Goal: Task Accomplishment & Management: Use online tool/utility

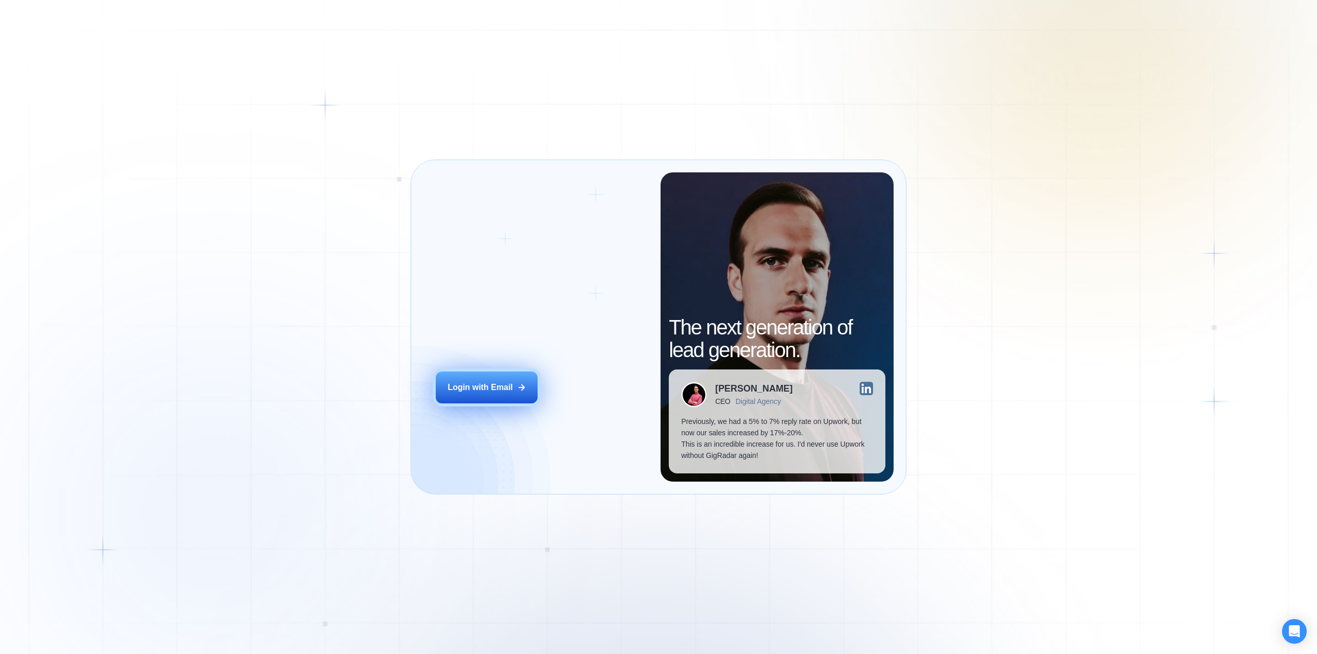
click at [515, 382] on button "Login with Email" at bounding box center [487, 387] width 102 height 32
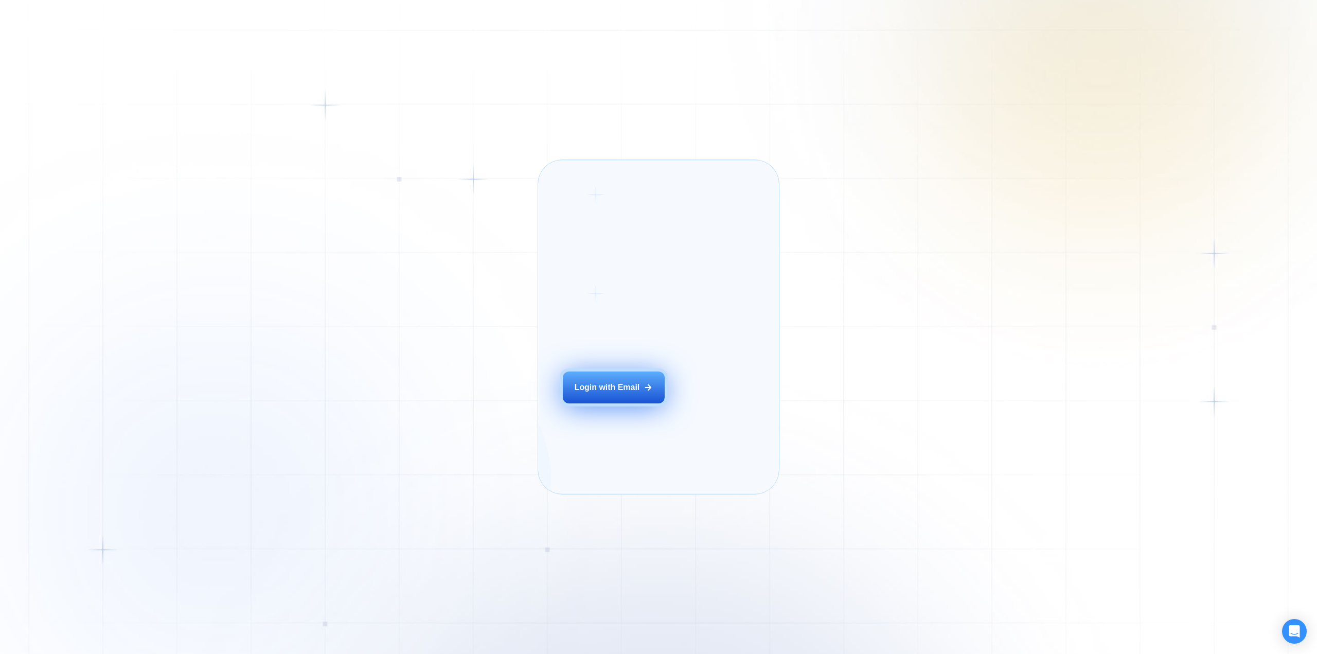
click at [621, 393] on div "Login with Email" at bounding box center [607, 387] width 65 height 11
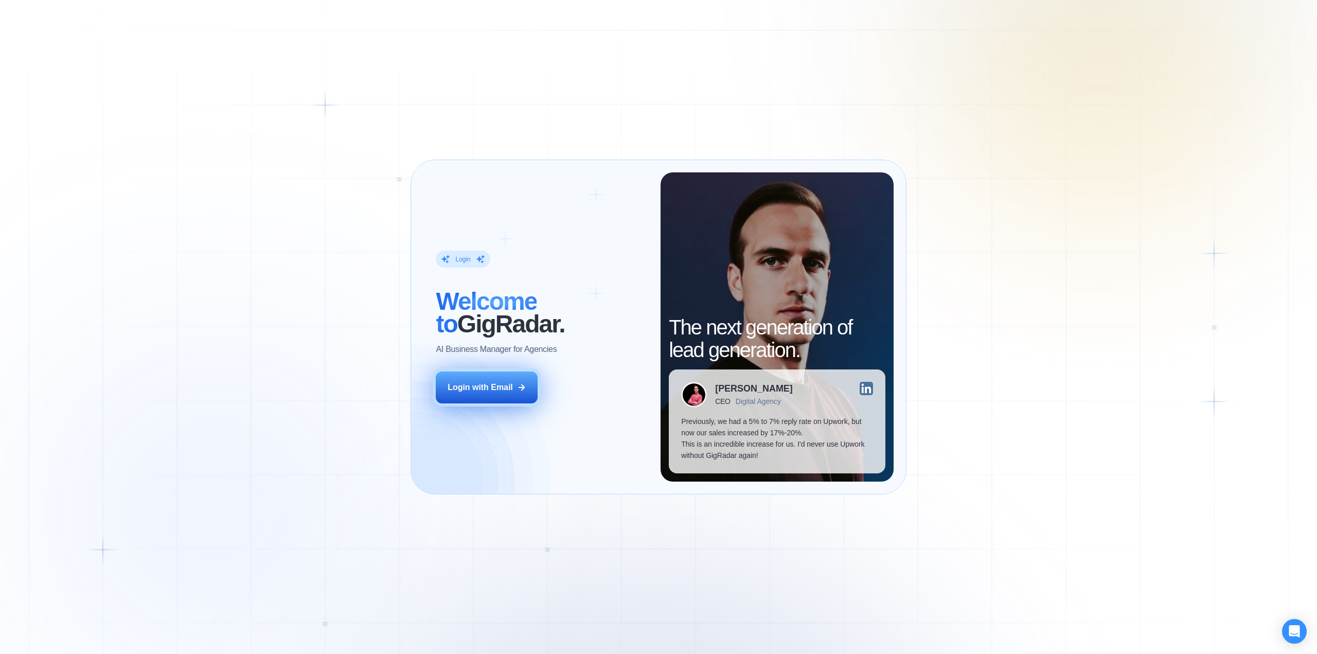
click at [483, 392] on div "Login with Email" at bounding box center [480, 387] width 65 height 11
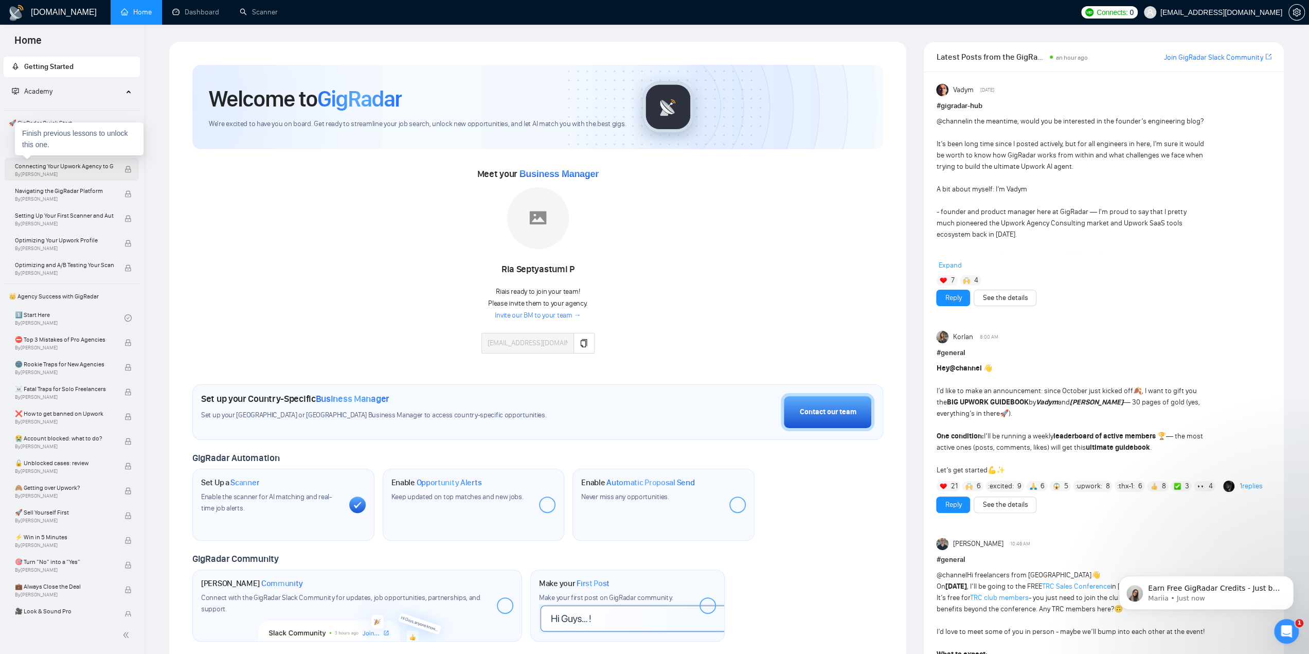
click at [77, 165] on span "Connecting Your Upwork Agency to GigRadar" at bounding box center [64, 166] width 99 height 10
click at [87, 138] on link "Welcome to GigRadar By [PERSON_NAME]" at bounding box center [70, 144] width 110 height 23
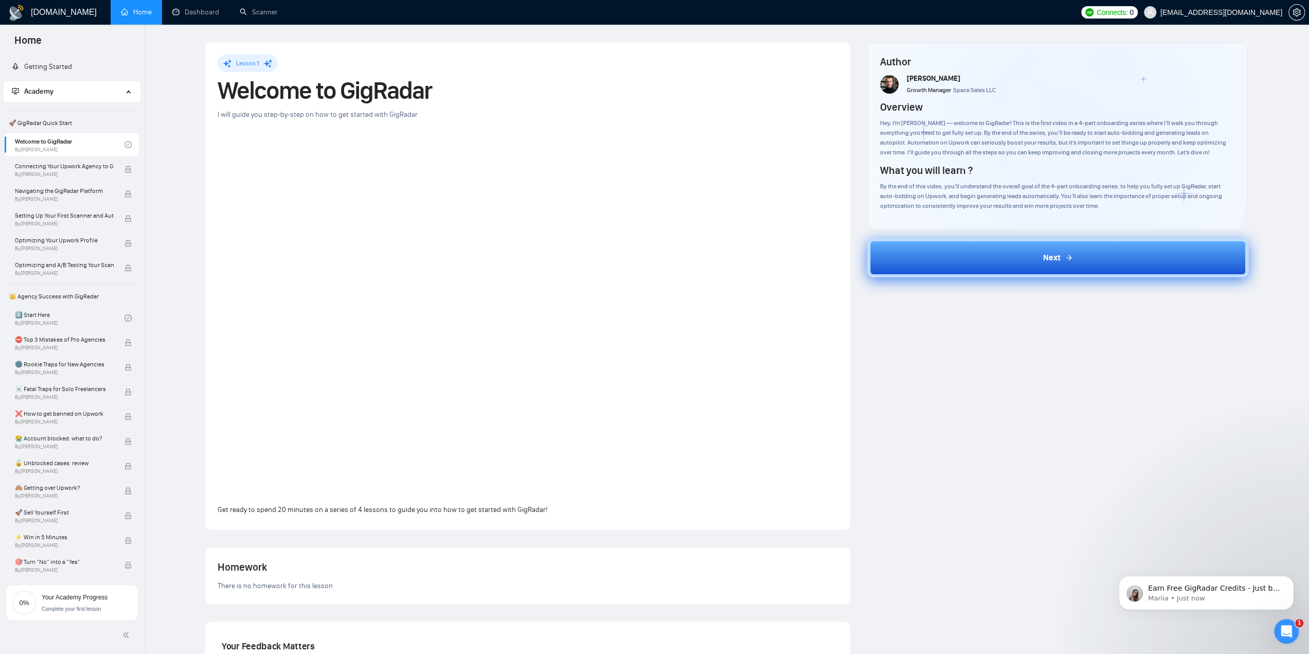
click at [978, 262] on button "Next" at bounding box center [1057, 257] width 381 height 39
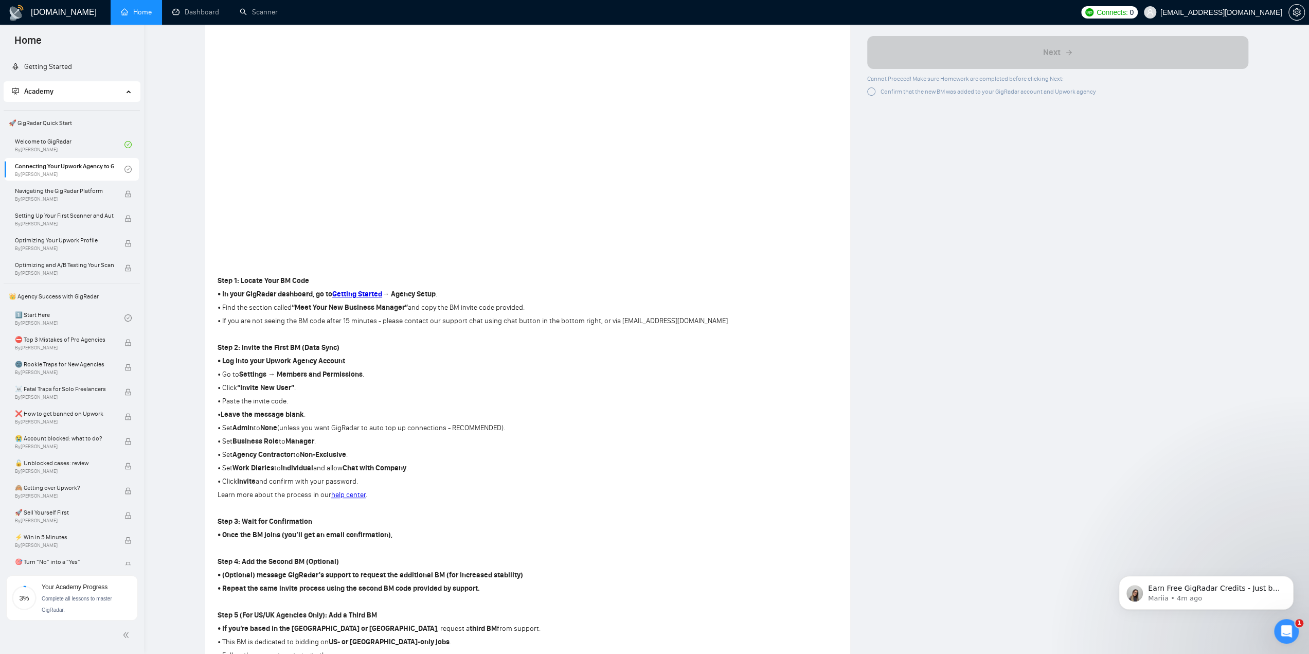
scroll to position [257, 0]
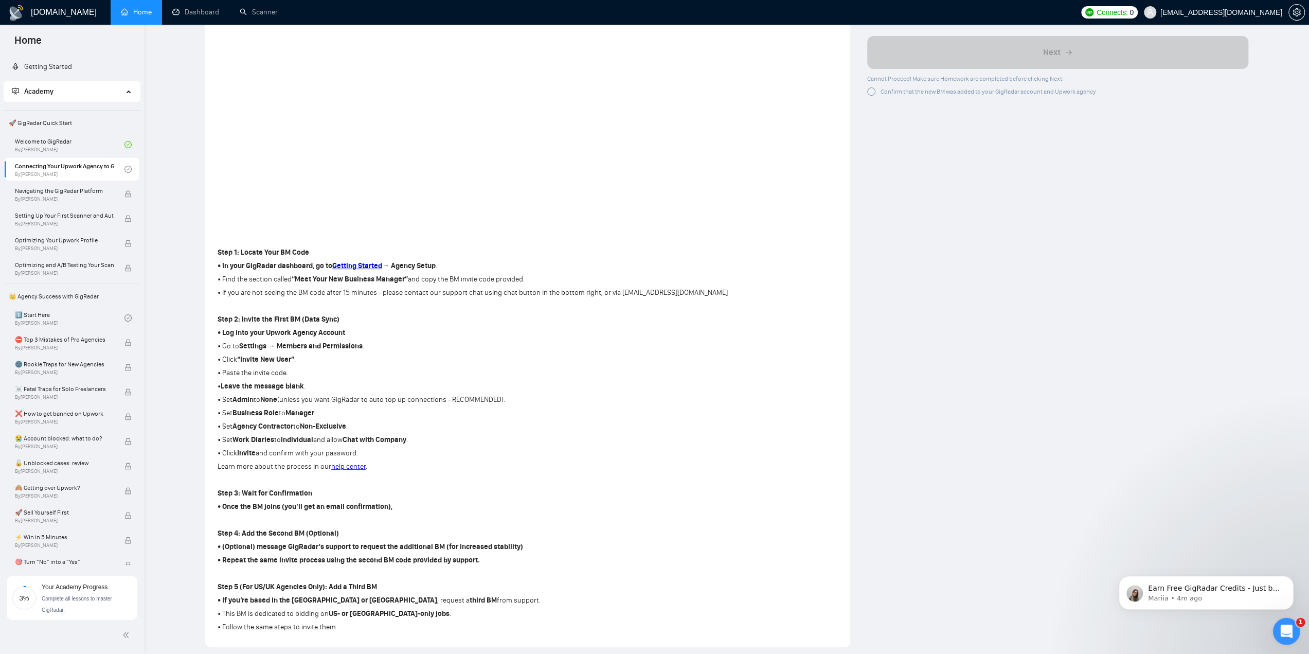
click at [1283, 633] on icon "Open Intercom Messenger" at bounding box center [1285, 629] width 17 height 17
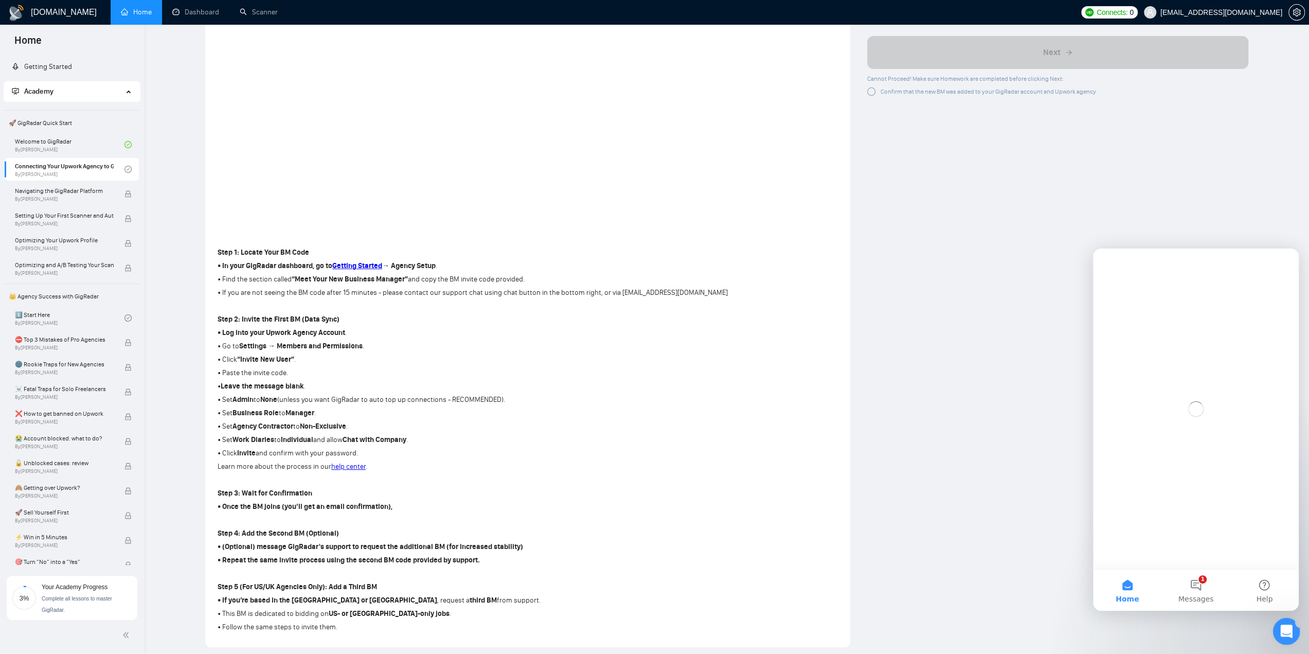
scroll to position [0, 0]
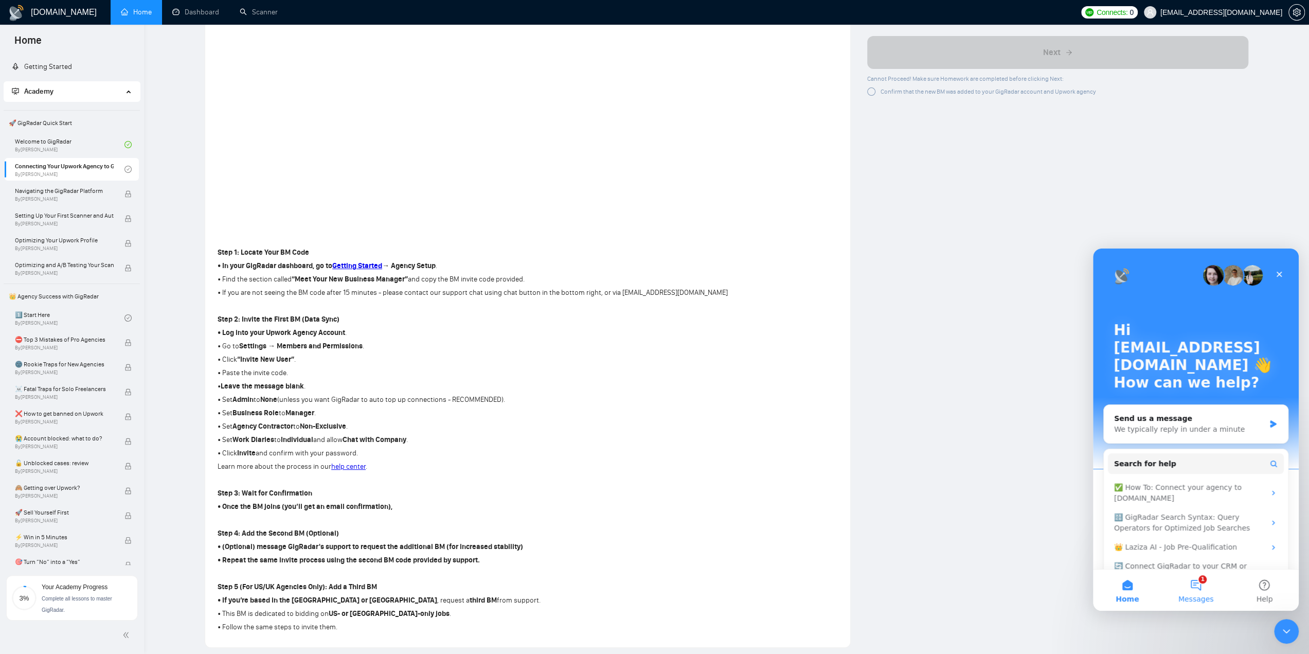
click at [1209, 584] on button "1 Messages" at bounding box center [1196, 589] width 68 height 41
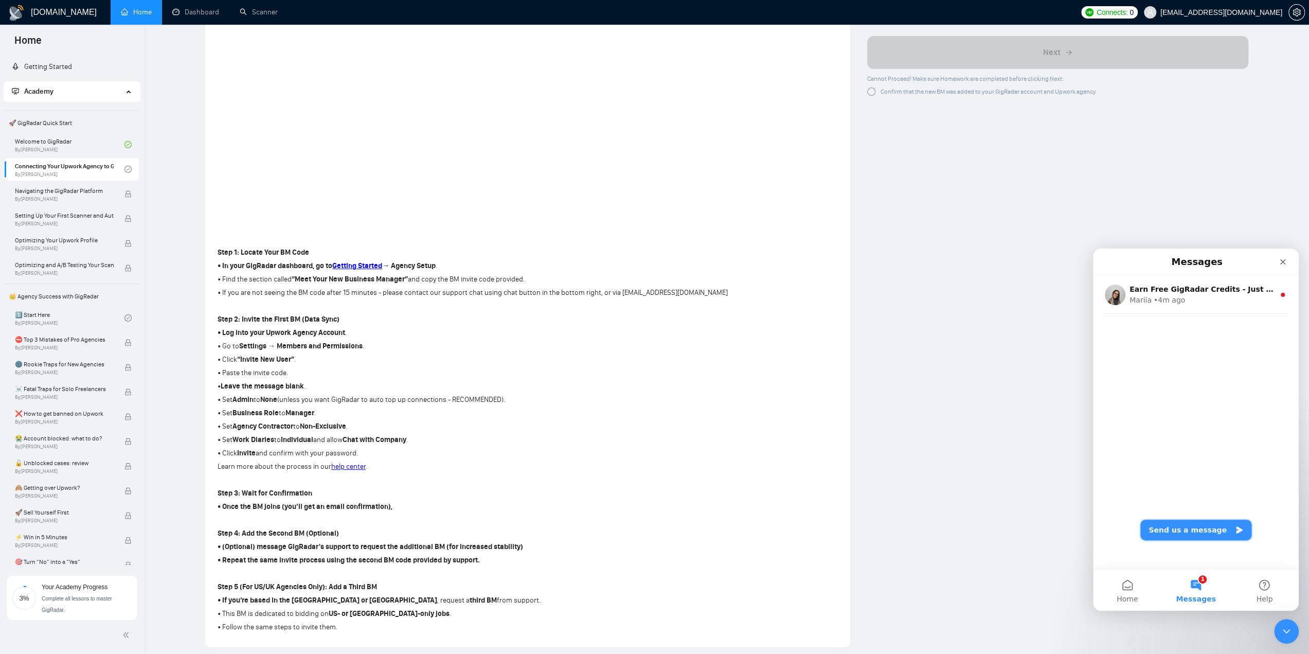
click at [1187, 532] on button "Send us a message" at bounding box center [1195, 530] width 111 height 21
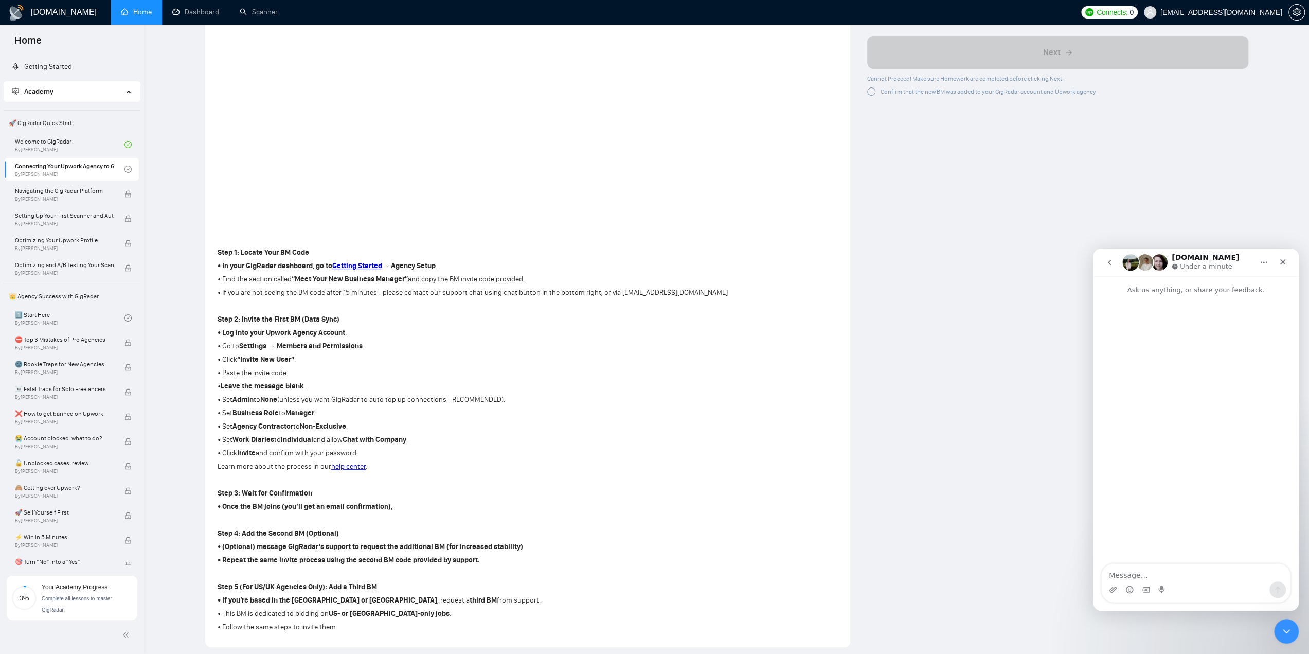
click at [1156, 570] on textarea "Message…" at bounding box center [1196, 572] width 188 height 17
type textarea "hello anyone here?"
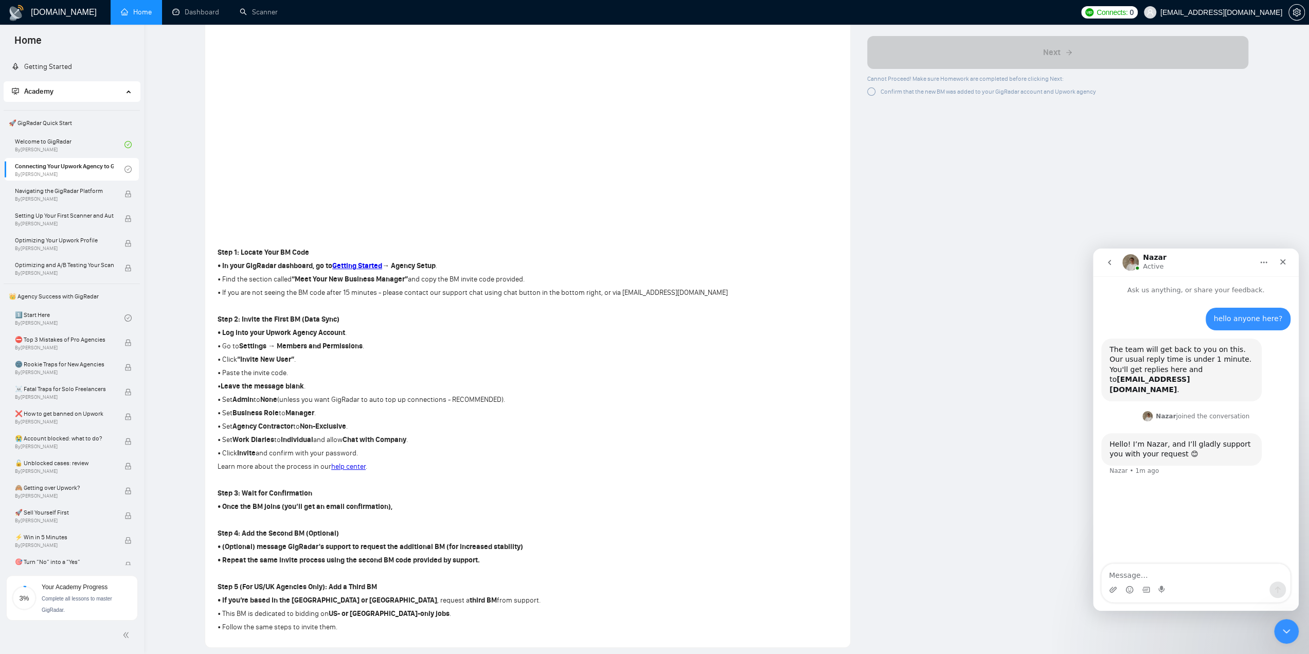
click at [1171, 573] on textarea "Message…" at bounding box center [1196, 572] width 188 height 17
type textarea "i need additional bm"
type textarea "i also need us only bm"
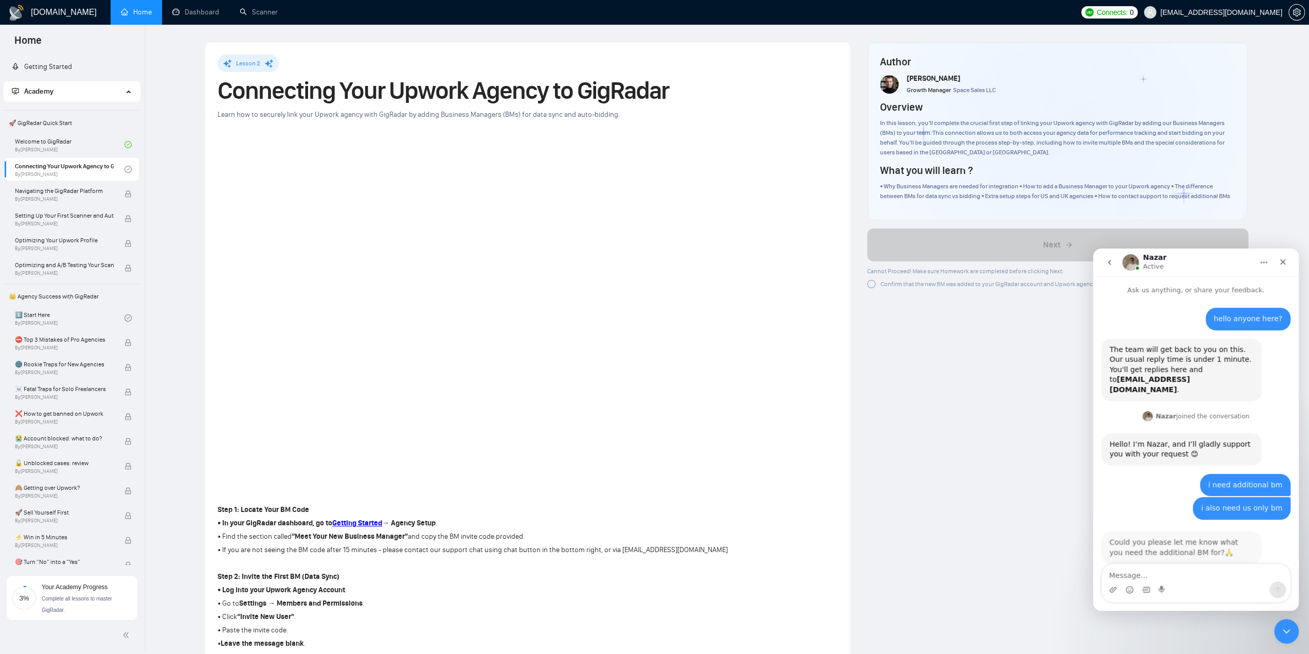
scroll to position [7, 0]
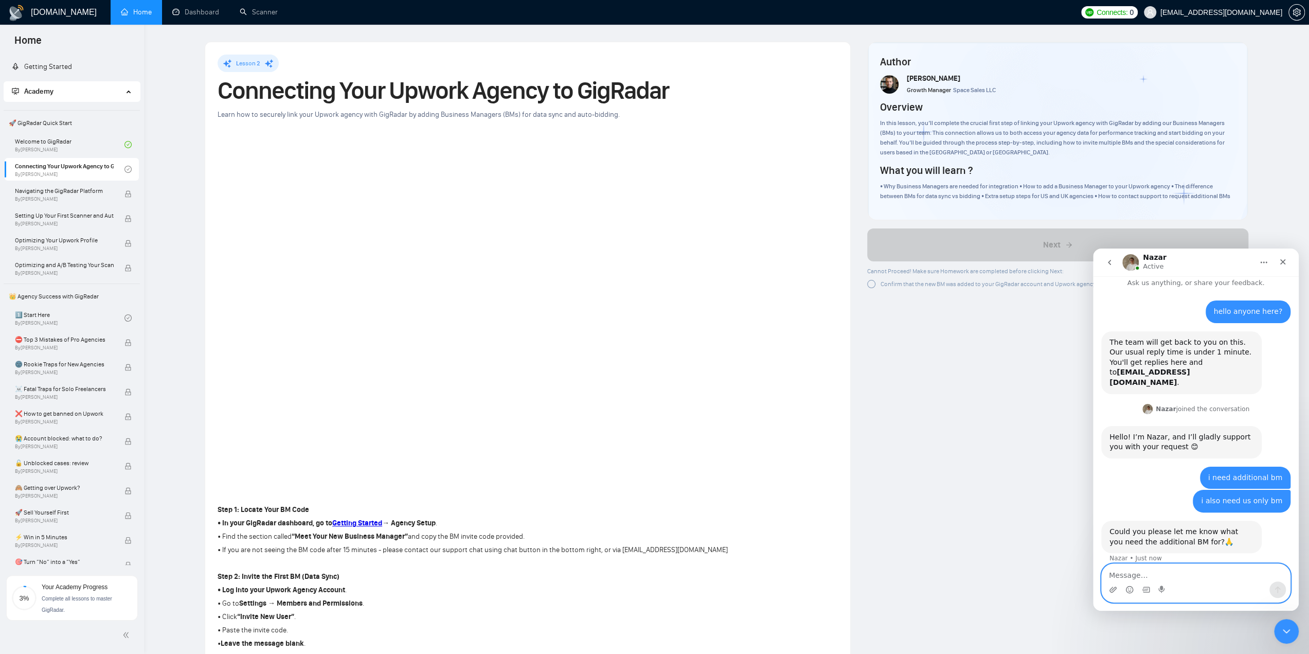
click at [1175, 573] on textarea "Message…" at bounding box center [1196, 572] width 188 height 17
type textarea "backup bm it says on page here?"
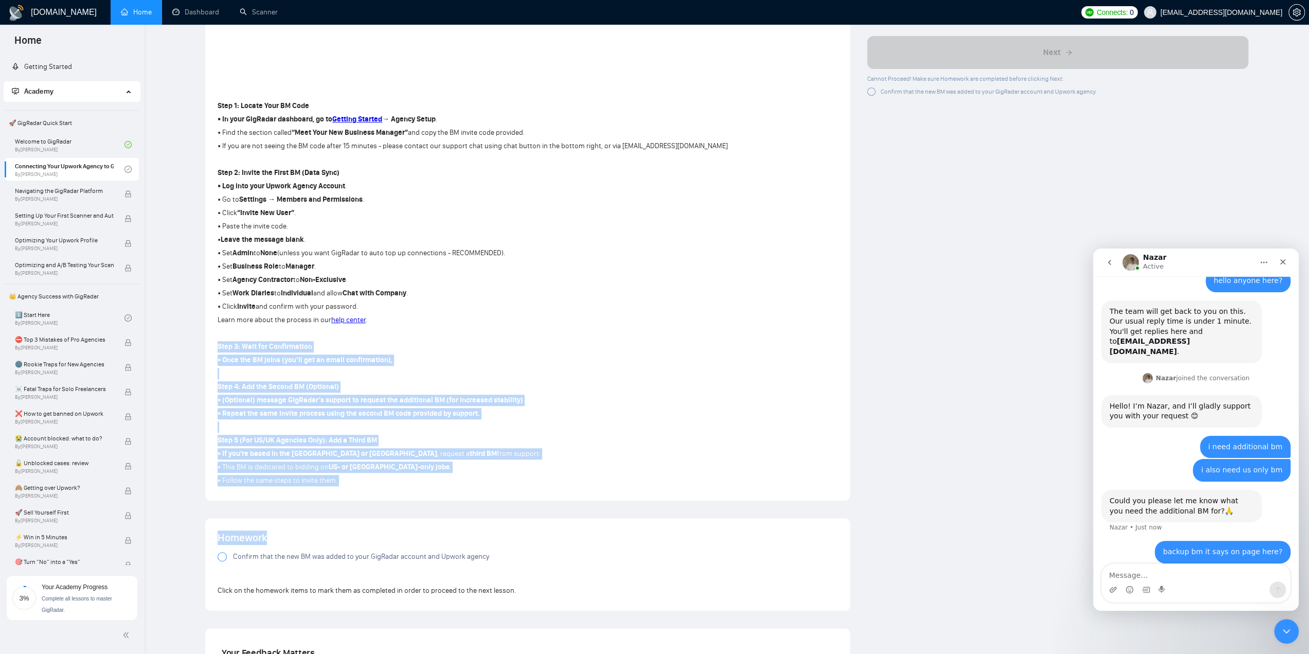
scroll to position [412, 0]
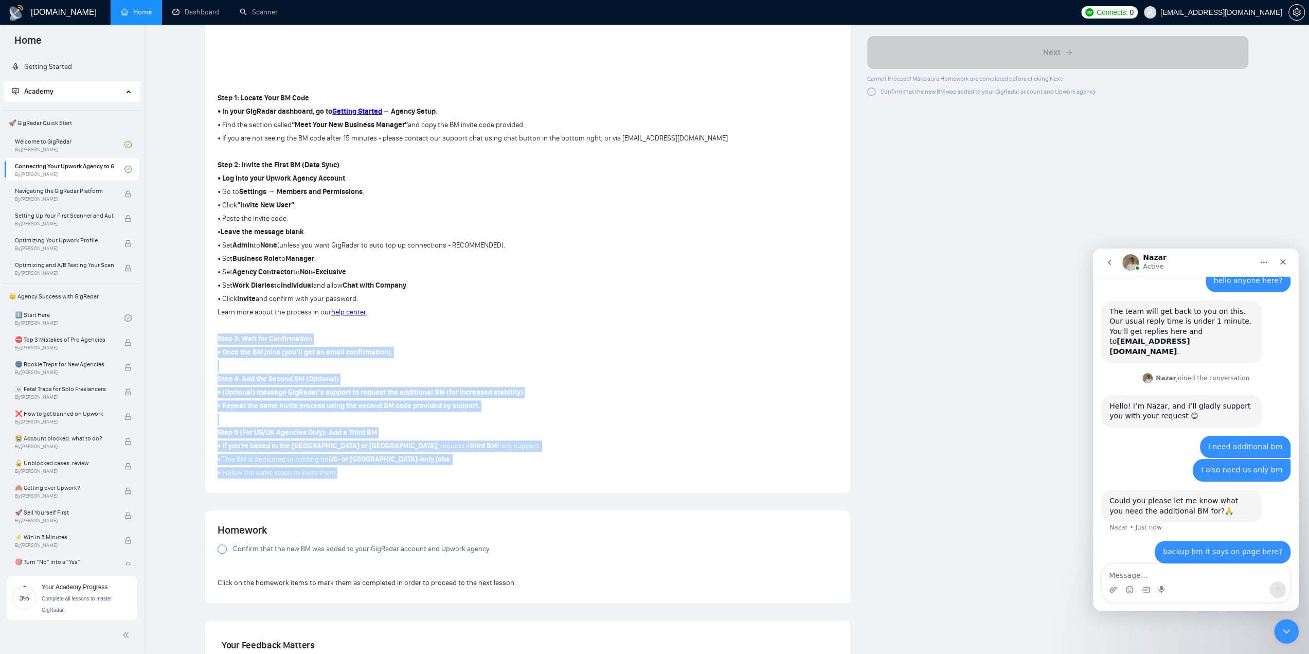
drag, startPoint x: 216, startPoint y: 496, endPoint x: 401, endPoint y: 487, distance: 184.9
click at [401, 487] on div "Lesson 2 Connecting Your Upwork Agency to GigRadar Learn how to securely link y…" at bounding box center [527, 62] width 645 height 862
copy div "Step 3: Wait for Confirmation • Once the BM joins (you’ll get an email confirma…"
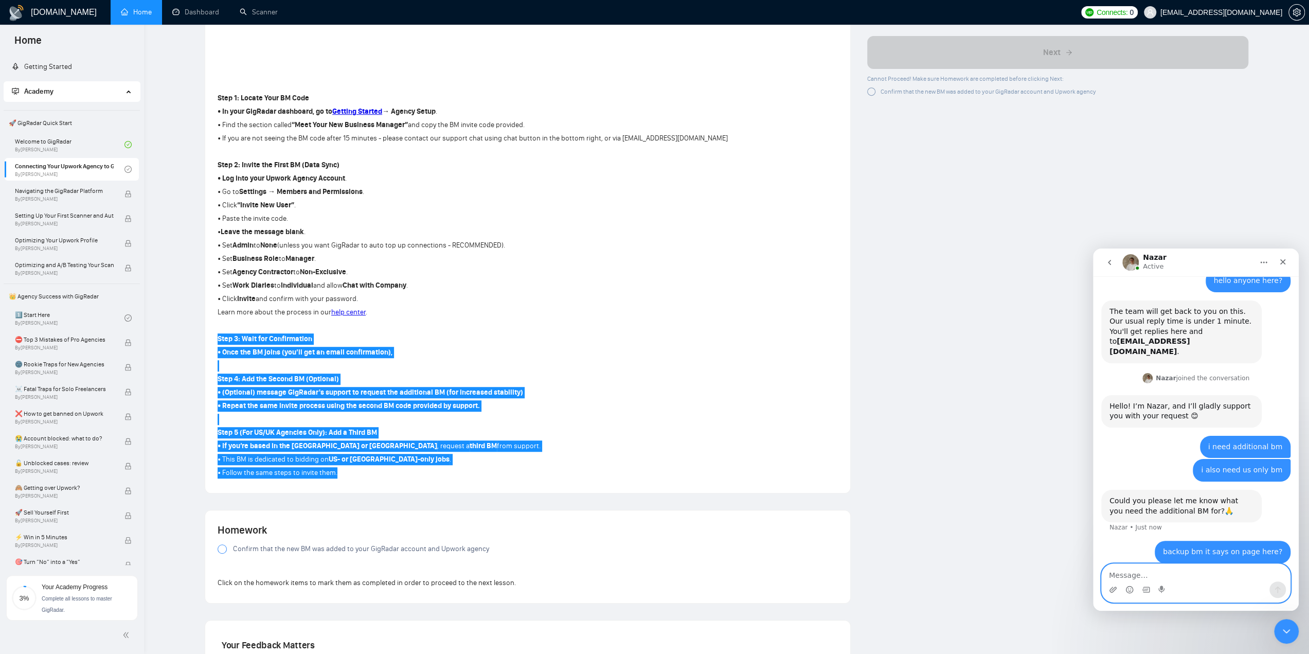
click at [1191, 570] on textarea "Message…" at bounding box center [1196, 572] width 188 height 17
paste textarea "Step 3: Wait for Confirmation • Once the BM joins (you’ll get an email confirma…"
type textarea "Step 3: Wait for Confirmation • Once the BM joins (you’ll get an email confirma…"
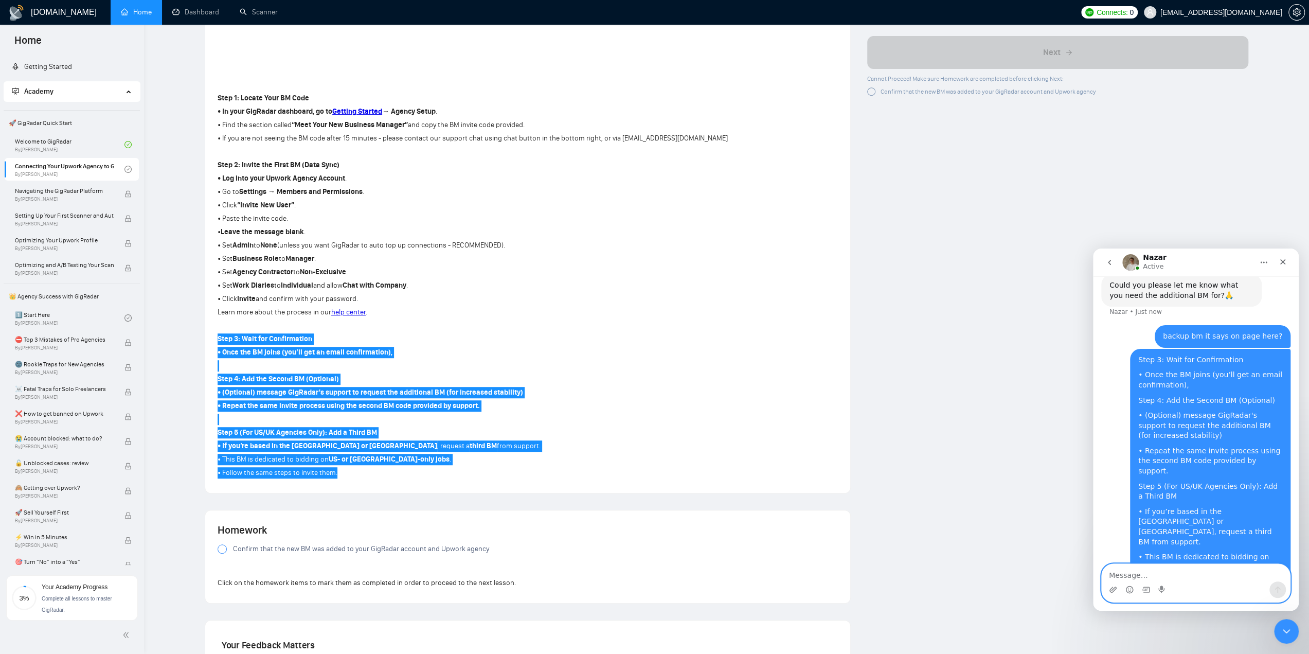
scroll to position [254, 0]
click at [1178, 573] on textarea "Message…" at bounding box center [1196, 572] width 188 height 17
type textarea "says i can have 3 bms"
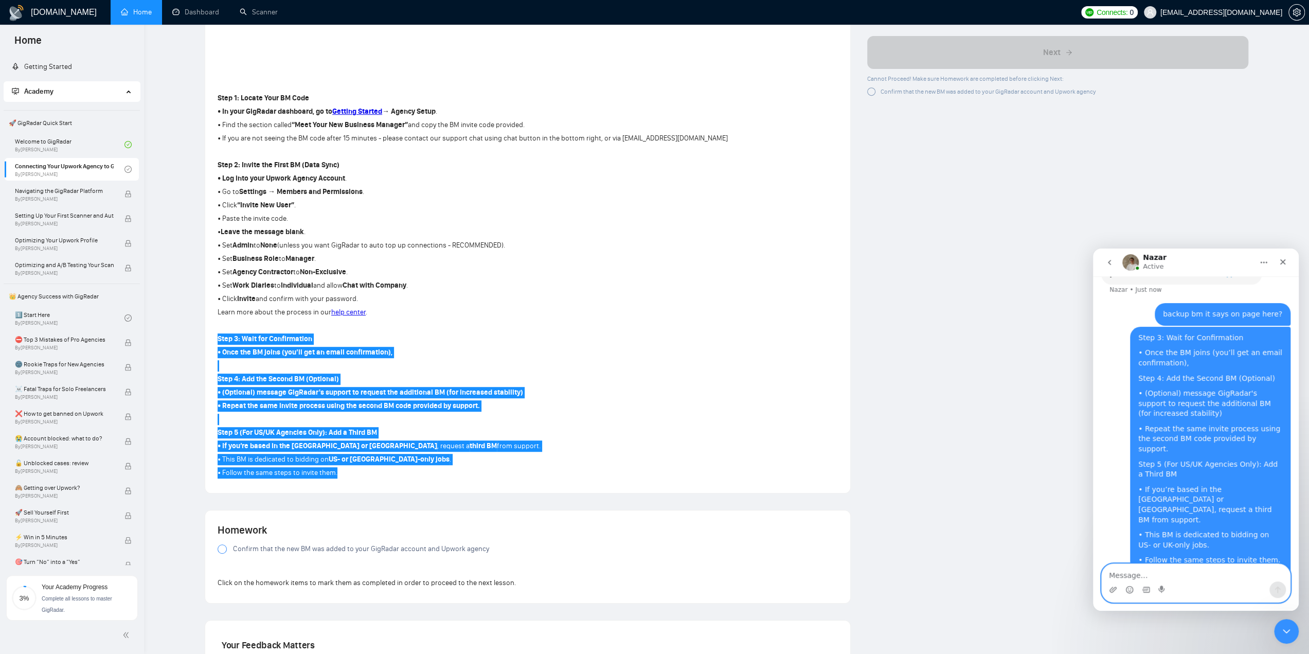
scroll to position [277, 0]
type textarea "primary bm, backup bm, and us only bm"
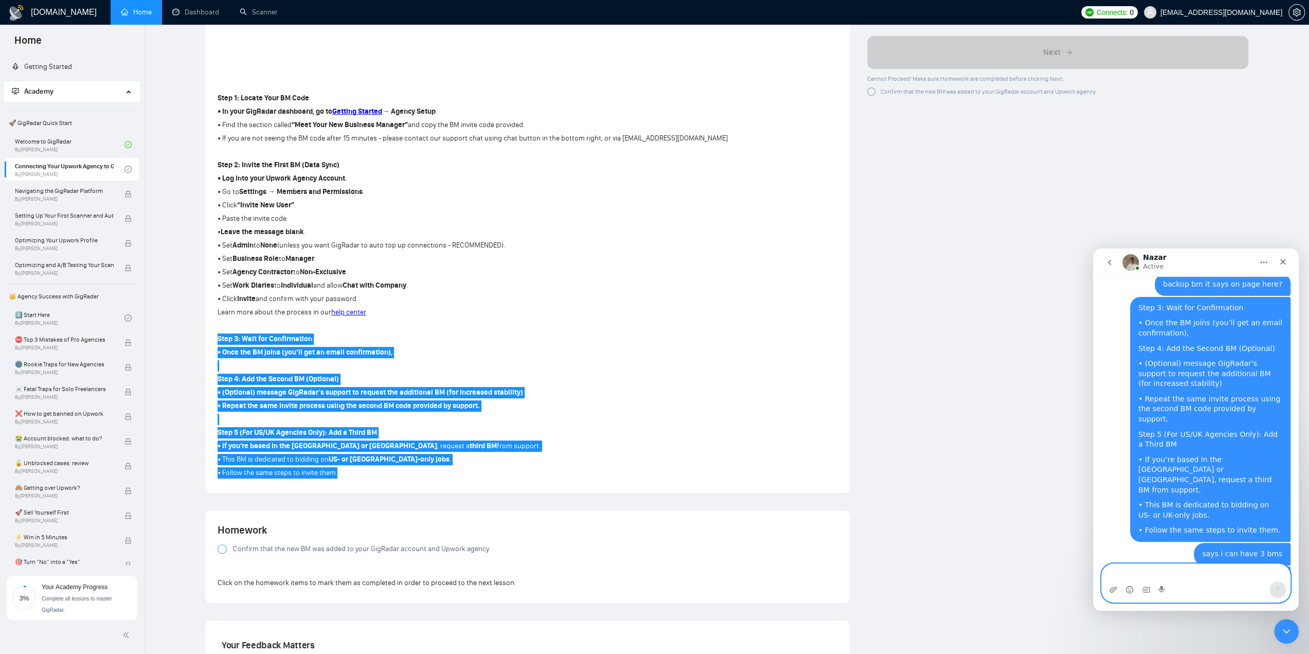
scroll to position [301, 0]
click at [1192, 585] on div "Intercom messenger" at bounding box center [1196, 589] width 188 height 16
click at [1187, 575] on textarea "Message…" at bounding box center [1196, 572] width 188 height 17
type textarea "?"
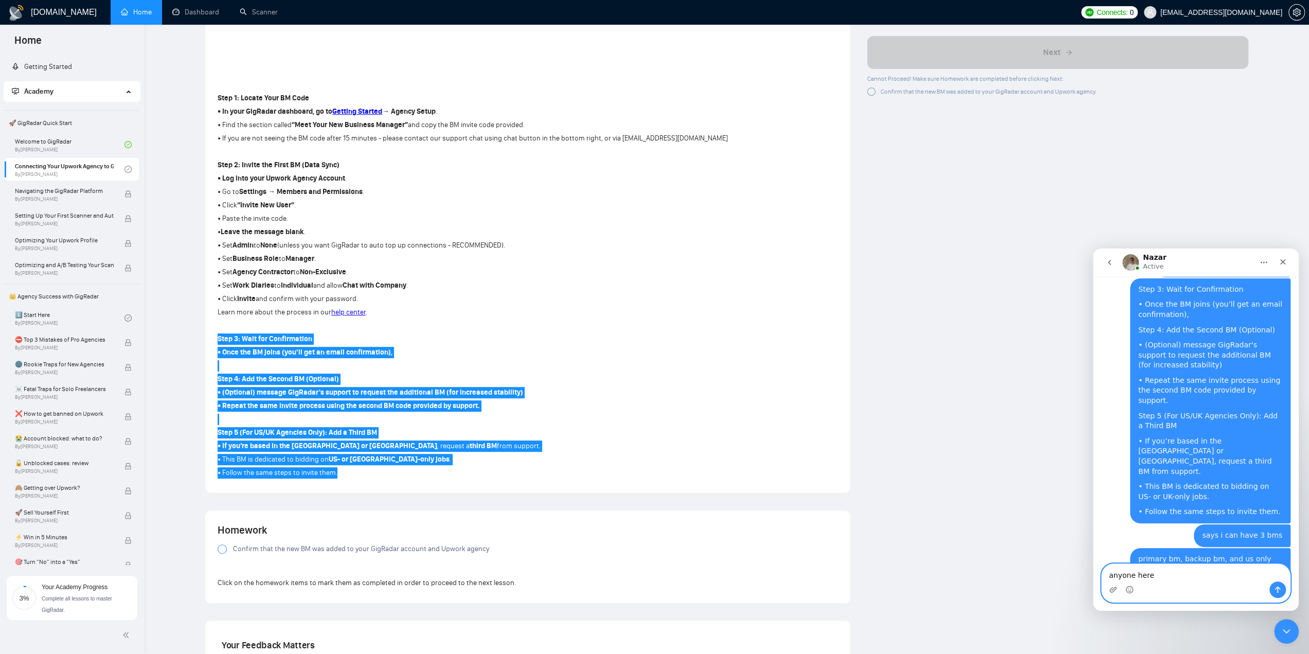
type textarea "anyone here?"
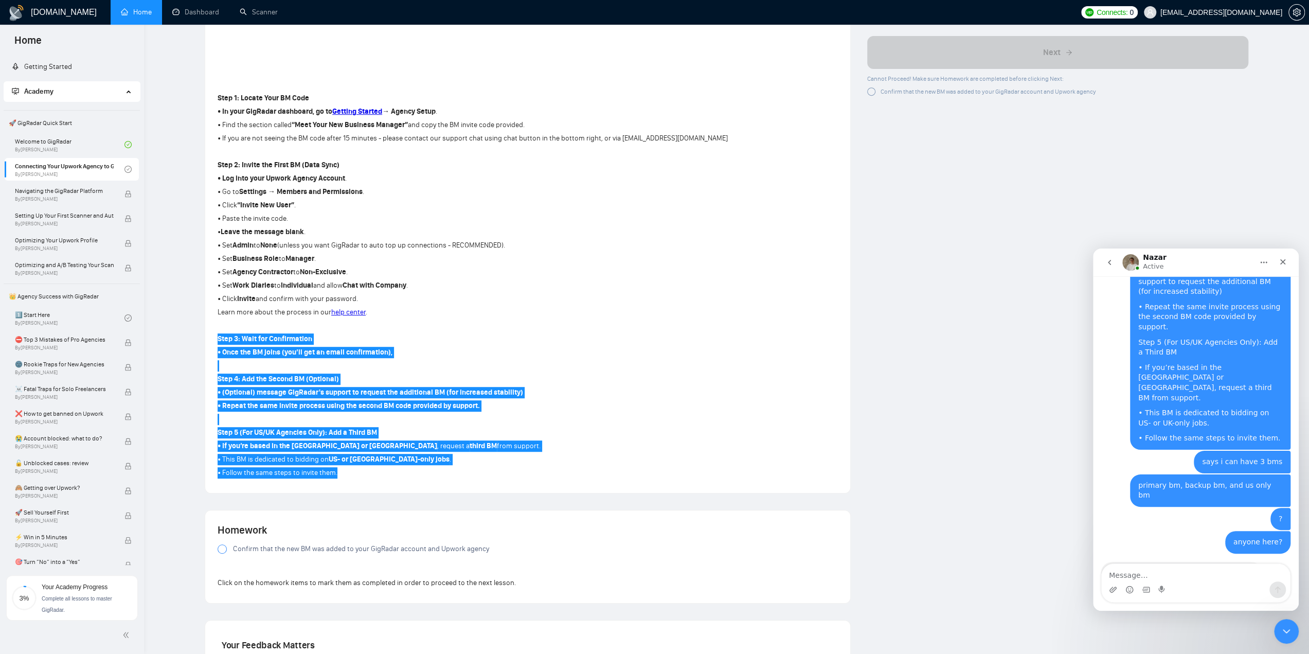
scroll to position [408, 0]
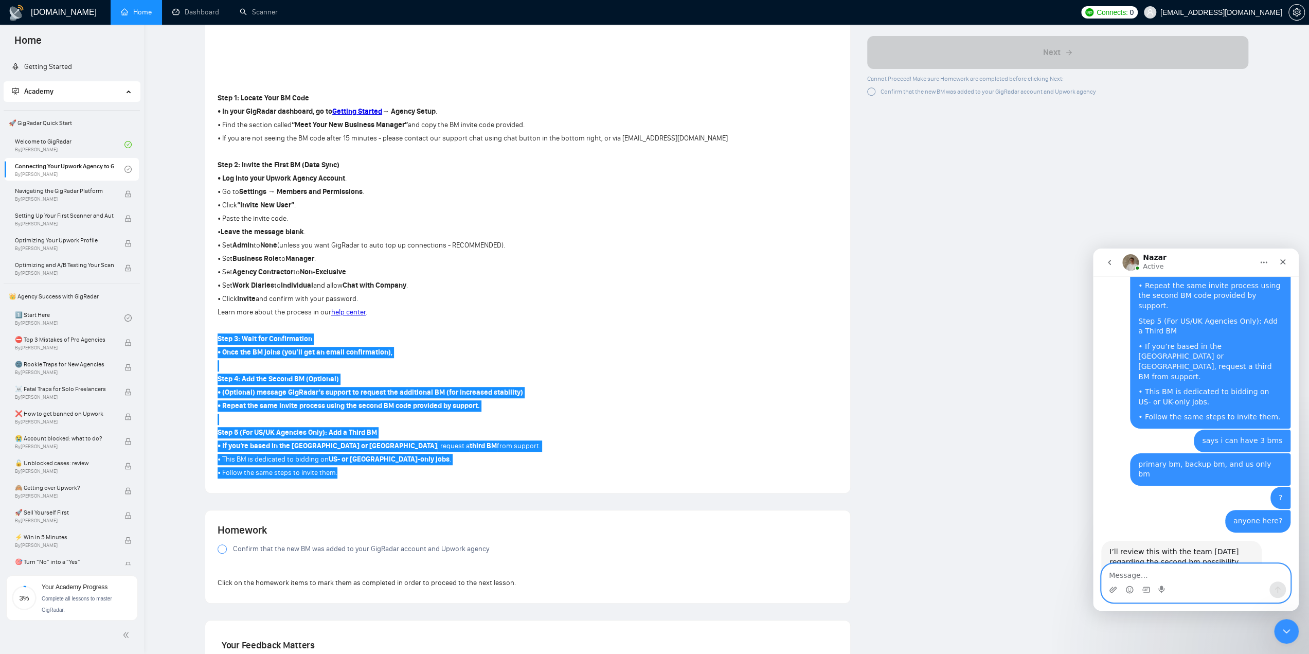
click at [1199, 573] on textarea "Message…" at bounding box center [1196, 572] width 188 height 17
type textarea "i need 2 more bms"
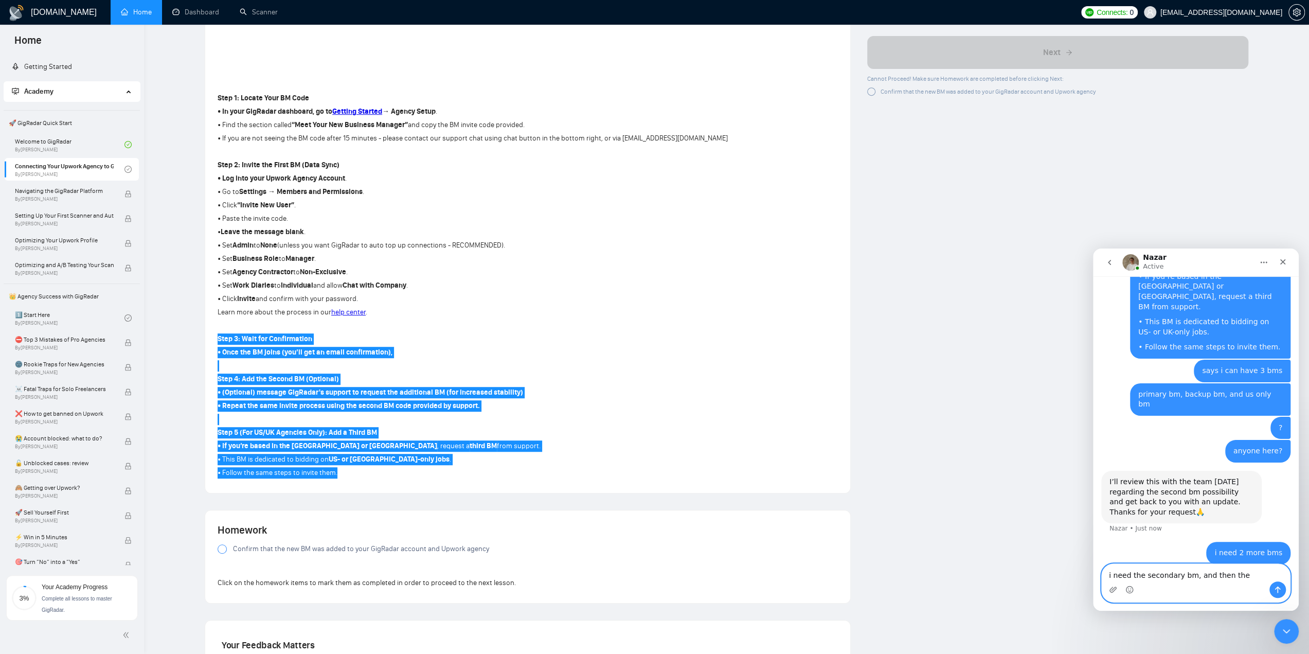
scroll to position [479, 0]
type textarea "i"
type textarea "1"
type textarea "1 for backup global and 1 for us only"
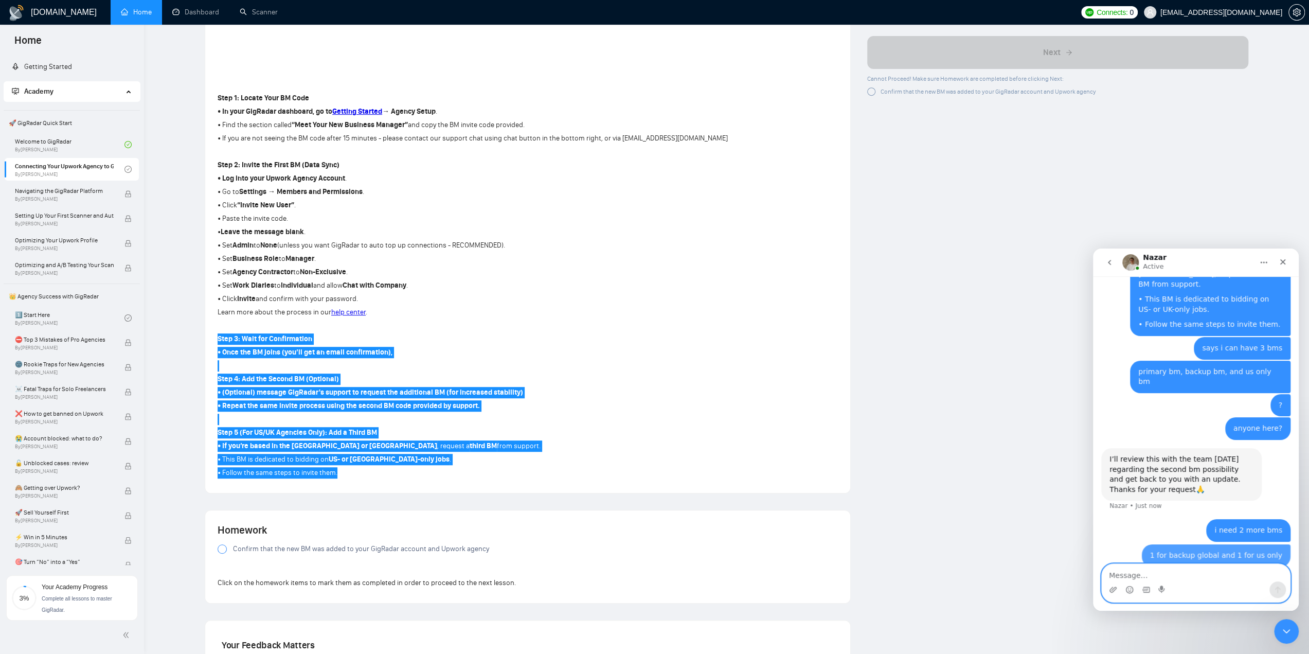
scroll to position [502, 0]
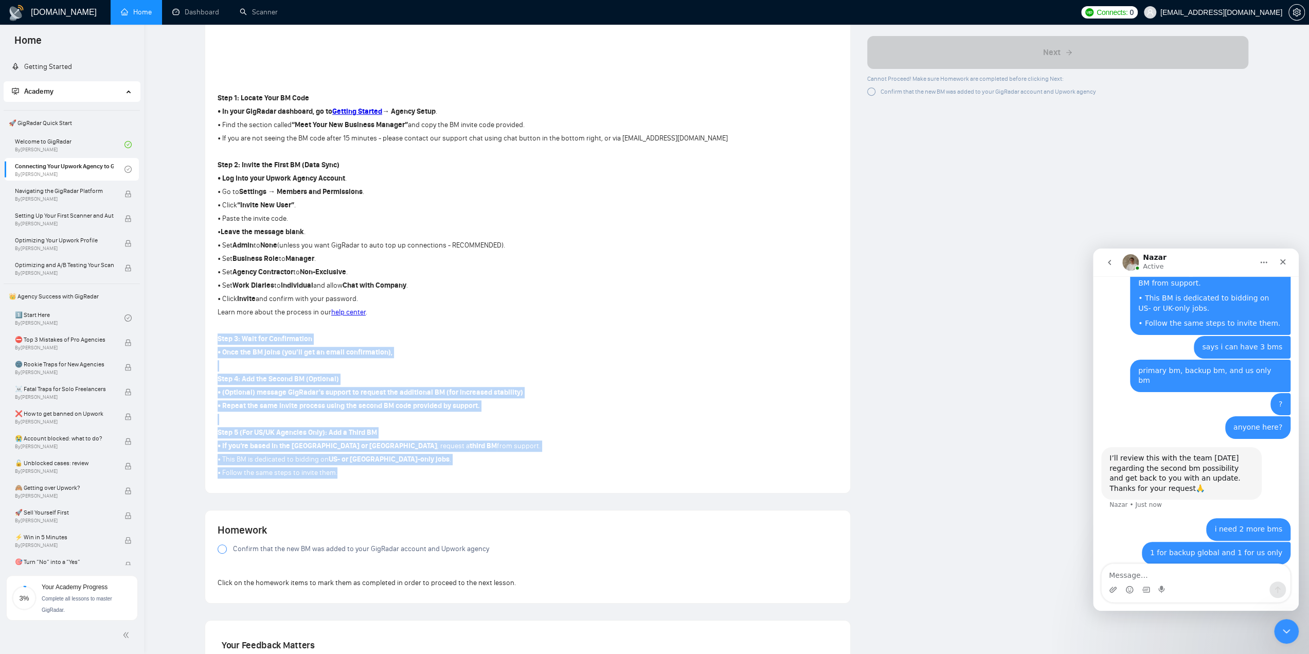
click at [642, 398] on p "• (Optional) message GigRadar's support to request the additional BM (for incre…" at bounding box center [473, 392] width 510 height 11
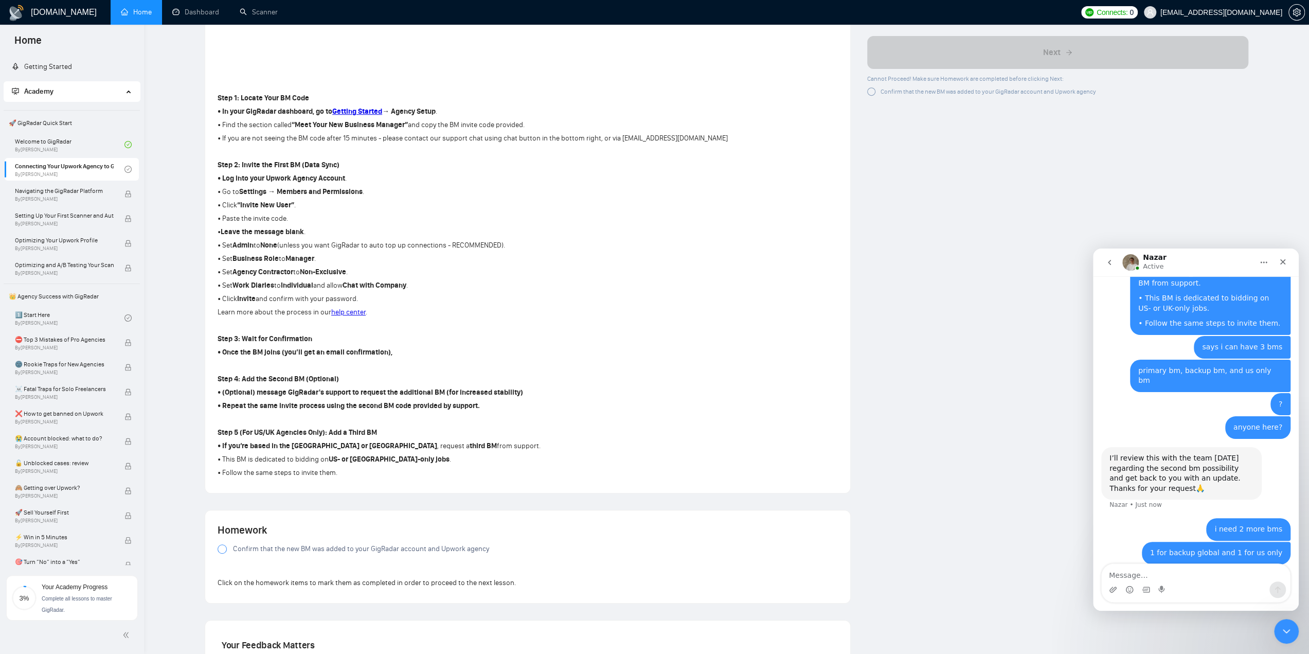
scroll to position [463, 0]
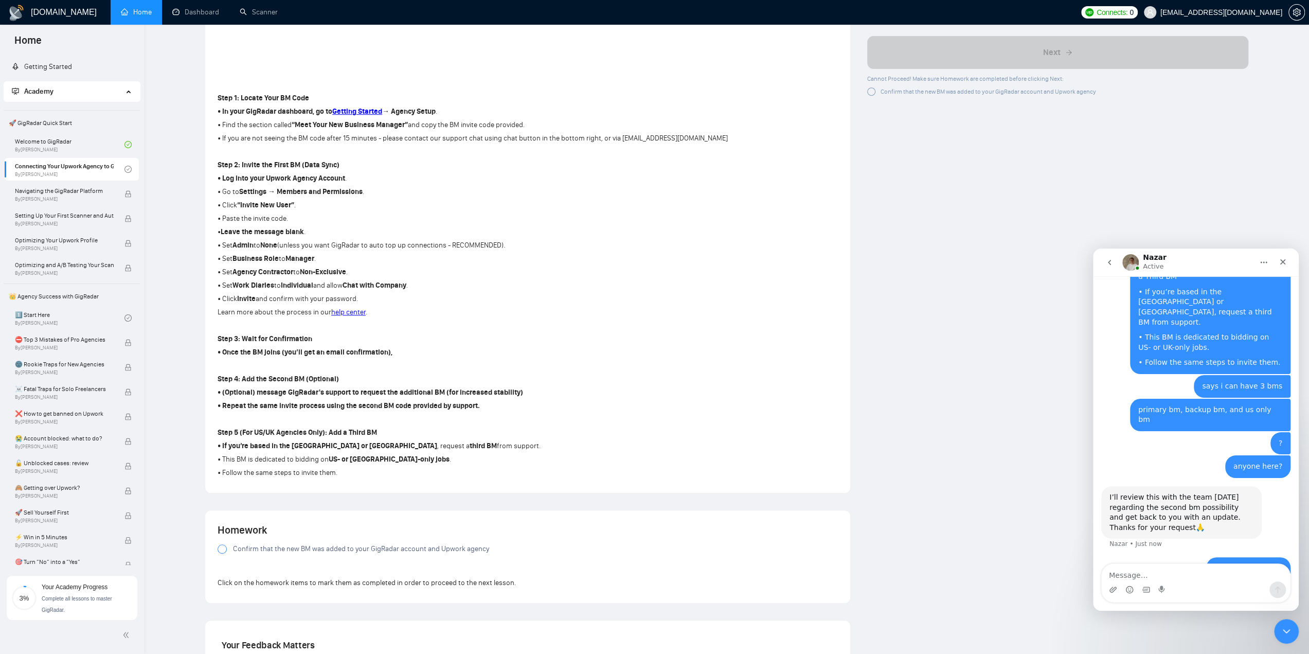
click at [223, 554] on div at bounding box center [222, 548] width 9 height 9
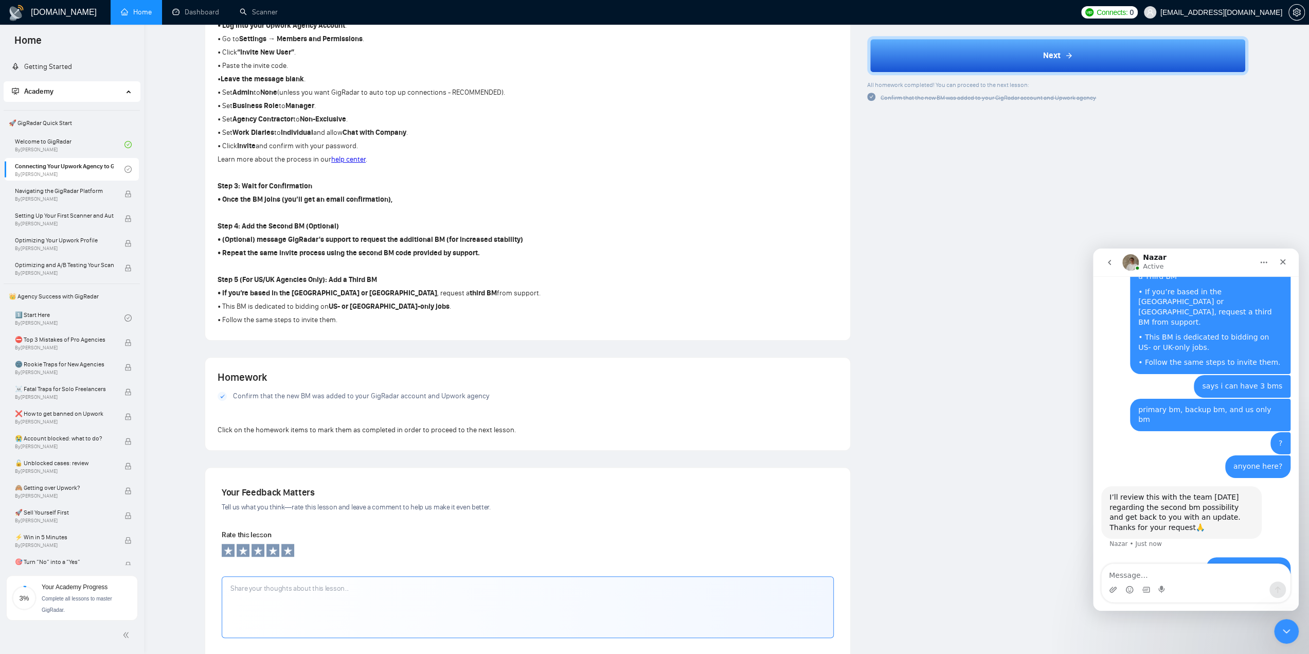
scroll to position [566, 0]
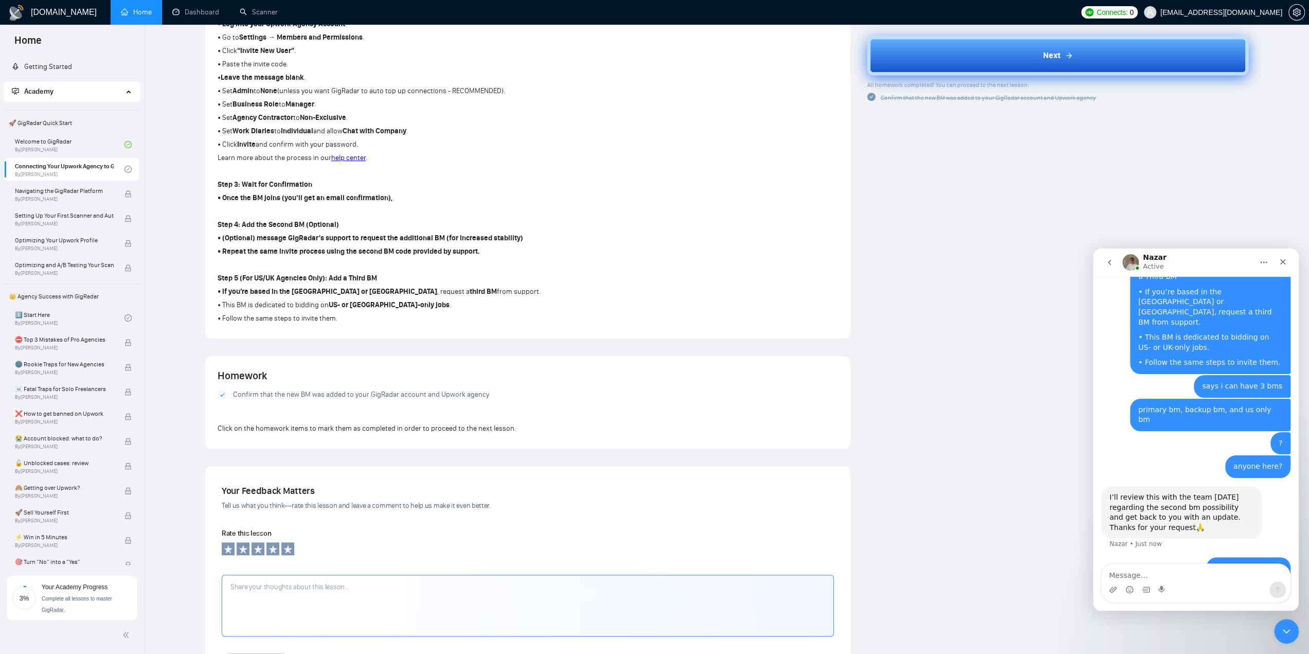
click at [1063, 50] on div "Next" at bounding box center [1058, 55] width 30 height 12
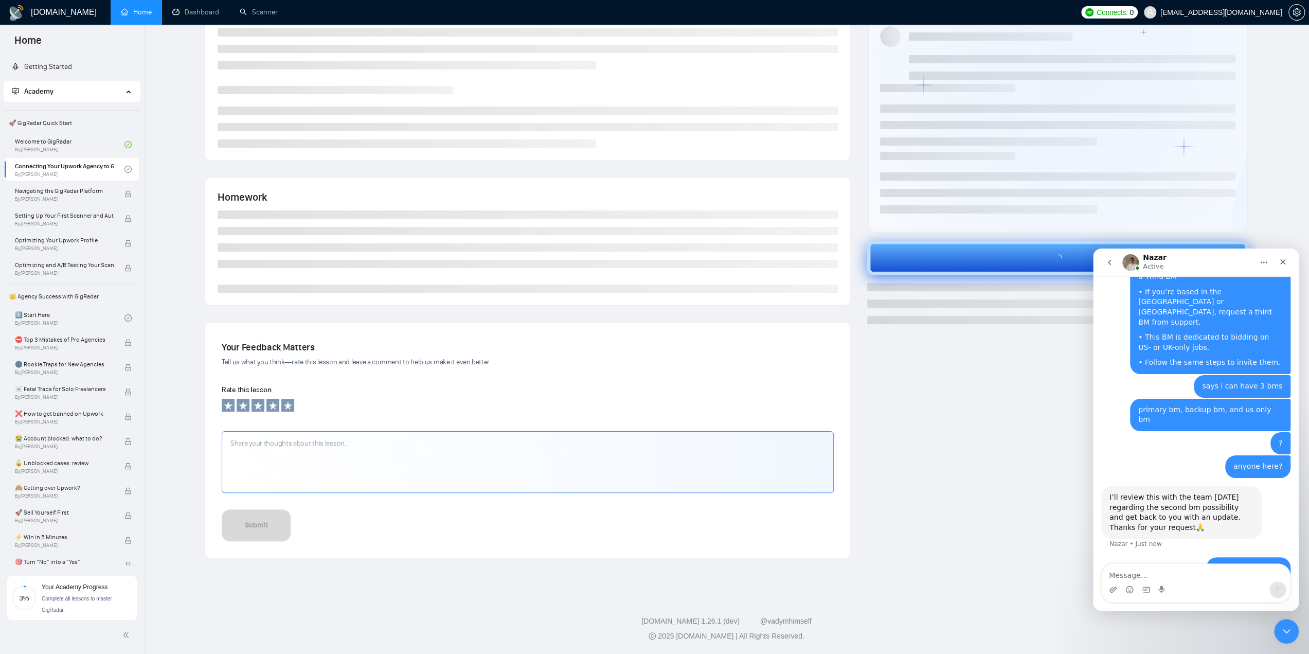
scroll to position [45, 0]
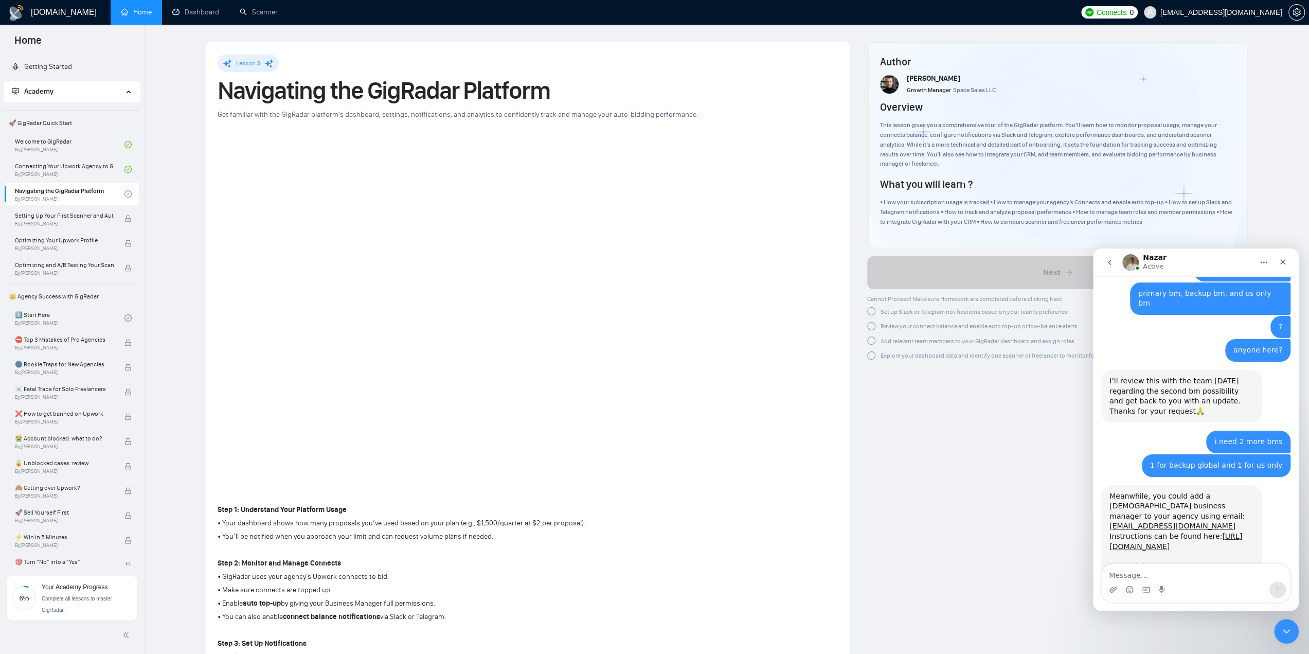
scroll to position [584, 0]
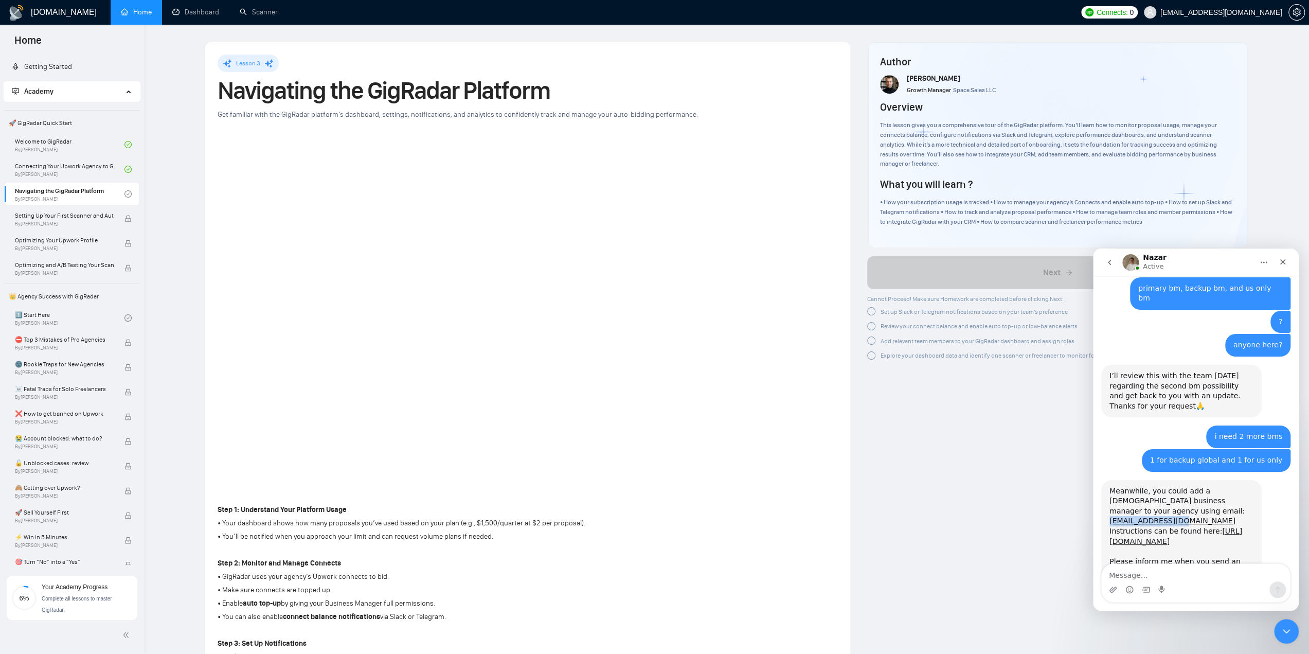
drag, startPoint x: 1185, startPoint y: 460, endPoint x: 1109, endPoint y: 464, distance: 76.2
click at [1109, 480] on div "Meanwhile, you could add a [DEMOGRAPHIC_DATA] business manager to your agency u…" at bounding box center [1181, 541] width 160 height 123
copy link "[EMAIL_ADDRESS][DOMAIN_NAME]"
click at [1129, 449] on div "1 for backup global and 1 for us only [EMAIL_ADDRESS][DOMAIN_NAME] • 5m ago" at bounding box center [1195, 464] width 189 height 31
click at [1155, 573] on textarea "Message…" at bounding box center [1196, 572] width 188 height 17
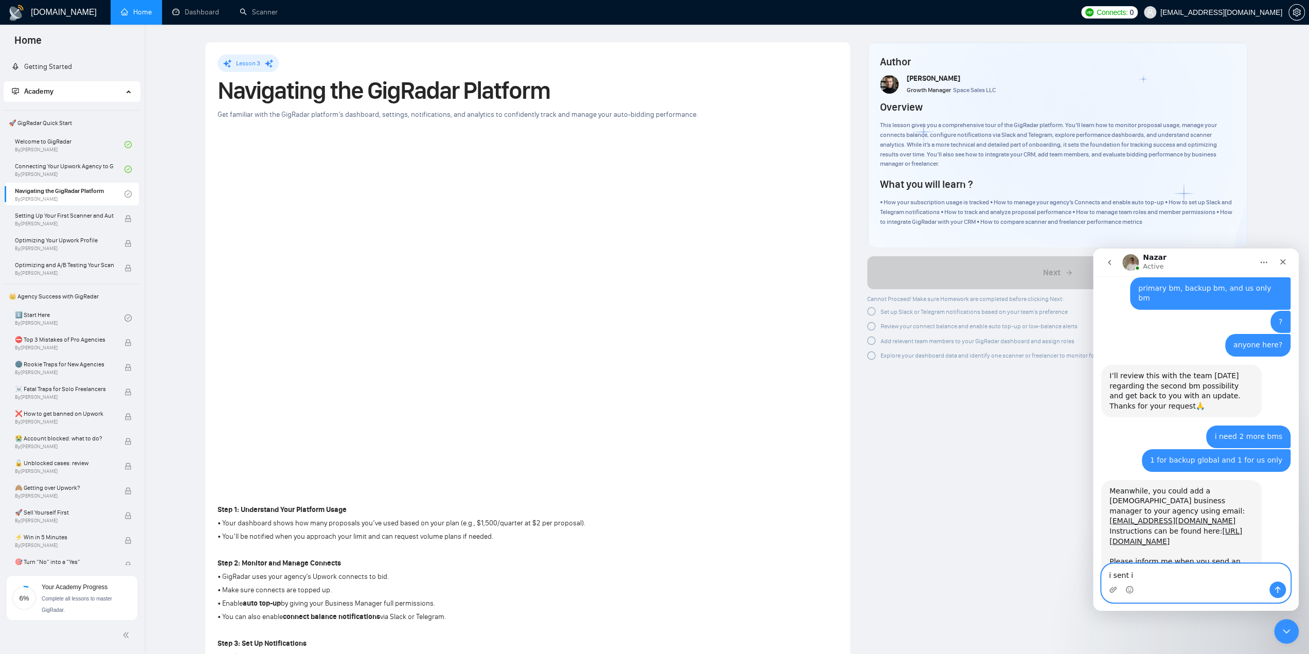
type textarea "i sent it"
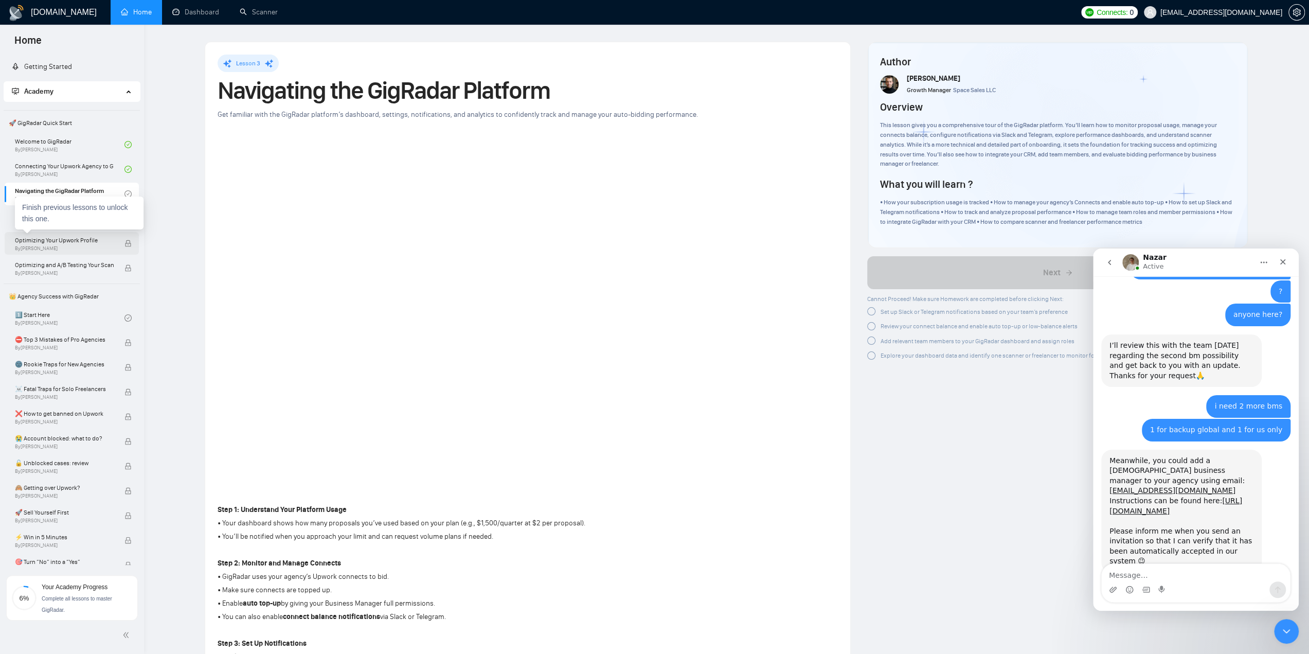
click at [73, 245] on span "By [PERSON_NAME]" at bounding box center [64, 248] width 99 height 6
click at [874, 309] on div at bounding box center [871, 311] width 8 height 8
click at [874, 324] on div at bounding box center [871, 324] width 8 height 8
click at [871, 338] on div at bounding box center [871, 337] width 8 height 8
click at [870, 349] on div at bounding box center [871, 352] width 8 height 8
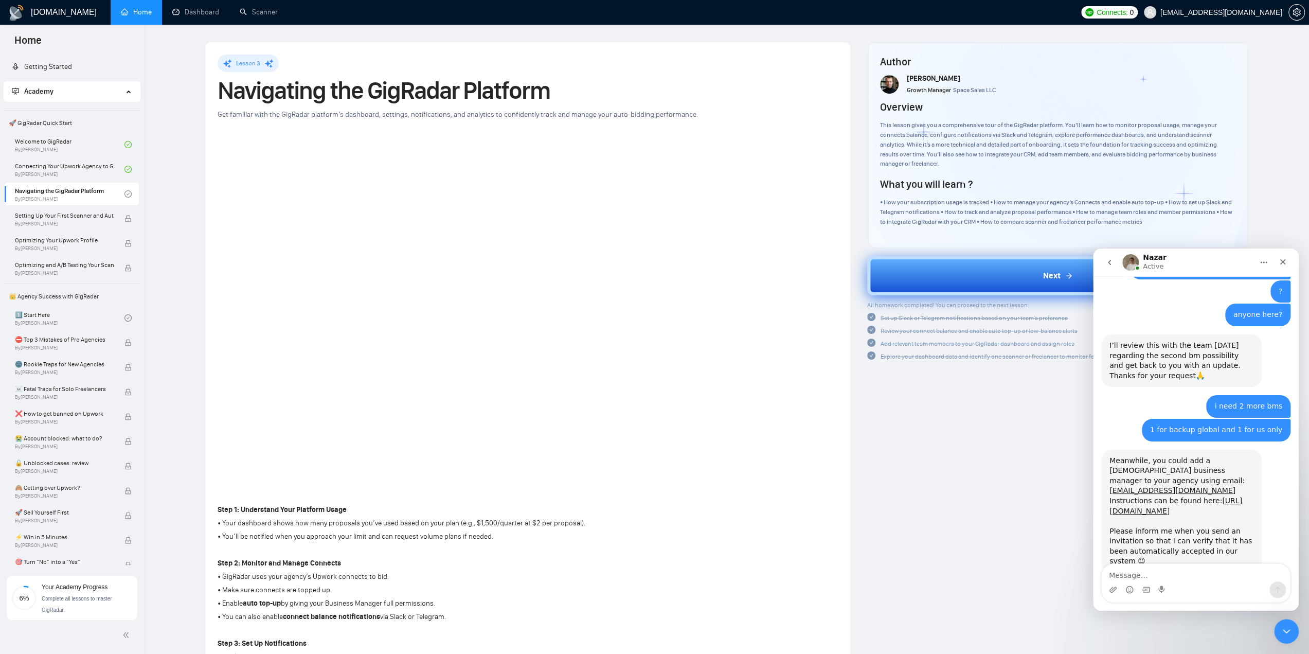
click at [972, 281] on button "Next" at bounding box center [1057, 275] width 381 height 39
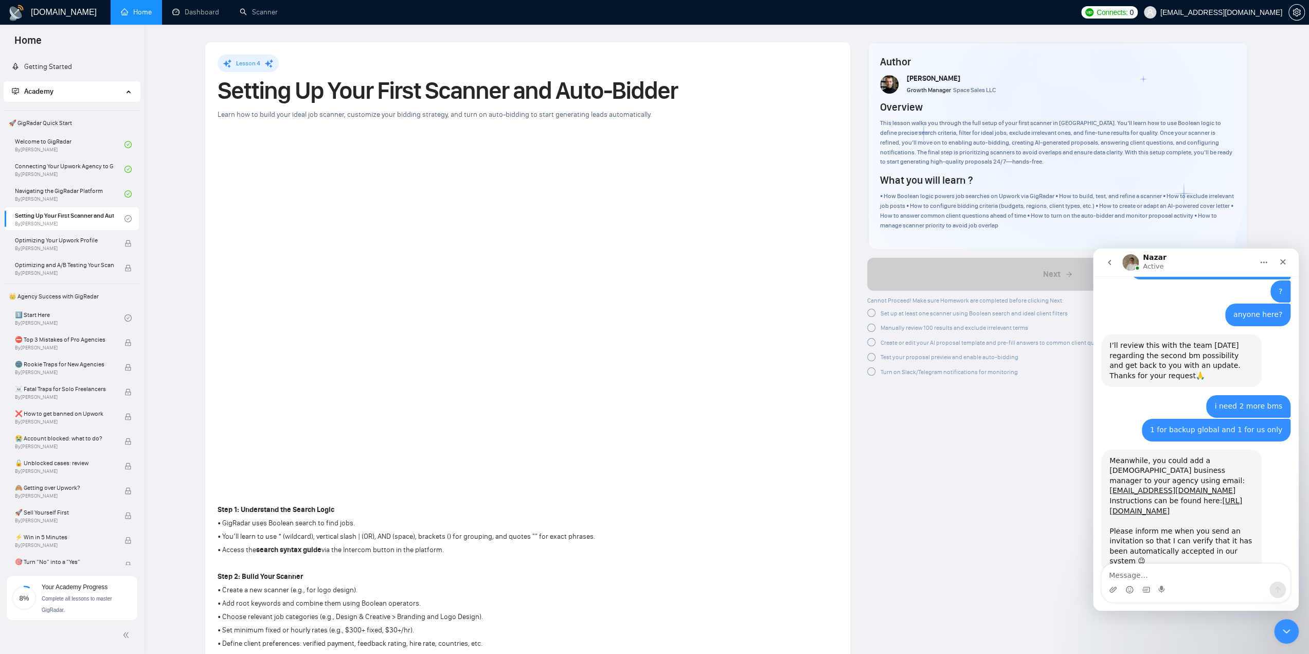
click at [872, 313] on div at bounding box center [871, 313] width 8 height 8
click at [871, 331] on div "Manually review 100 results and exclude irrelevant terms" at bounding box center [990, 326] width 247 height 13
click at [873, 340] on div at bounding box center [871, 340] width 8 height 8
click at [873, 323] on div at bounding box center [871, 326] width 8 height 8
click at [871, 350] on div at bounding box center [871, 351] width 8 height 8
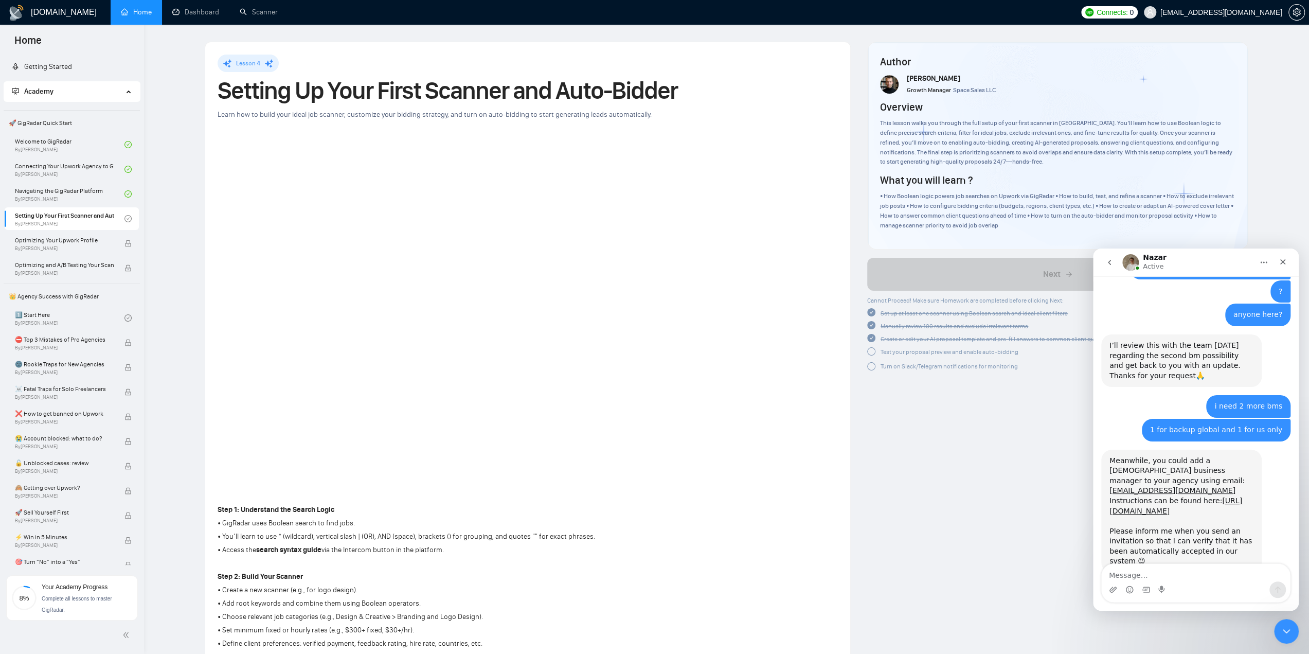
click at [869, 365] on div at bounding box center [871, 366] width 8 height 8
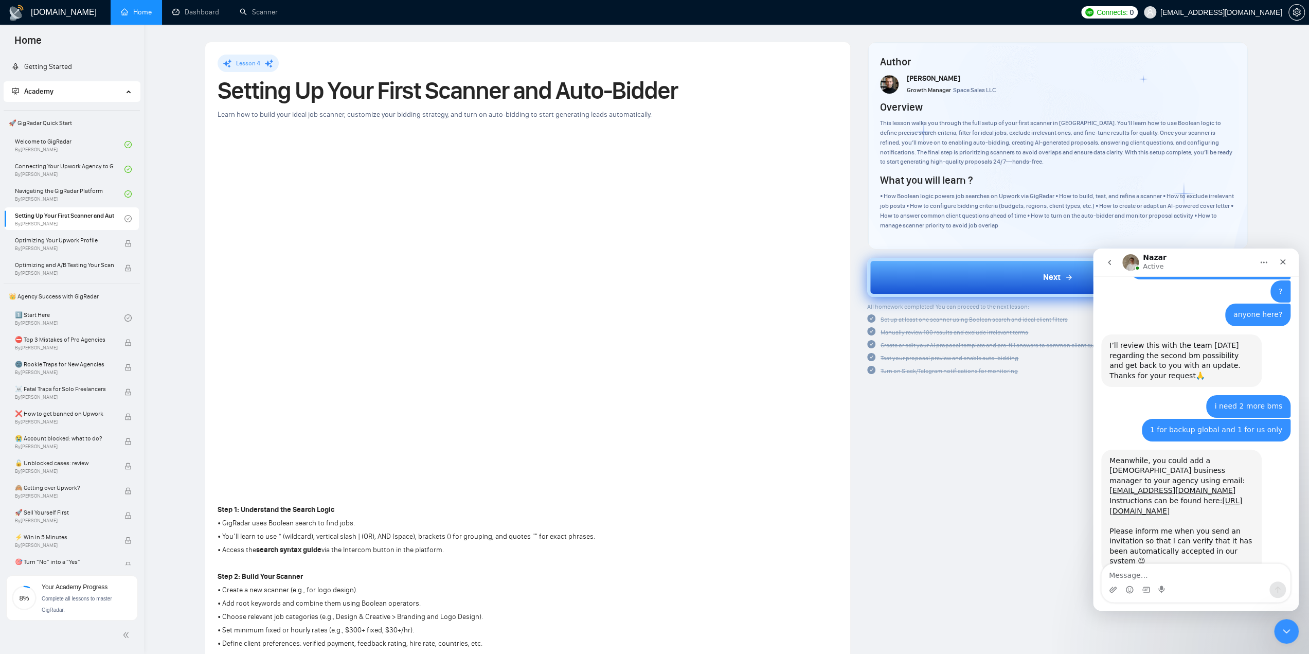
click at [947, 293] on button "Next" at bounding box center [1057, 277] width 381 height 39
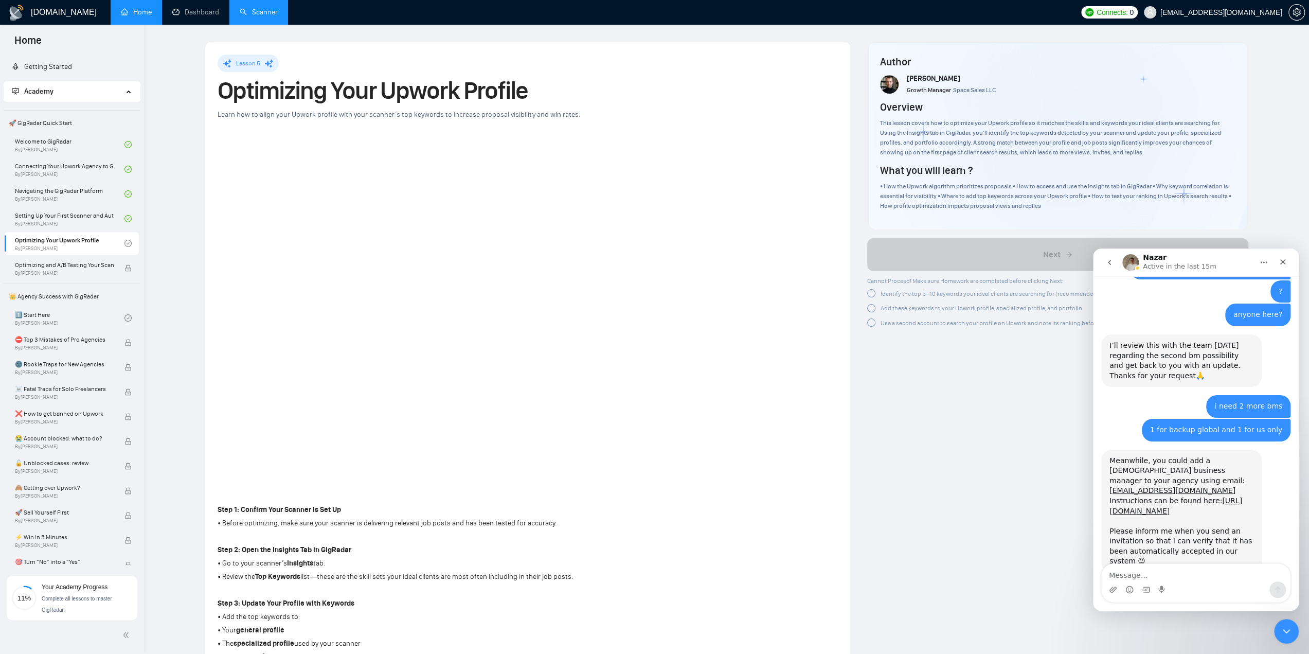
click at [245, 8] on link "Scanner" at bounding box center [259, 12] width 38 height 9
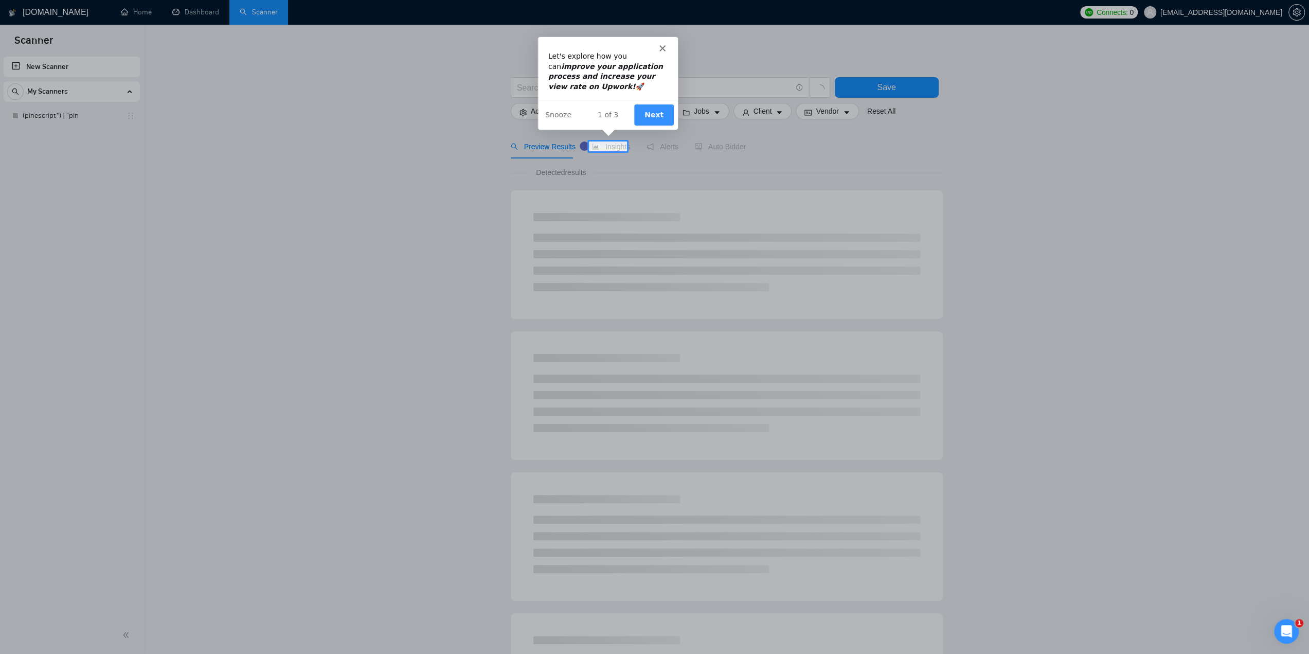
scroll to position [615, 0]
click at [343, 130] on div "Product tour overlay" at bounding box center [654, 327] width 1309 height 654
click at [672, 43] on div "Intercom messenger" at bounding box center [617, 43] width 140 height 14
click at [670, 50] on div "Let's explore how you can improve your application process and increase your vi…" at bounding box center [616, 70] width 119 height 40
click at [672, 49] on polygon "Close" at bounding box center [671, 47] width 6 height 6
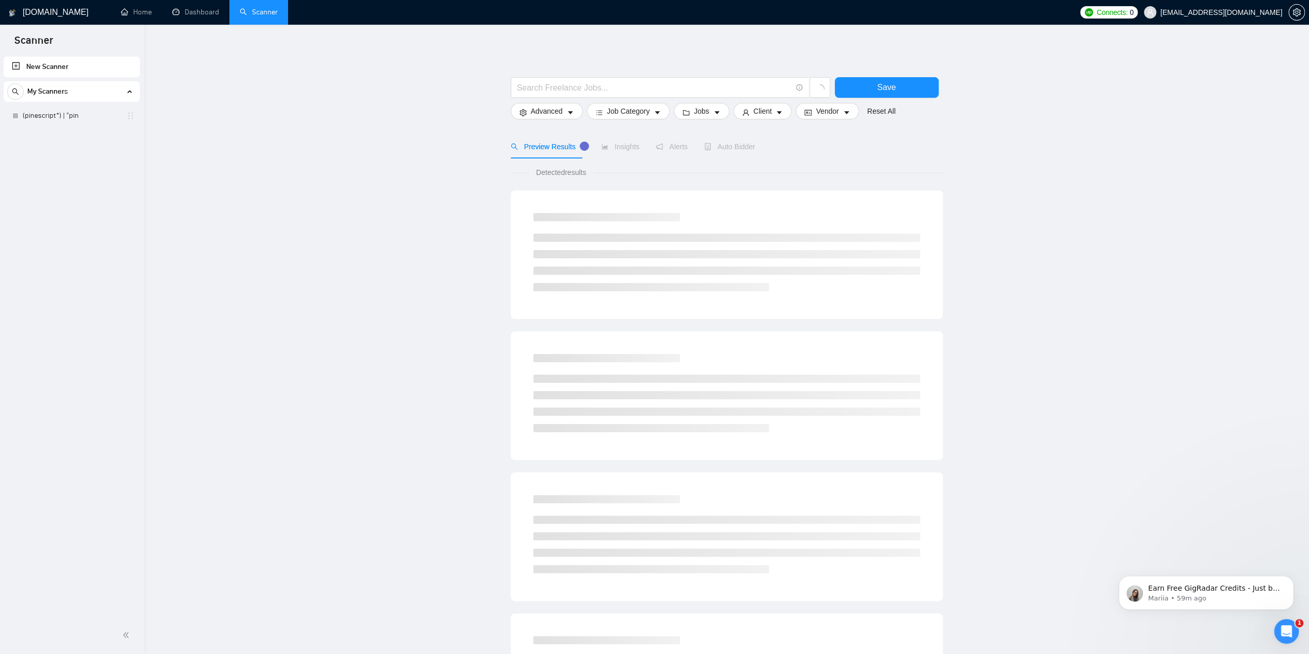
scroll to position [0, 0]
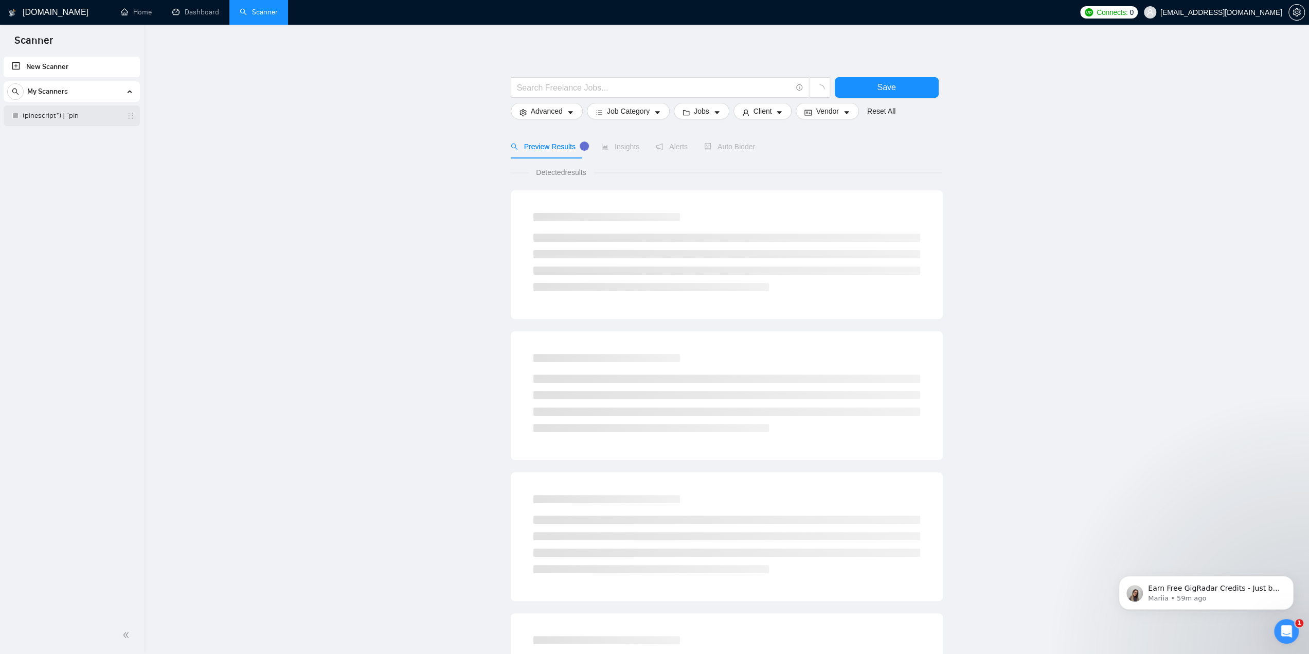
click at [10, 113] on div "(pinescript*) | "pin" at bounding box center [72, 115] width 136 height 21
click at [25, 116] on link "(pinescript*) | "pin" at bounding box center [72, 115] width 98 height 21
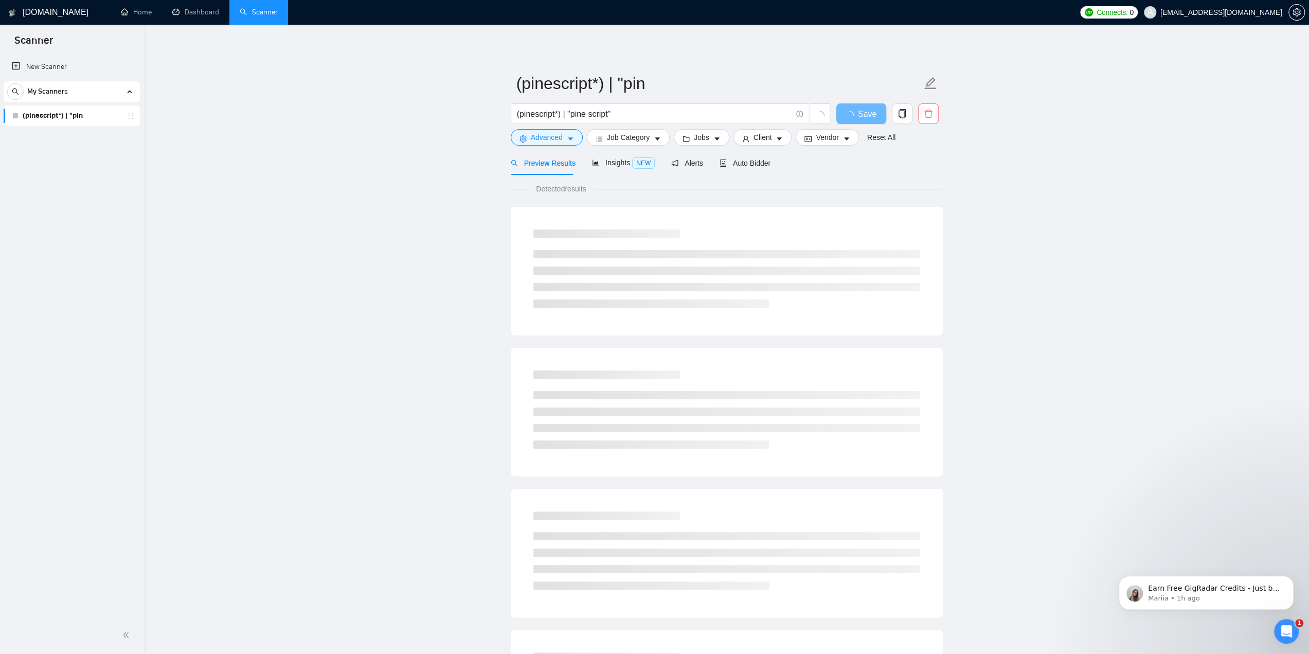
click at [922, 110] on span "delete" at bounding box center [929, 113] width 20 height 9
click at [925, 164] on span "Yes" at bounding box center [922, 165] width 12 height 11
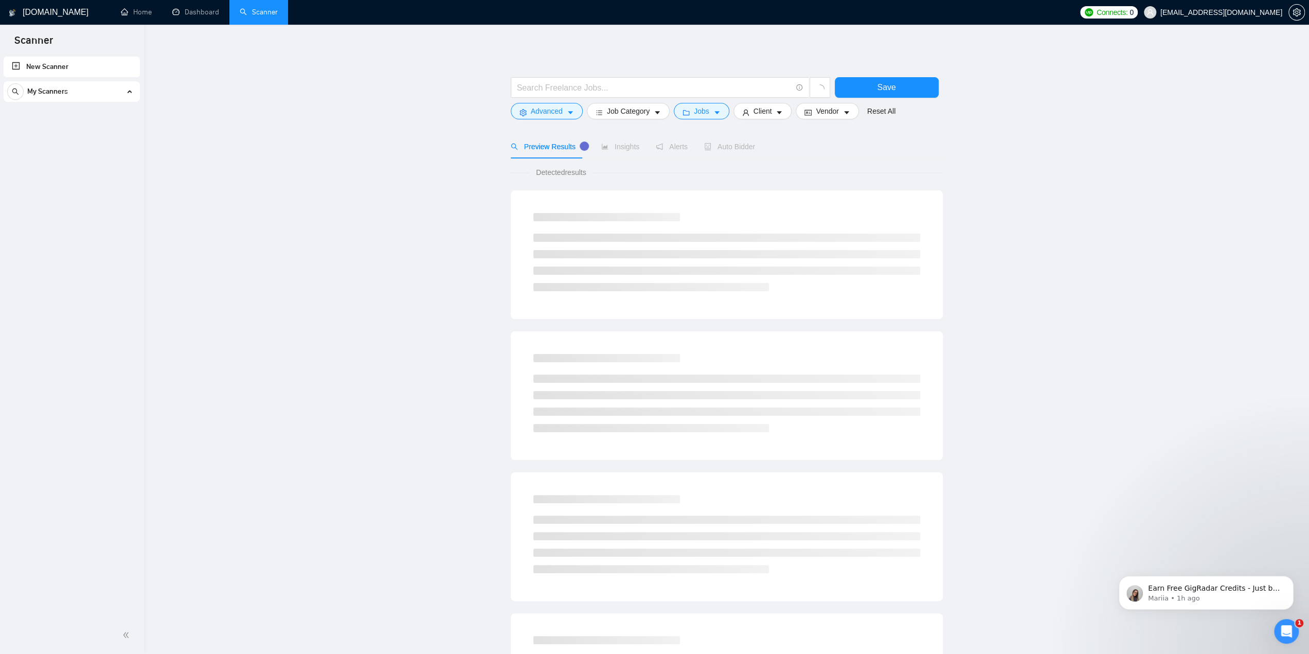
click at [54, 66] on link "New Scanner" at bounding box center [72, 67] width 120 height 21
click at [13, 63] on link "New Scanner" at bounding box center [72, 67] width 120 height 21
click at [551, 92] on input "text" at bounding box center [654, 87] width 275 height 13
type input "p"
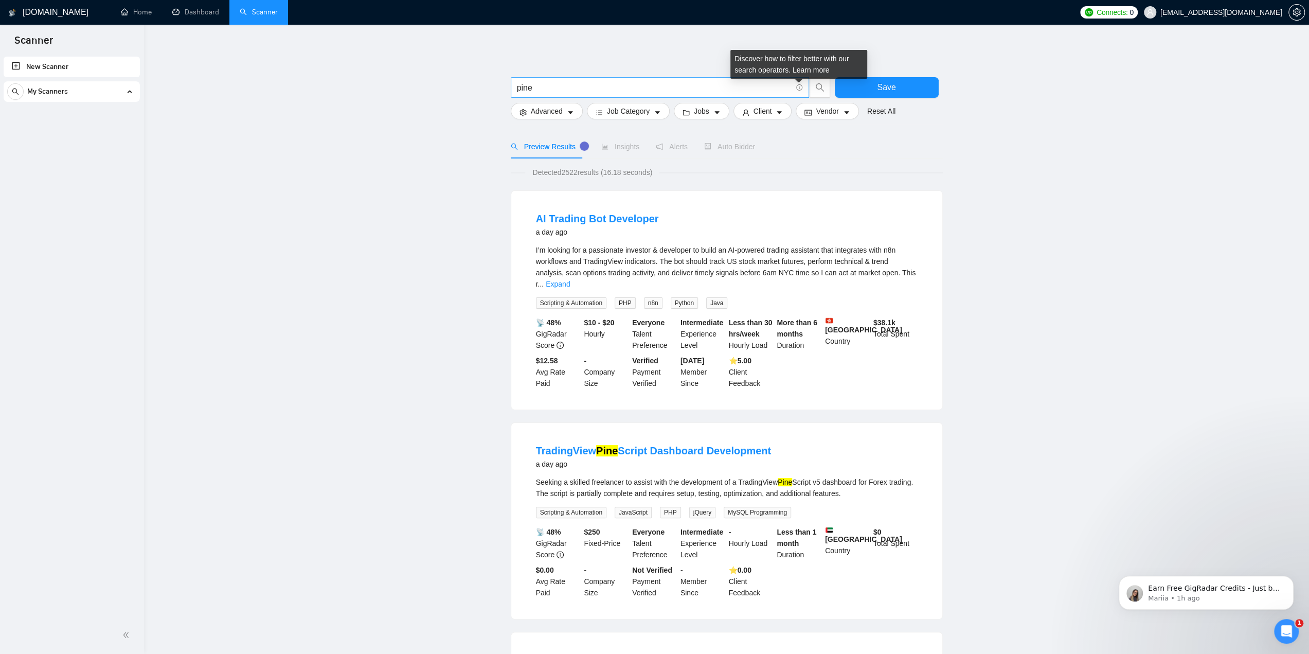
click at [799, 87] on icon "info-circle" at bounding box center [799, 87] width 1 height 3
click at [809, 72] on link "Learn more" at bounding box center [811, 70] width 37 height 8
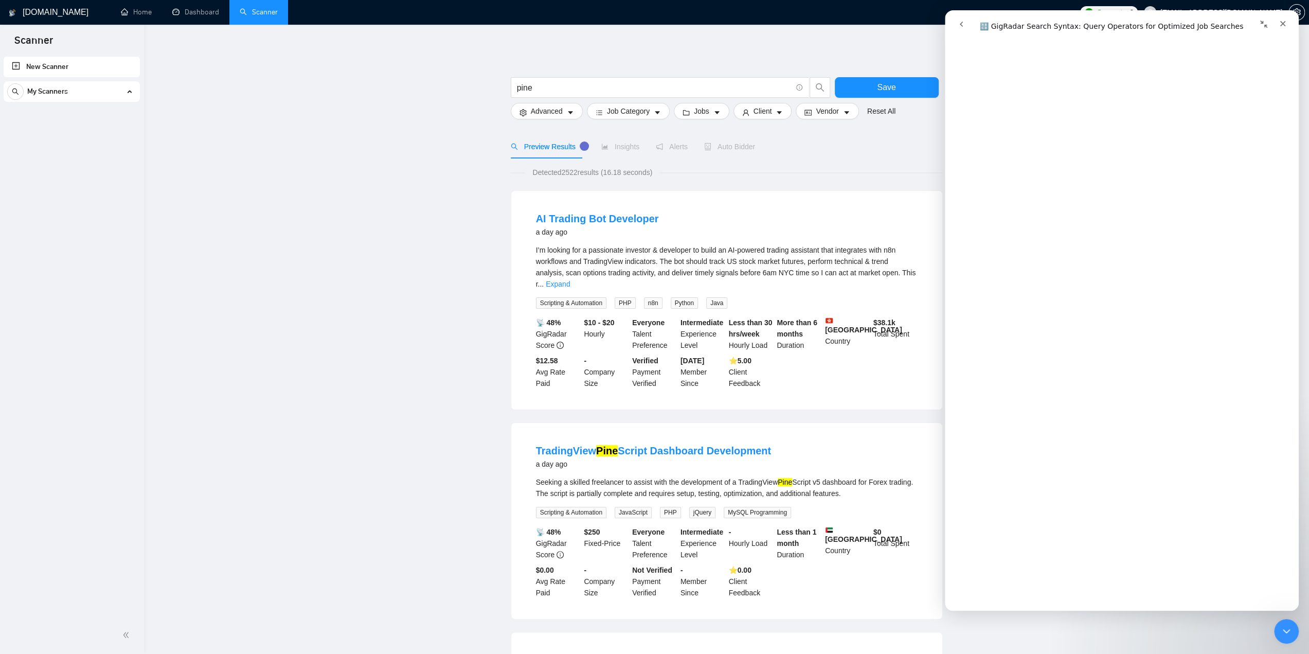
scroll to position [3292, 0]
click at [642, 87] on input "pine" at bounding box center [654, 87] width 275 height 13
drag, startPoint x: 1276, startPoint y: 24, endPoint x: 1773, endPoint y: 72, distance: 499.2
click at [1276, 24] on div "Close" at bounding box center [1283, 23] width 19 height 19
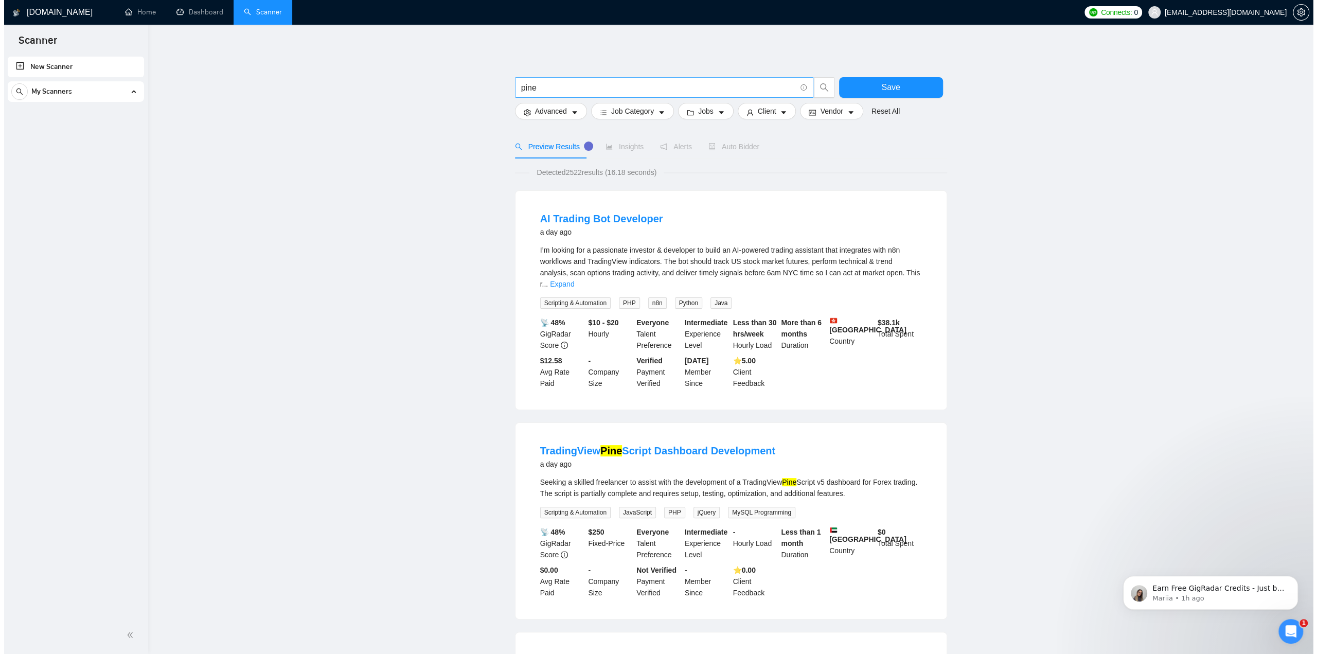
scroll to position [0, 0]
click at [559, 91] on input "pine" at bounding box center [654, 87] width 275 height 13
type input "p"
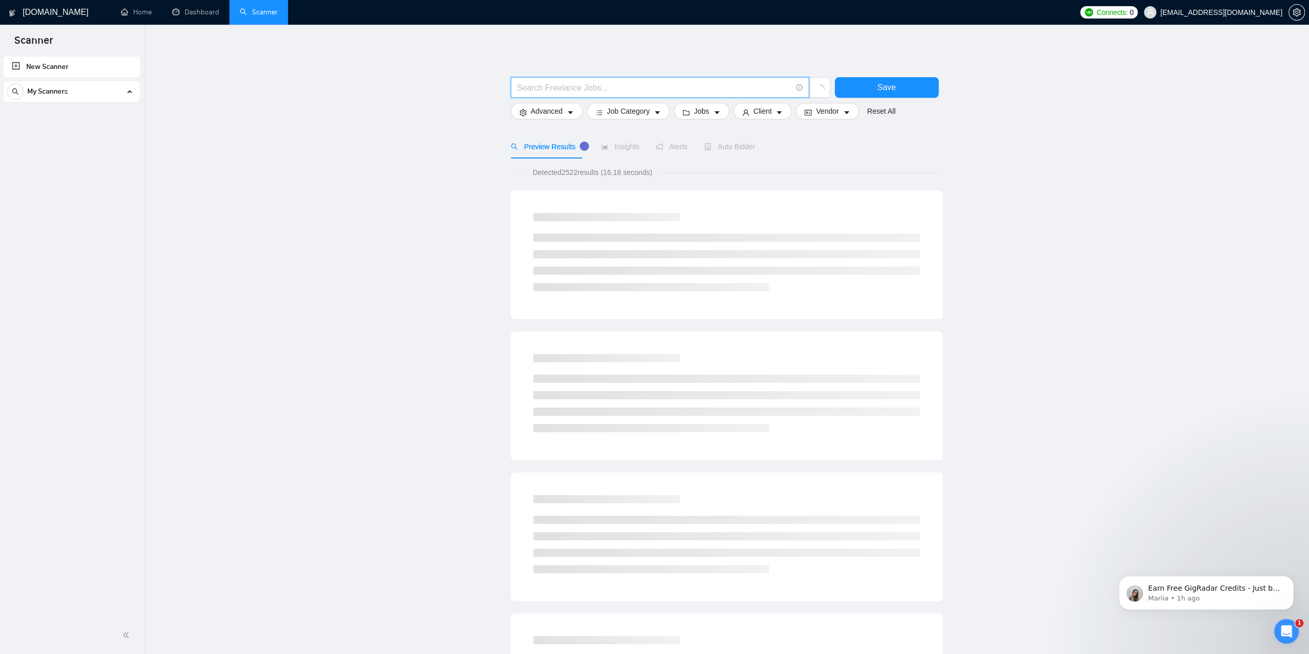
type input "s"
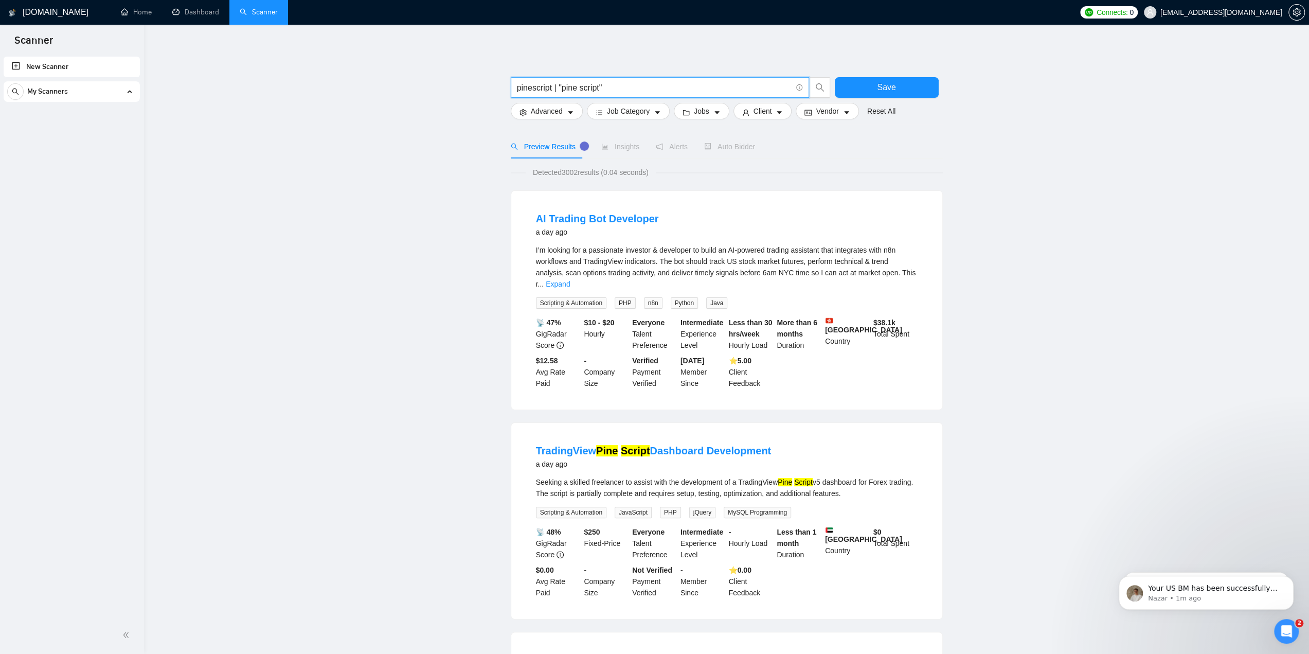
type input "pinescript | "pine script""
drag, startPoint x: 564, startPoint y: 172, endPoint x: 602, endPoint y: 173, distance: 38.6
click at [602, 173] on span "Detected 3002 results (0.04 seconds)" at bounding box center [591, 172] width 130 height 11
click at [585, 176] on span "Detected 3002 results (0.04 seconds)" at bounding box center [591, 172] width 130 height 11
click at [609, 148] on span "Insights" at bounding box center [620, 146] width 38 height 8
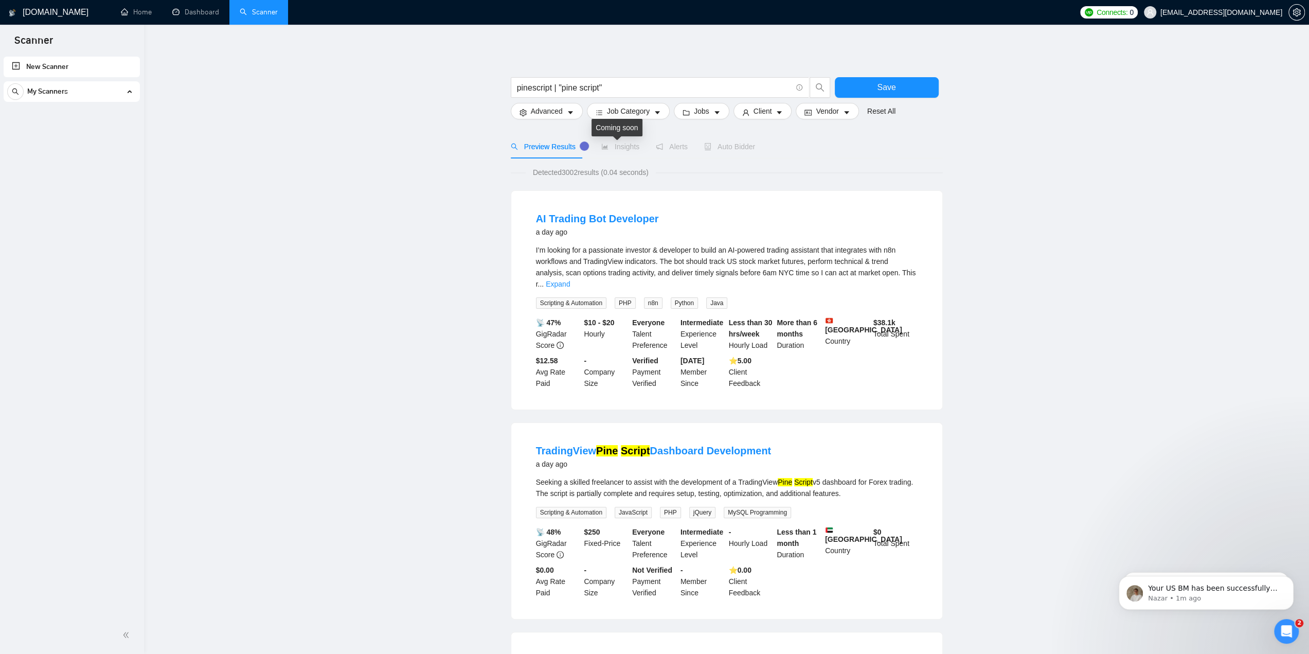
click at [609, 148] on span "Insights" at bounding box center [620, 146] width 38 height 8
click at [575, 171] on span "Detected 3002 results (0.04 seconds)" at bounding box center [591, 172] width 130 height 11
click at [728, 144] on span "Auto Bidder" at bounding box center [729, 146] width 51 height 8
click at [726, 148] on span "Auto Bidder" at bounding box center [729, 146] width 51 height 8
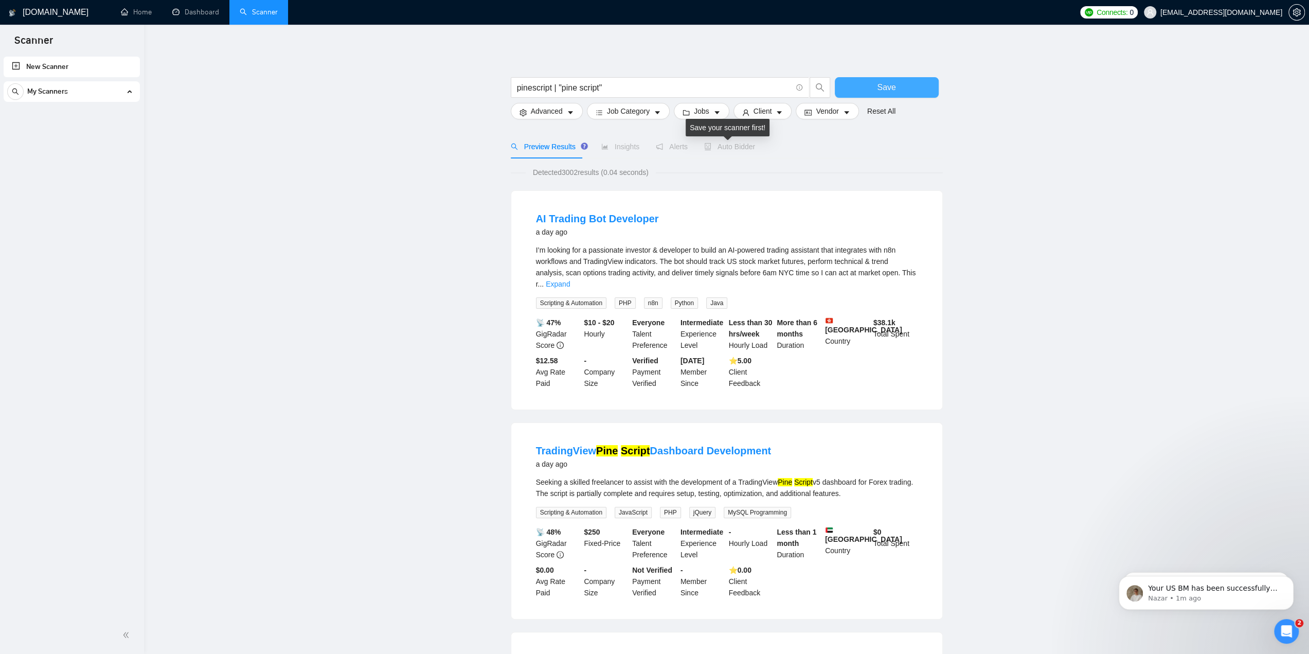
click at [869, 93] on button "Save" at bounding box center [887, 87] width 104 height 21
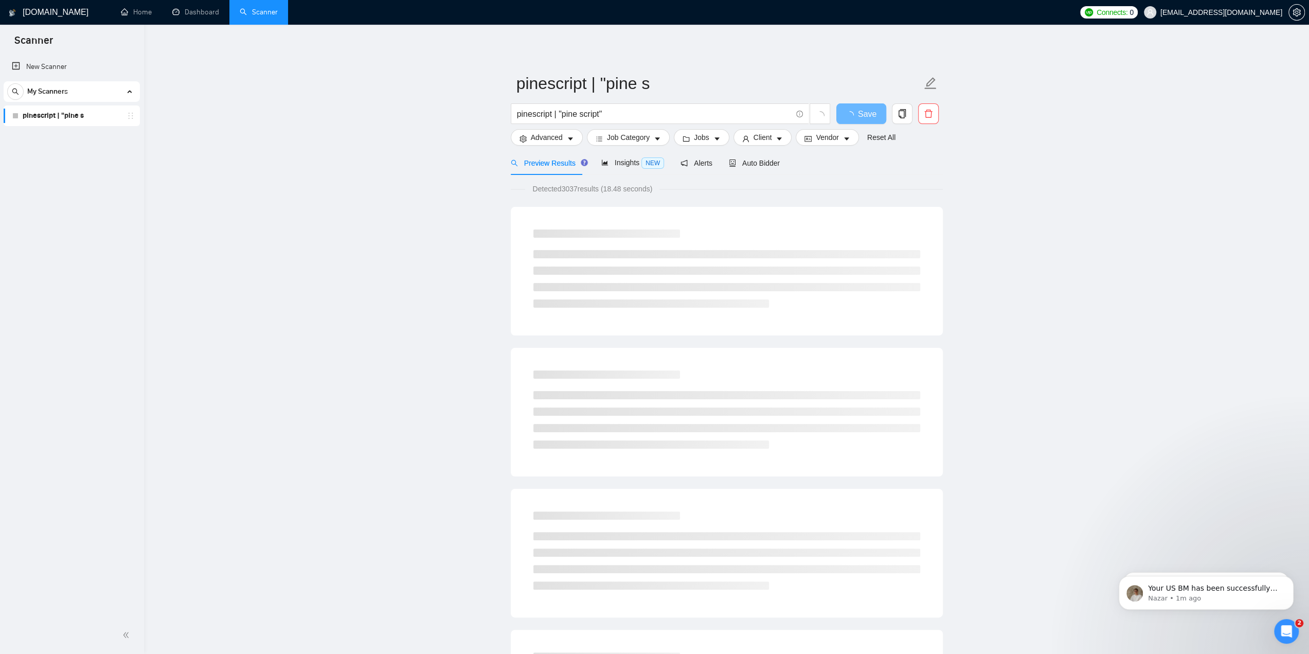
click at [615, 159] on div "Check the cards below to see what kind of jobs are detected by your scanner. Th…" at bounding box center [655, 162] width 113 height 50
click at [630, 165] on span "Insights NEW" at bounding box center [632, 162] width 63 height 8
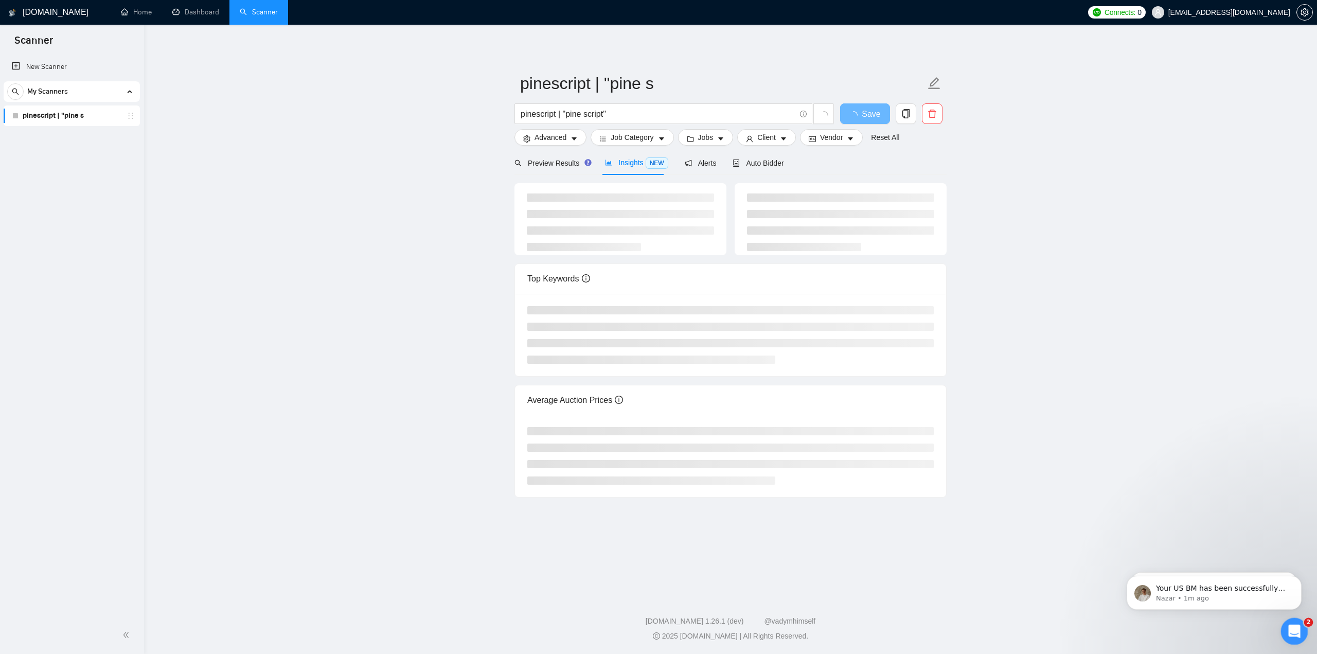
click at [1288, 629] on icon "Open Intercom Messenger" at bounding box center [1292, 629] width 17 height 17
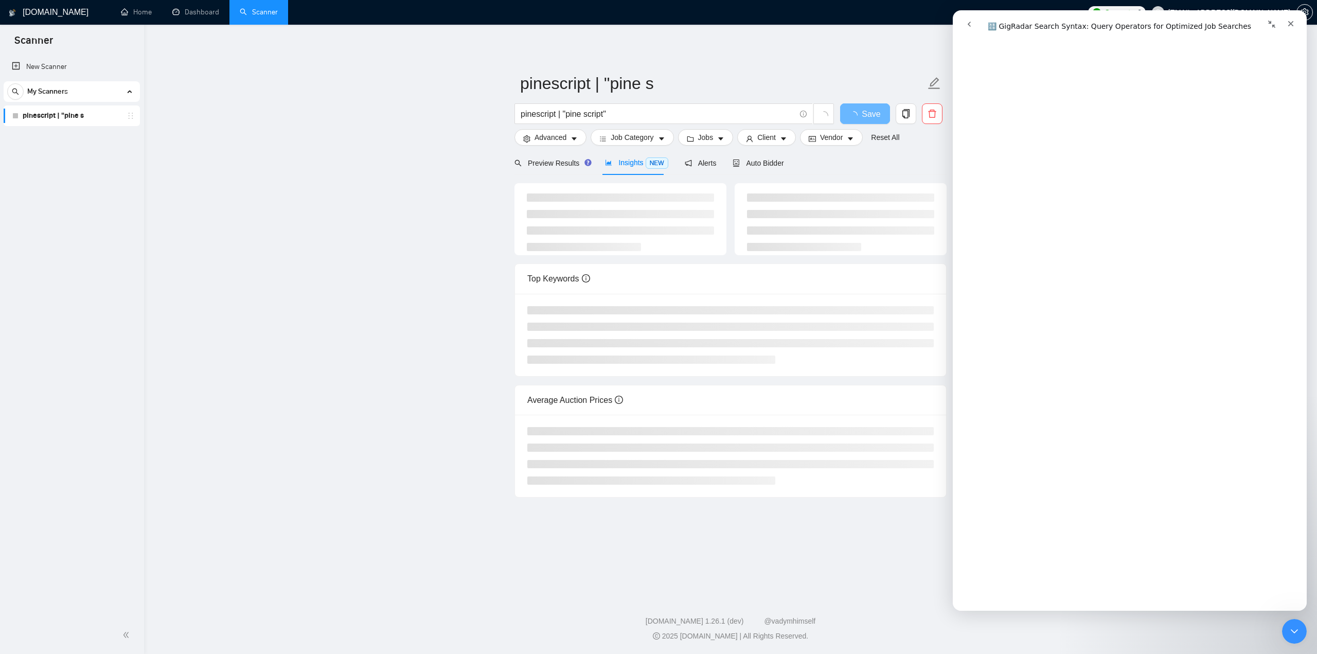
scroll to position [3344, 0]
click at [973, 26] on icon "go back" at bounding box center [969, 24] width 8 height 8
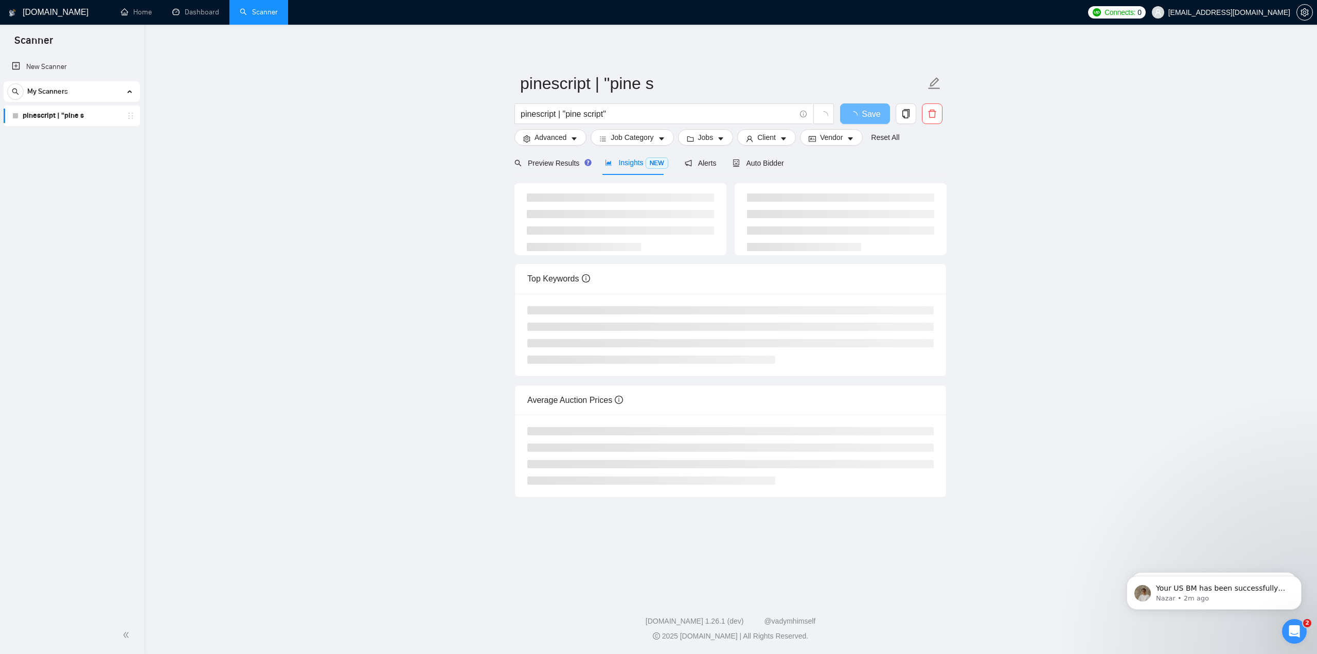
scroll to position [687, 0]
click at [1202, 603] on p "Nazar • 2m ago" at bounding box center [1222, 598] width 133 height 9
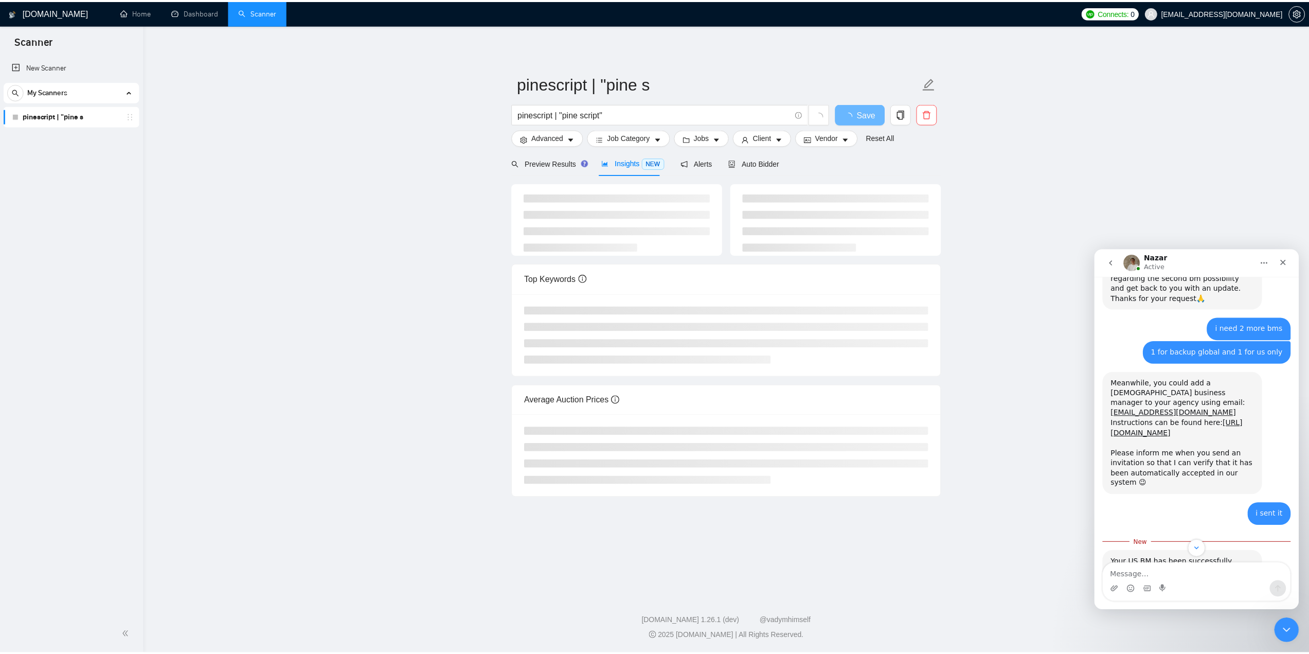
scroll to position [692, 0]
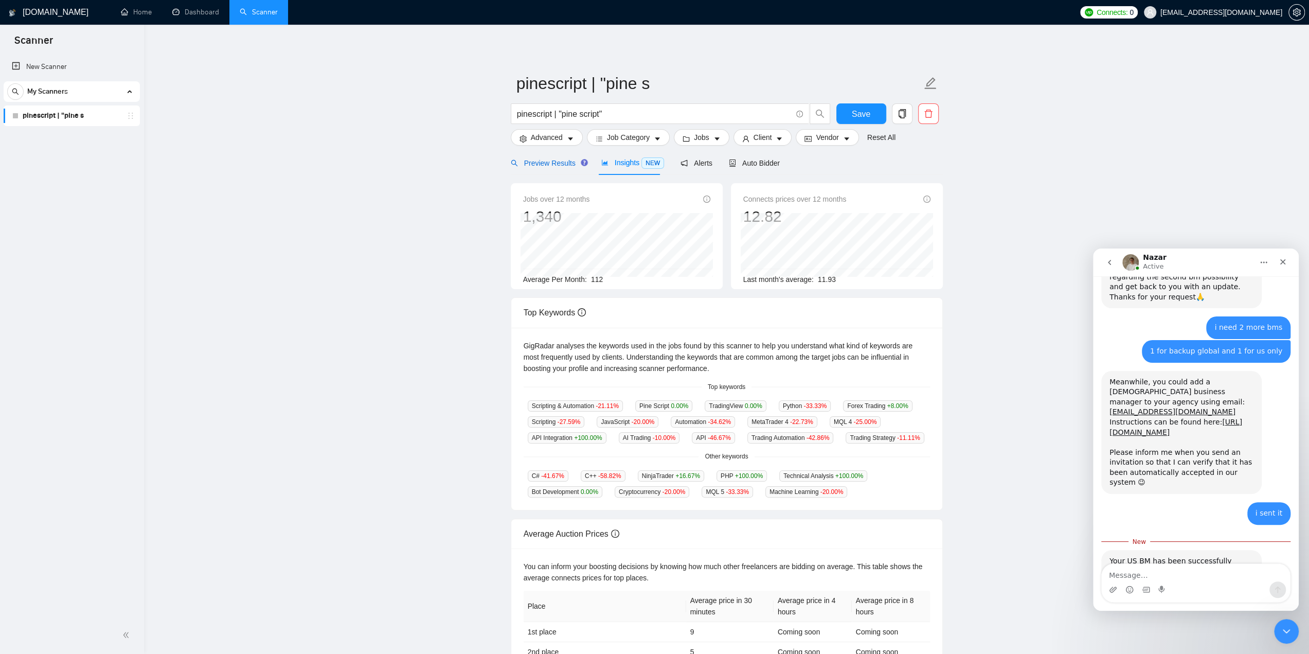
click at [554, 161] on span "Preview Results" at bounding box center [548, 163] width 74 height 8
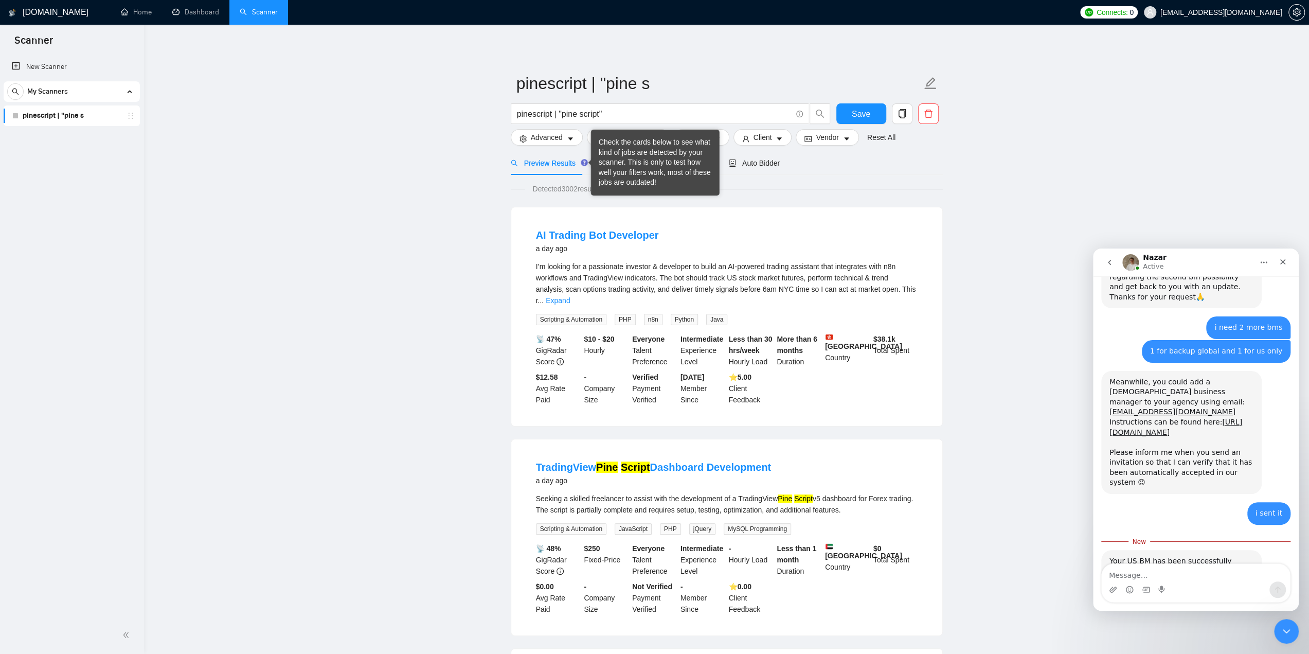
click at [619, 162] on span "Insights NEW" at bounding box center [632, 162] width 63 height 8
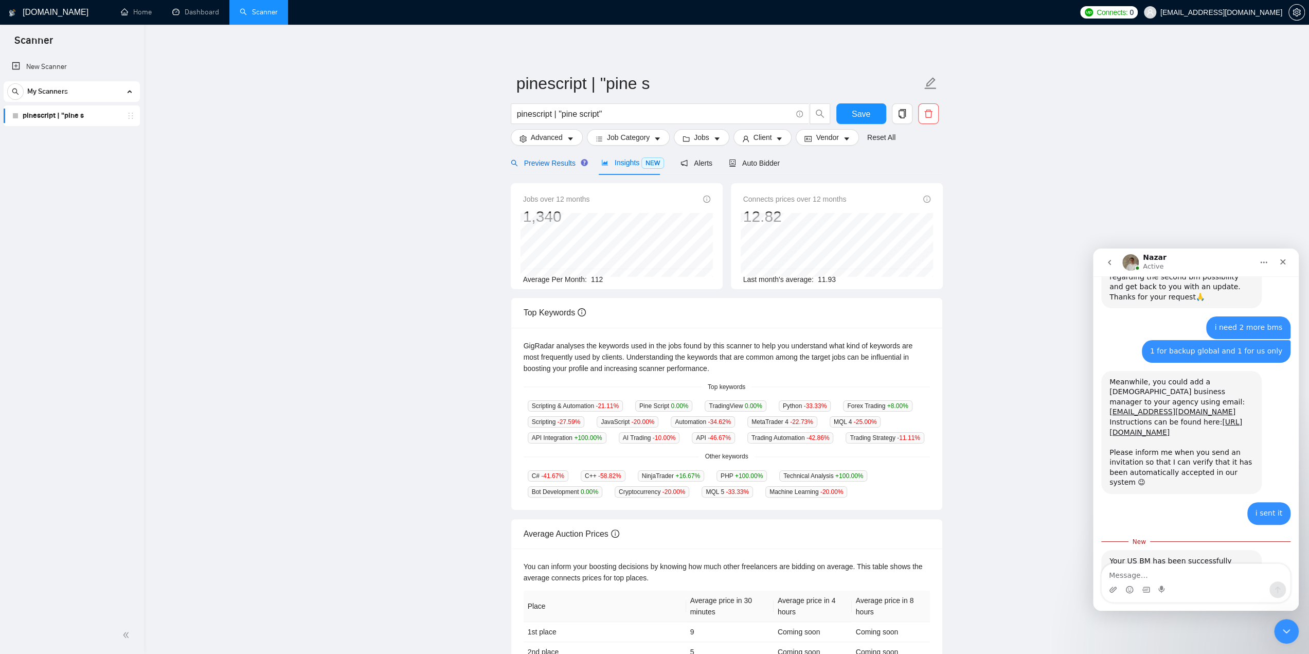
click at [564, 163] on span "Preview Results" at bounding box center [548, 163] width 74 height 8
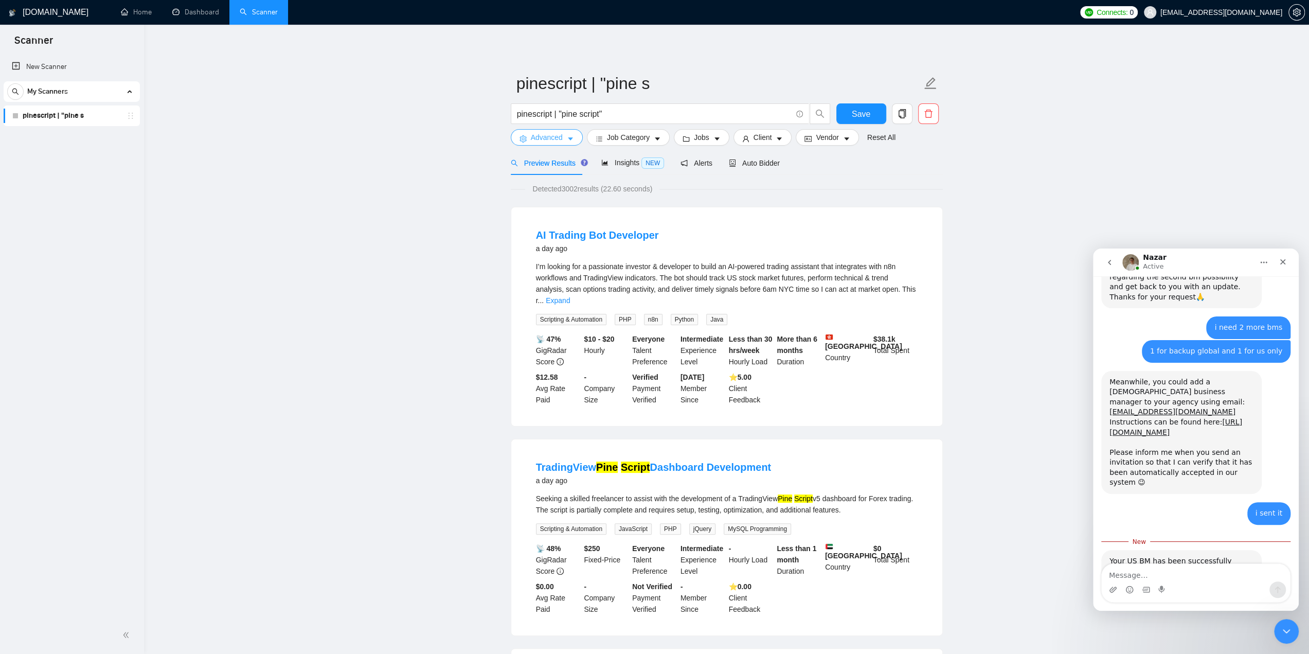
click at [568, 134] on button "Advanced" at bounding box center [547, 137] width 72 height 16
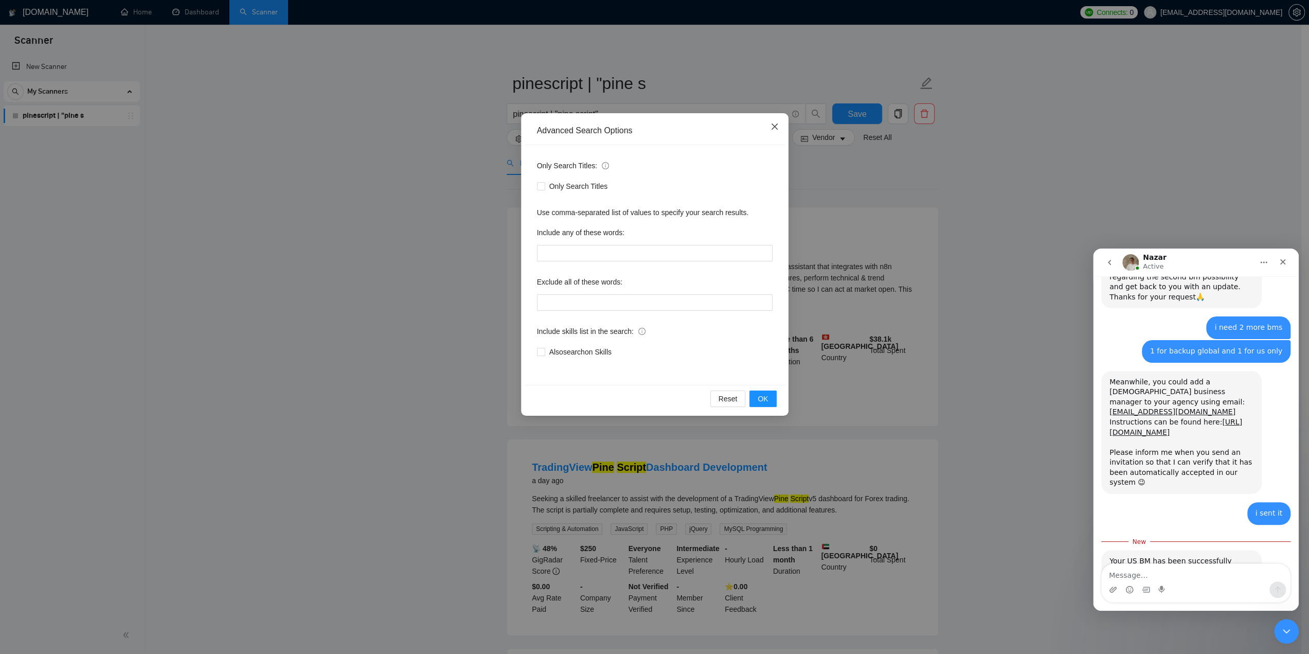
click at [773, 127] on icon "close" at bounding box center [775, 126] width 8 height 8
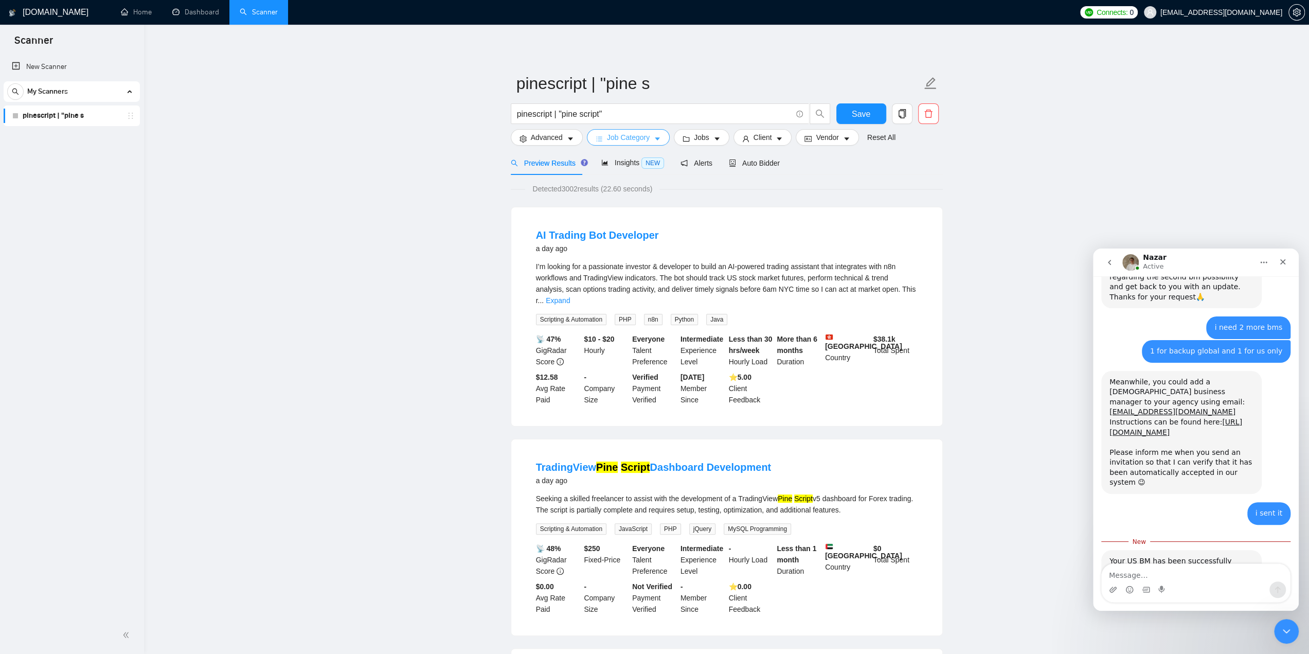
click at [647, 139] on button "Job Category" at bounding box center [628, 137] width 83 height 16
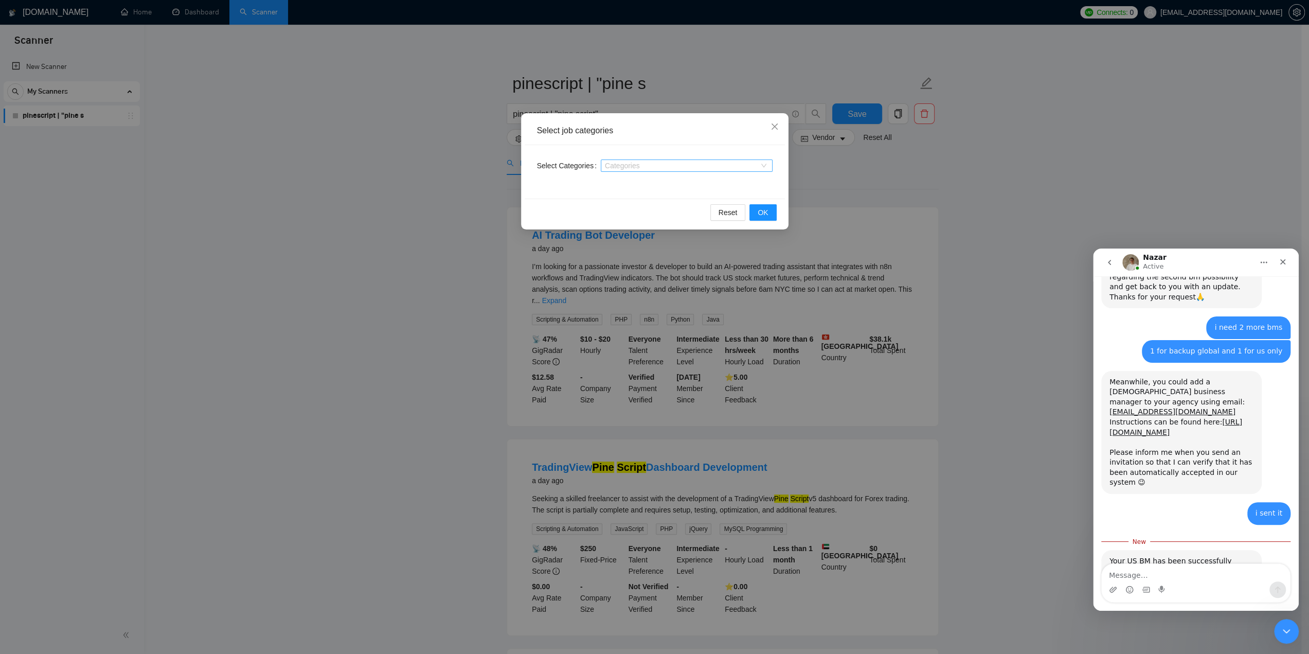
click at [759, 164] on div at bounding box center [681, 166] width 156 height 8
click at [738, 149] on div "Select Categories Categories" at bounding box center [655, 171] width 260 height 53
click at [779, 124] on span "Close" at bounding box center [775, 127] width 28 height 28
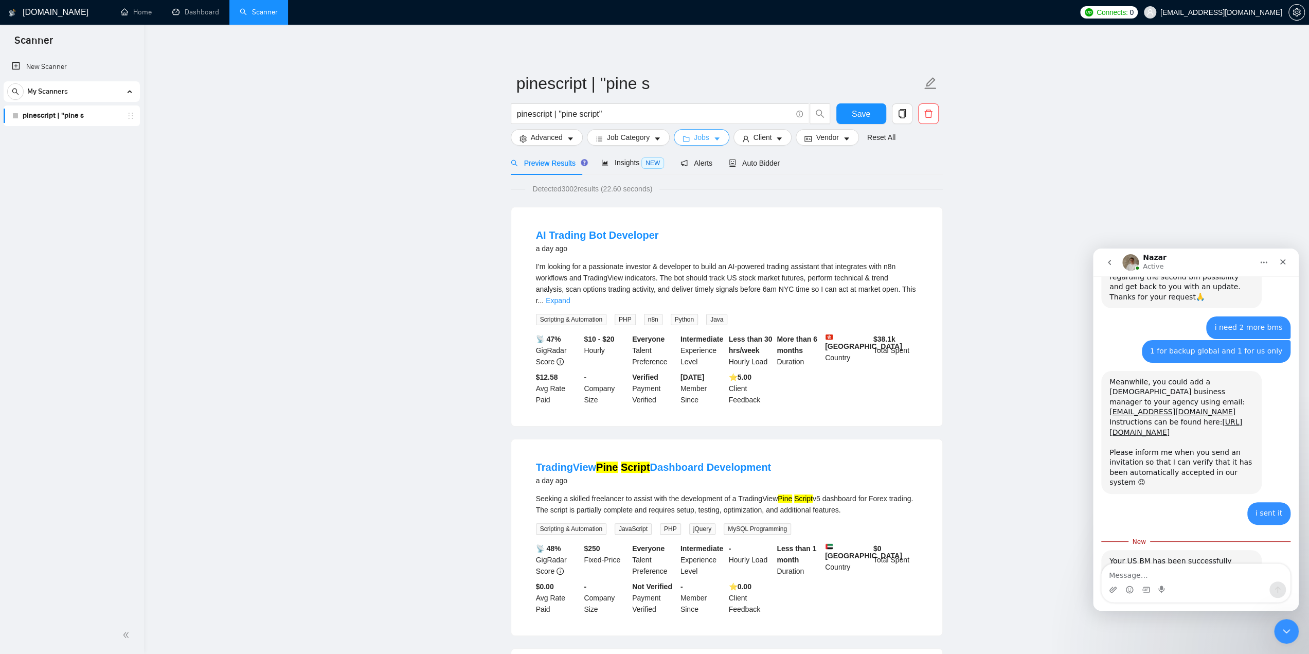
click at [697, 140] on span "Jobs" at bounding box center [701, 137] width 15 height 11
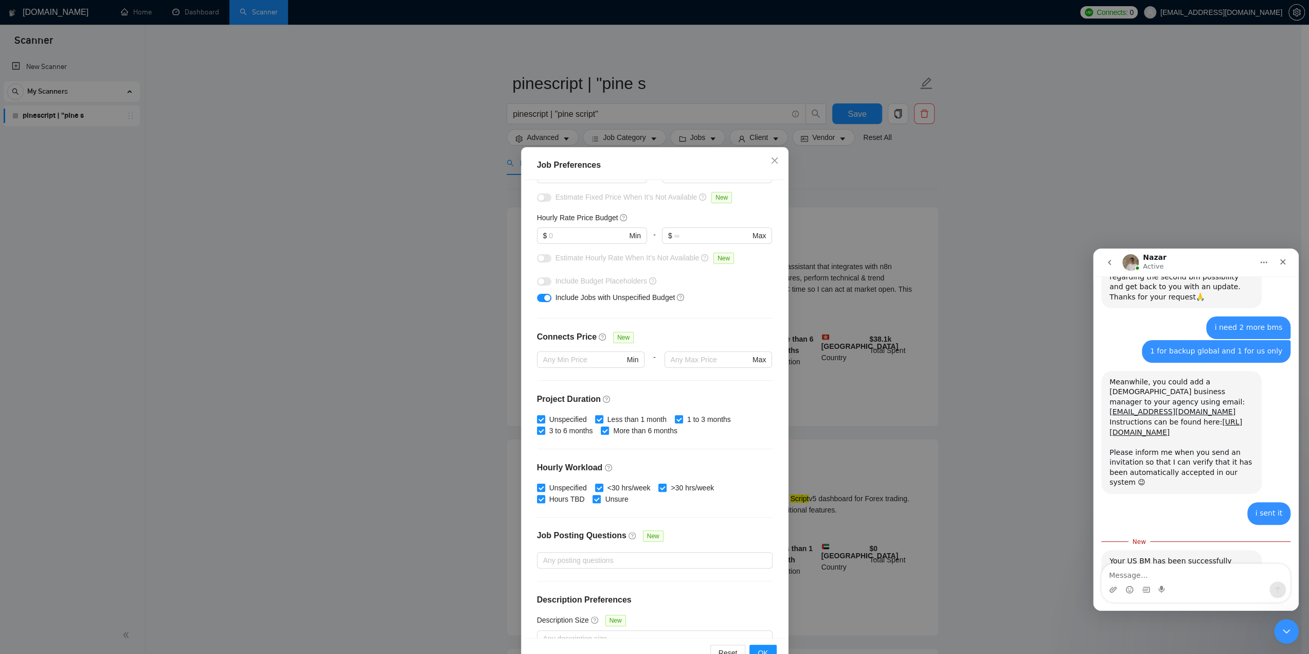
scroll to position [103, 0]
click at [584, 381] on div "Budget Project Type All Fixed Price Hourly Rate Fixed Price Budget $ Min - $ Ma…" at bounding box center [655, 409] width 260 height 458
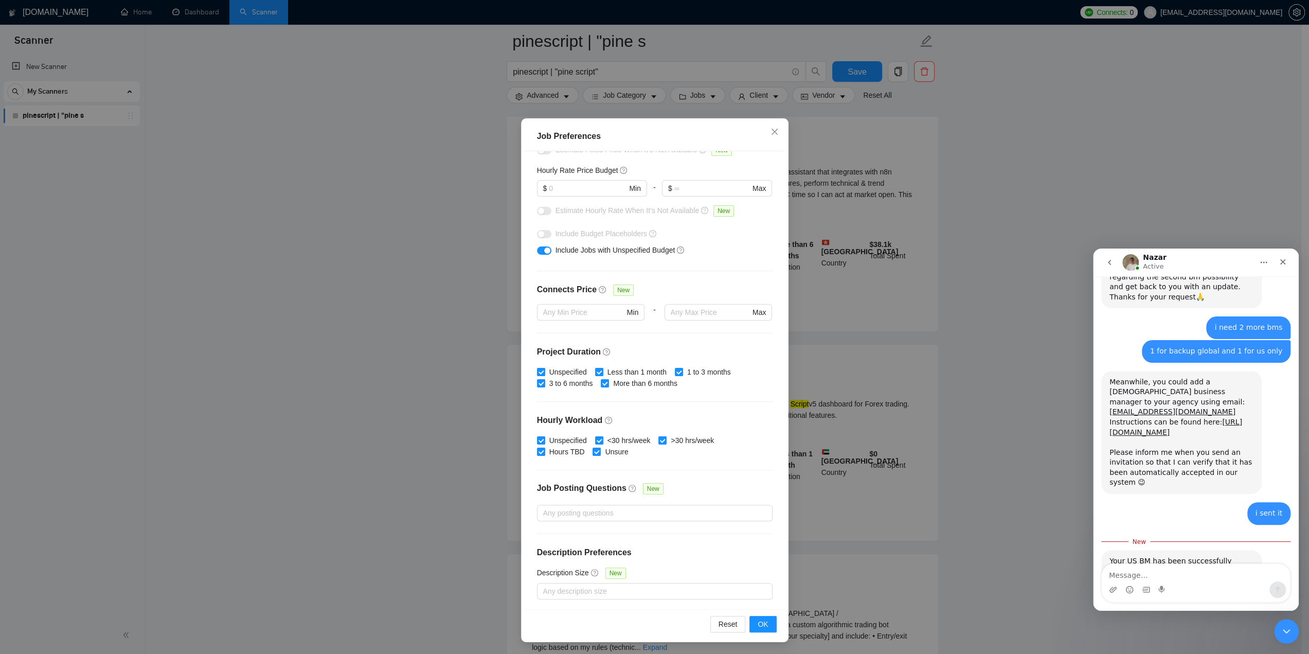
scroll to position [121, 0]
click at [653, 516] on div at bounding box center [650, 512] width 220 height 12
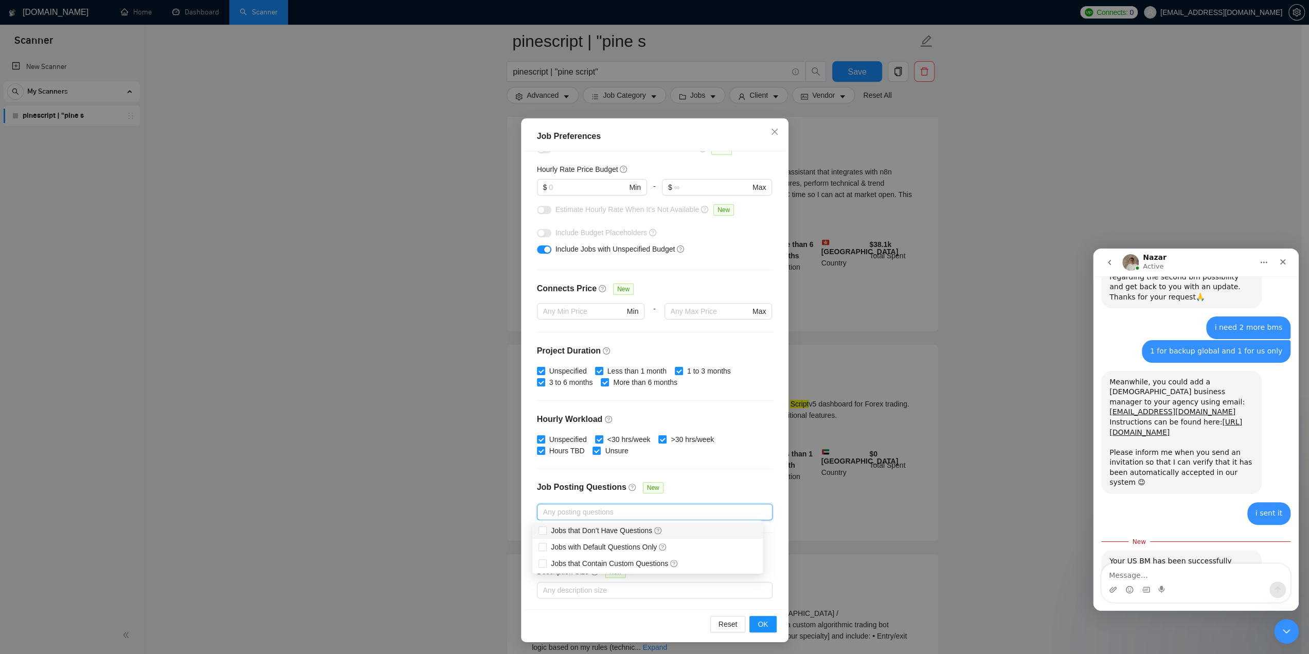
click at [697, 490] on div "Job Posting Questions New" at bounding box center [655, 492] width 236 height 22
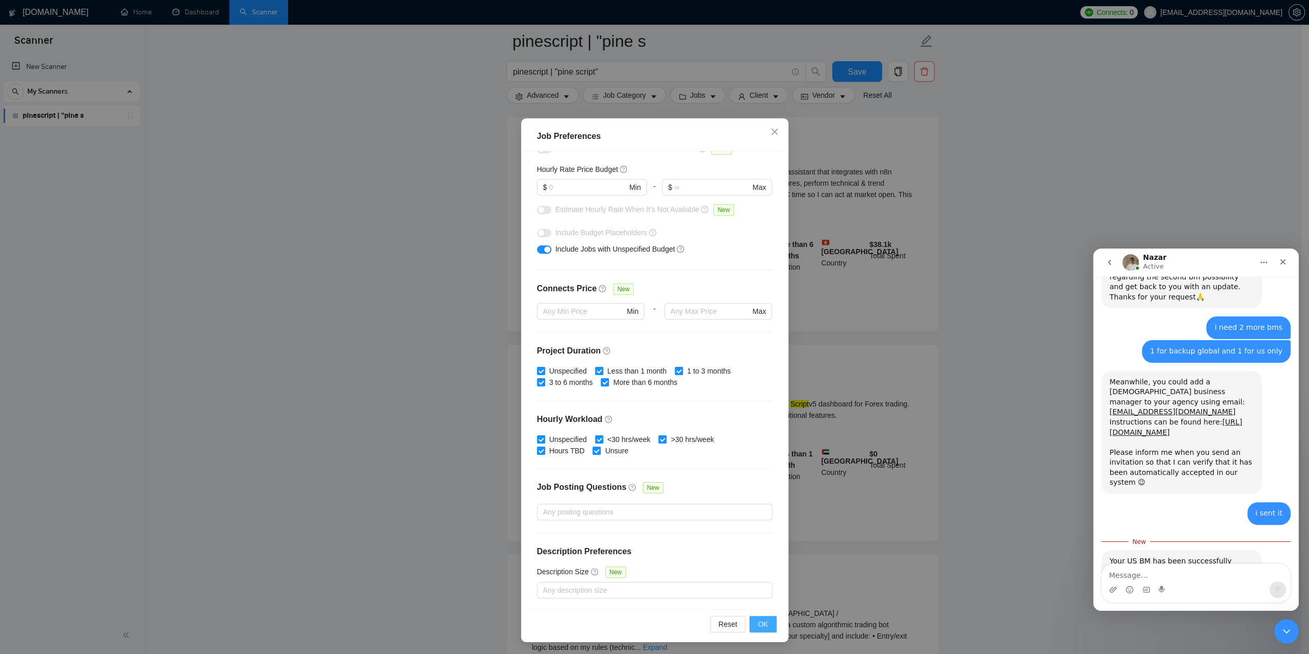
click at [758, 623] on span "OK" at bounding box center [763, 623] width 10 height 11
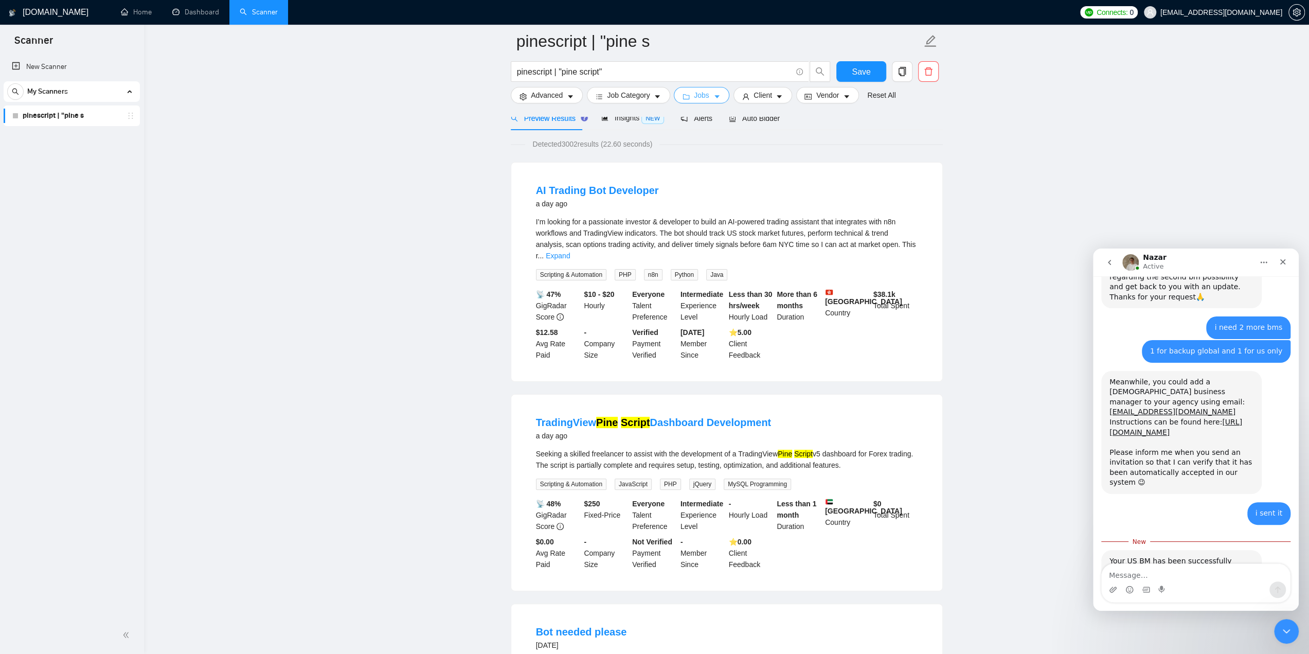
scroll to position [51, 0]
click at [766, 96] on span "Client" at bounding box center [763, 95] width 19 height 11
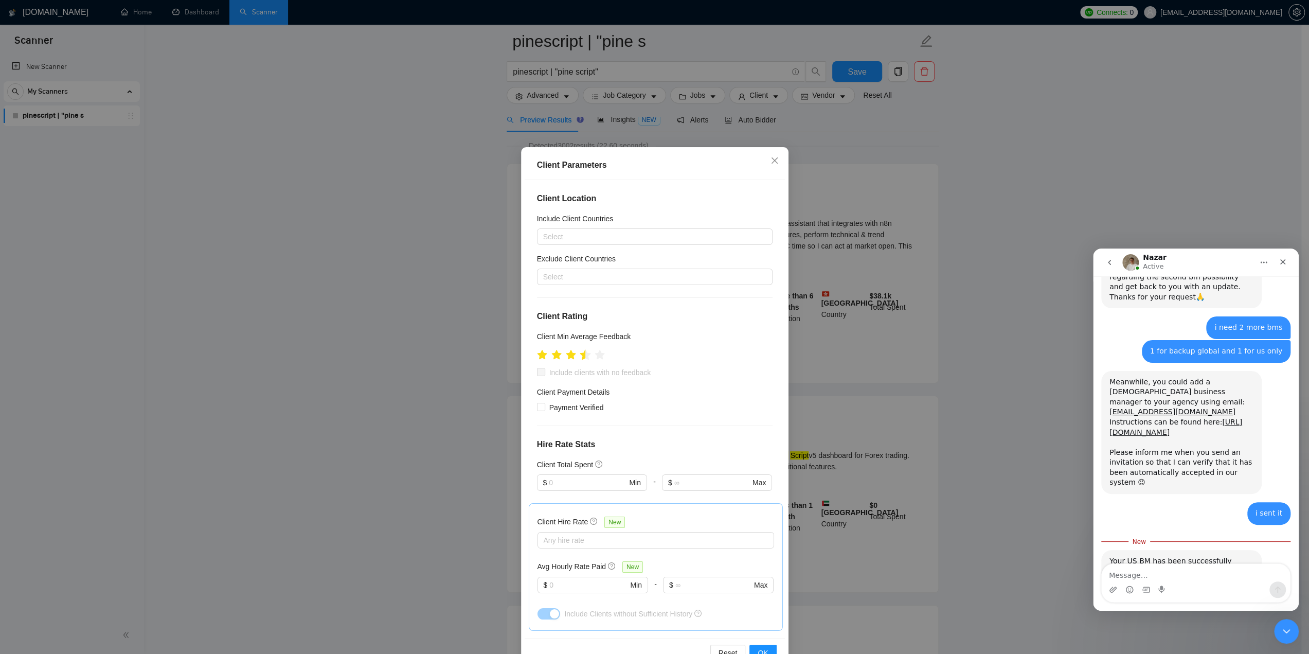
click at [580, 358] on icon "star" at bounding box center [585, 354] width 11 height 10
click at [539, 371] on input "Include clients with no feedback" at bounding box center [540, 371] width 7 height 7
checkbox input "true"
click at [704, 377] on div "Include clients with no feedback" at bounding box center [655, 372] width 236 height 11
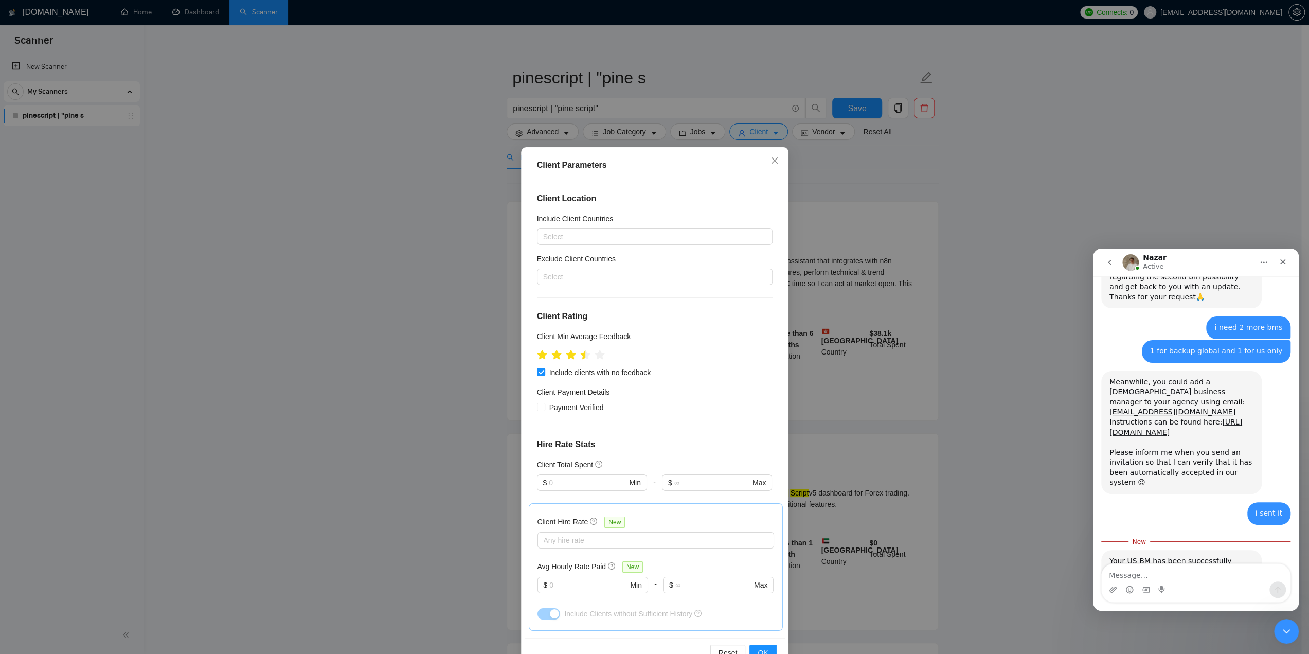
scroll to position [0, 0]
click at [599, 237] on div at bounding box center [650, 236] width 220 height 12
click at [640, 217] on div "Include Client Countries" at bounding box center [655, 220] width 236 height 15
click at [627, 272] on div at bounding box center [650, 277] width 220 height 12
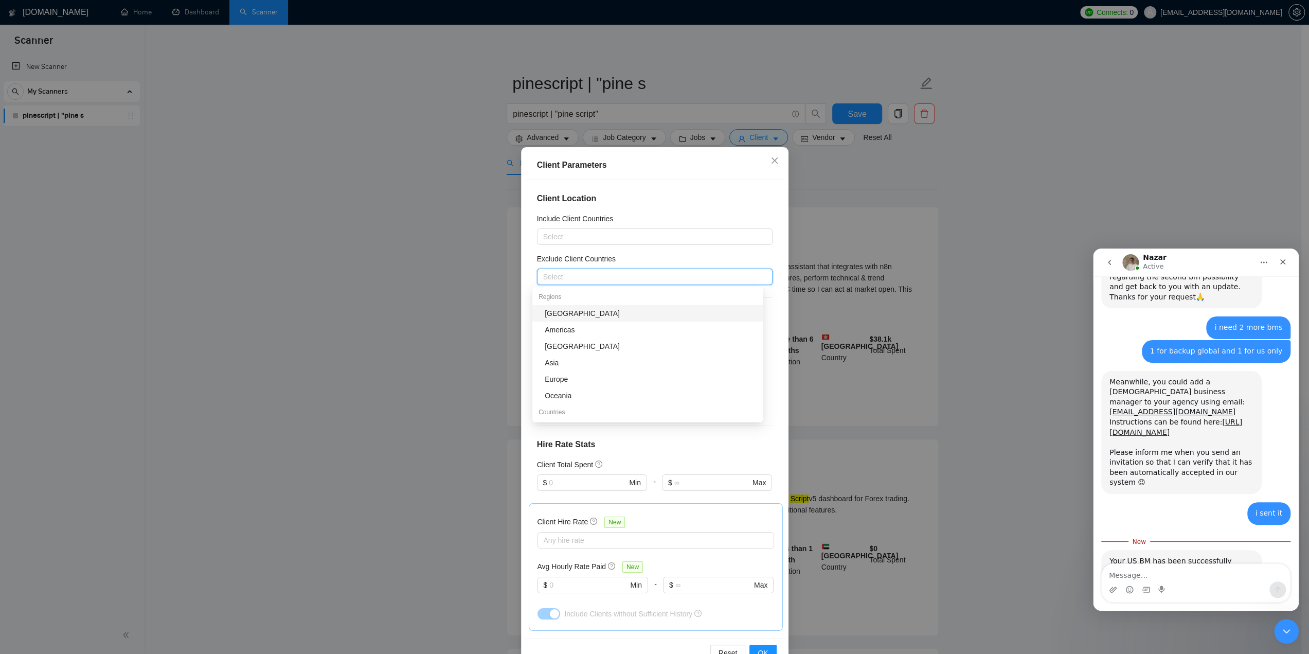
click at [587, 312] on div "[GEOGRAPHIC_DATA]" at bounding box center [651, 313] width 212 height 11
click at [571, 306] on div "[GEOGRAPHIC_DATA]" at bounding box center [651, 306] width 212 height 11
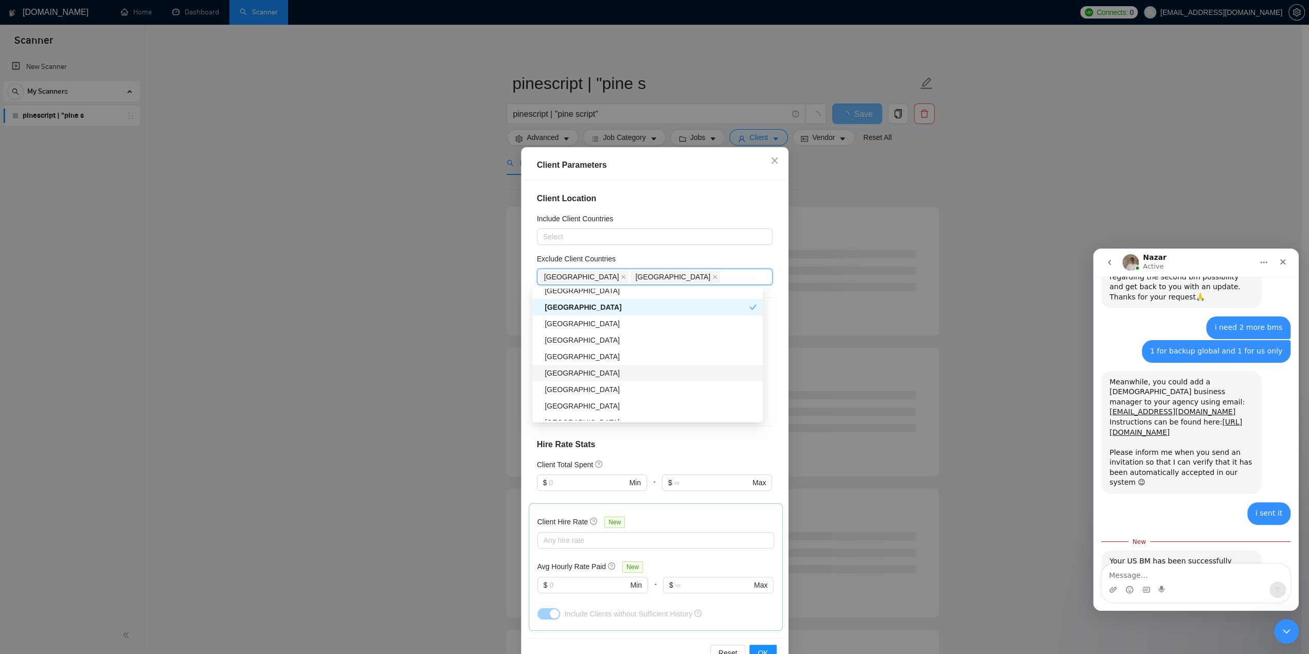
click at [575, 373] on div "[GEOGRAPHIC_DATA]" at bounding box center [651, 372] width 212 height 11
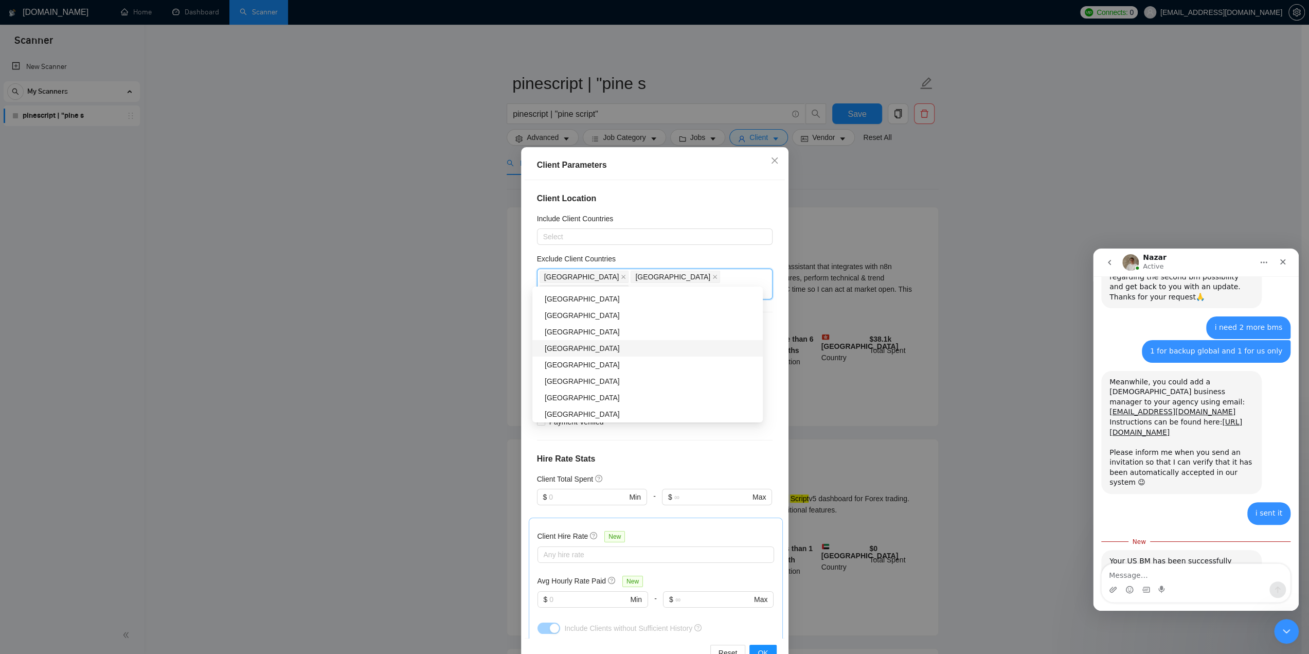
scroll to position [412, 0]
click at [581, 382] on div "[GEOGRAPHIC_DATA]" at bounding box center [651, 378] width 212 height 11
click at [579, 344] on div "[GEOGRAPHIC_DATA]" at bounding box center [651, 341] width 212 height 11
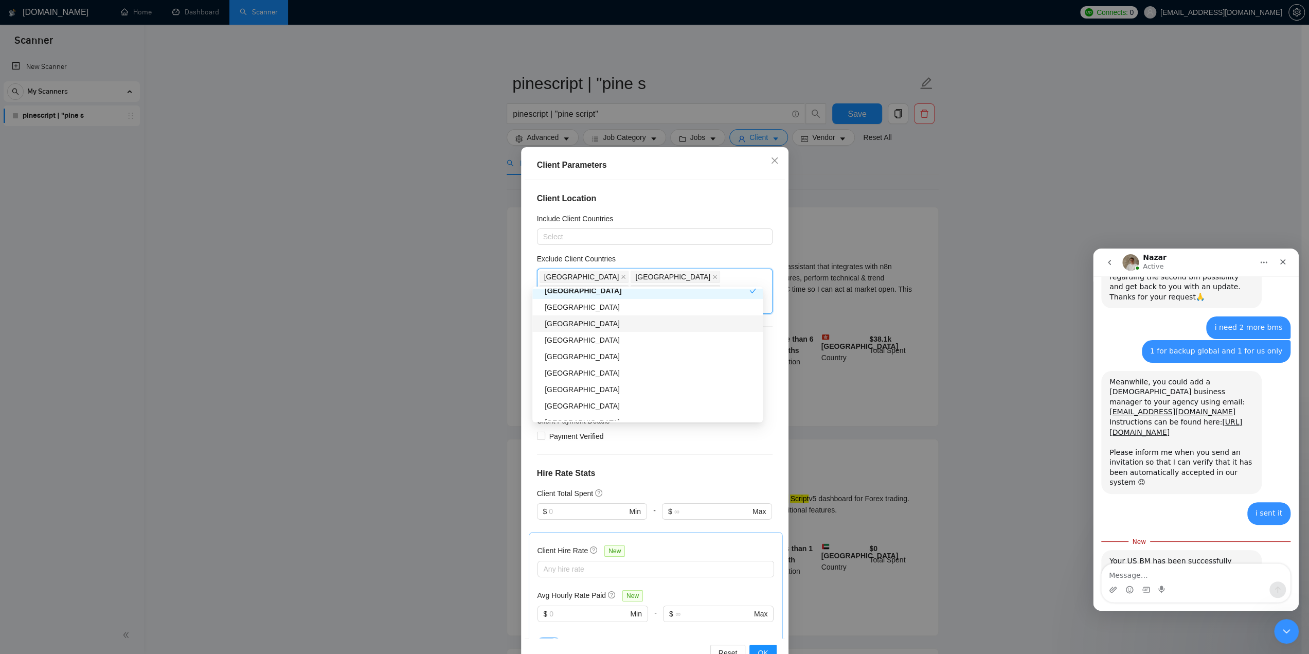
click at [582, 325] on div "[GEOGRAPHIC_DATA]" at bounding box center [651, 323] width 212 height 11
click at [594, 336] on div "[GEOGRAPHIC_DATA]" at bounding box center [651, 335] width 212 height 11
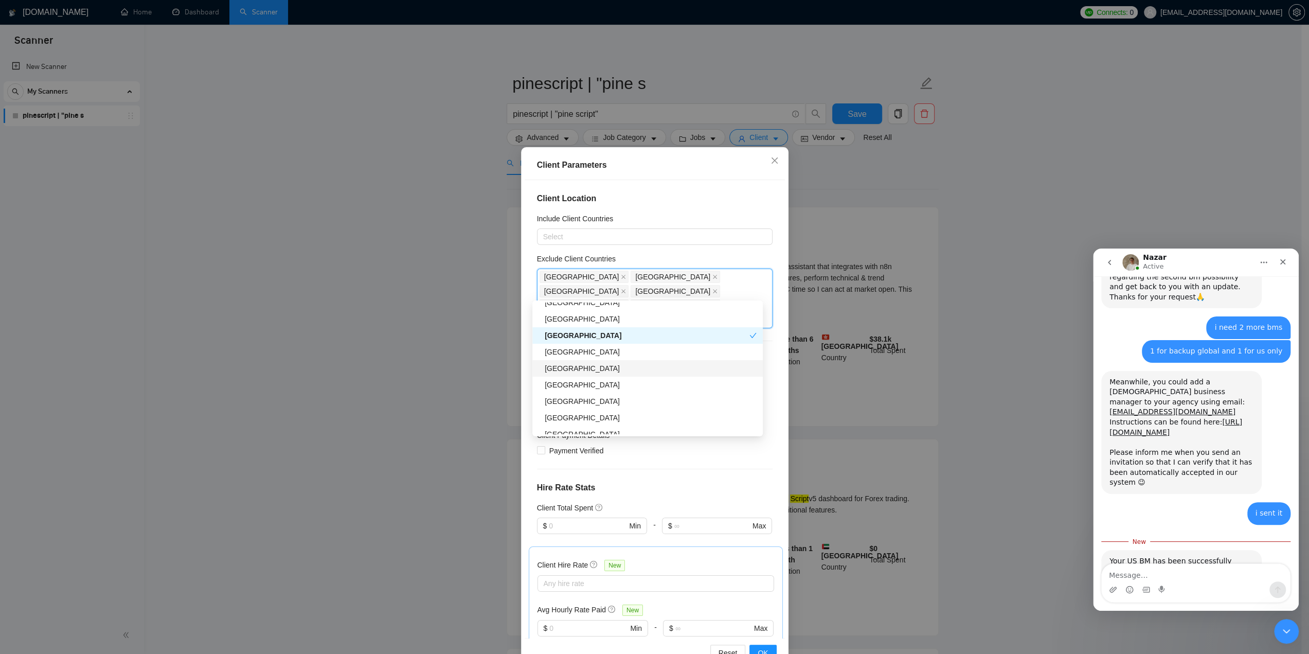
click at [586, 370] on div "[GEOGRAPHIC_DATA]" at bounding box center [651, 368] width 212 height 11
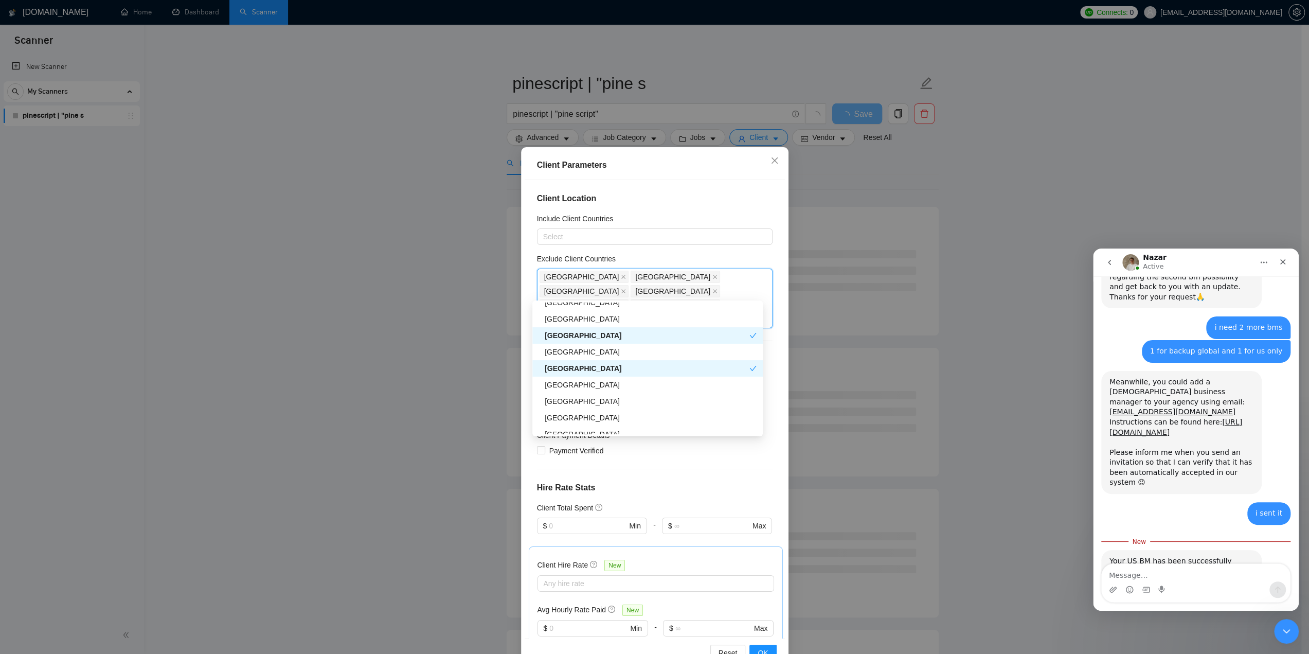
scroll to position [669, 0]
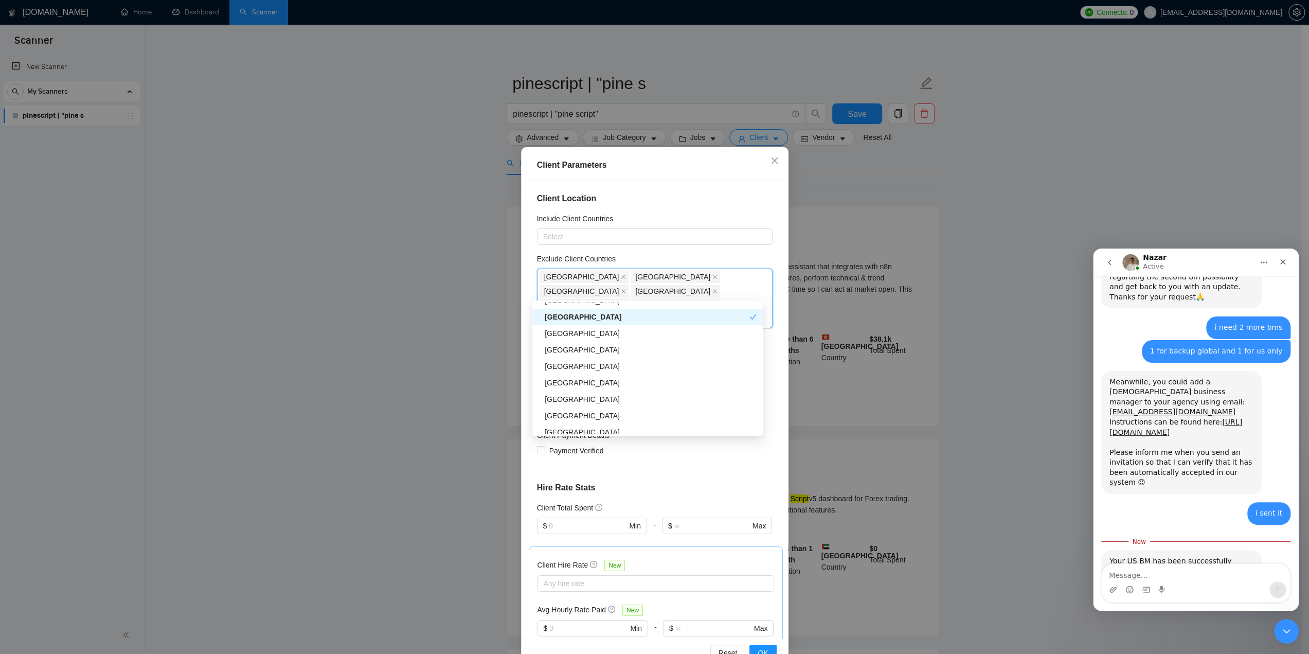
click at [585, 317] on div "[GEOGRAPHIC_DATA]" at bounding box center [647, 316] width 205 height 11
drag, startPoint x: 584, startPoint y: 397, endPoint x: 642, endPoint y: 295, distance: 117.0
click at [642, 295] on body "Scanner New Scanner My Scanners pinescript | "pine s [DOMAIN_NAME] Home Dashboa…" at bounding box center [650, 327] width 1301 height 654
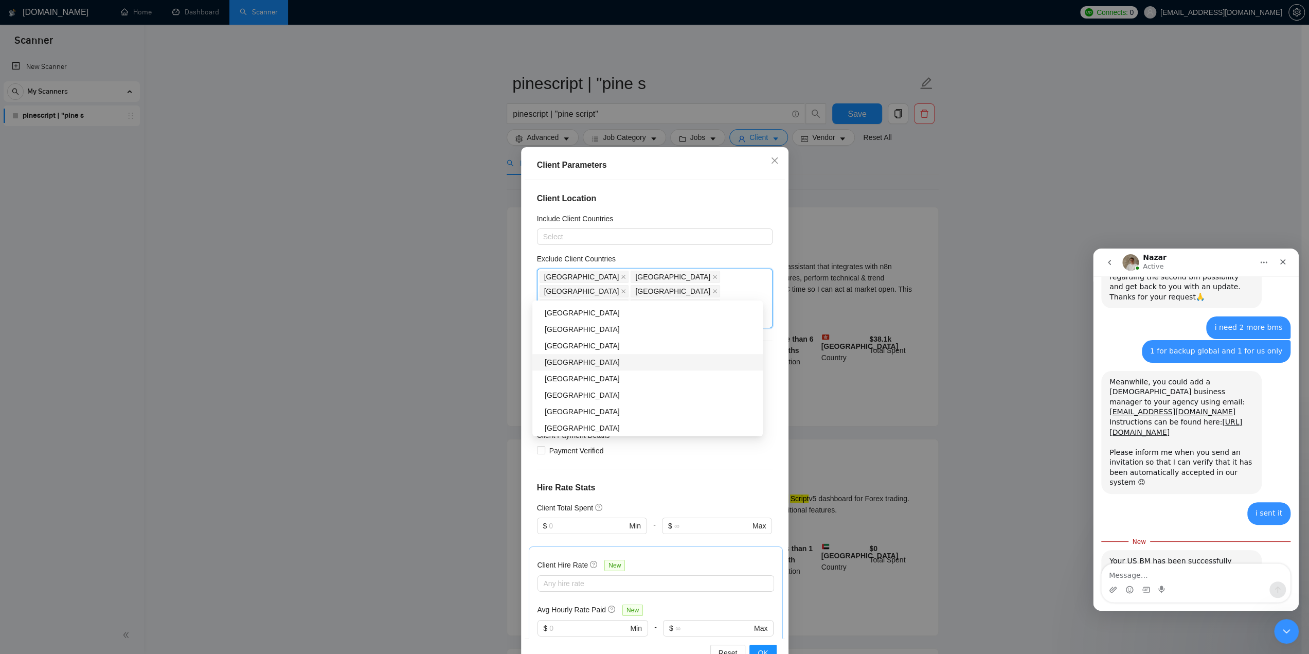
click at [580, 365] on div "[GEOGRAPHIC_DATA]" at bounding box center [651, 361] width 212 height 11
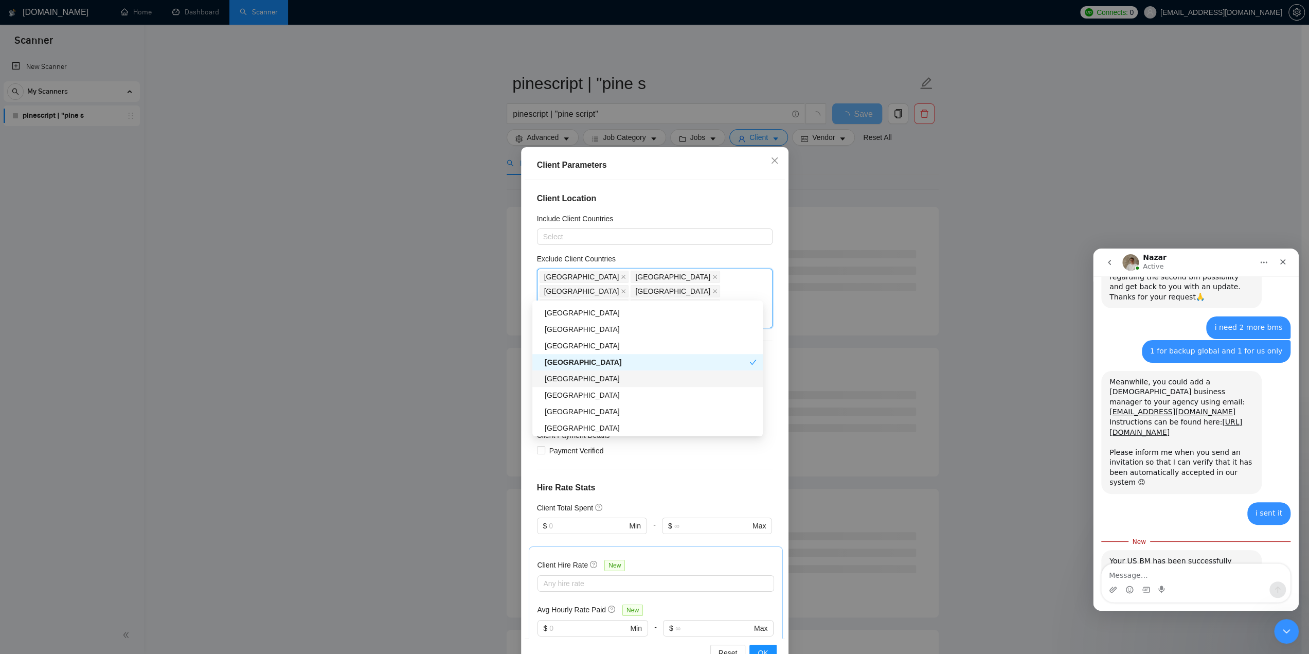
click at [587, 377] on div "[GEOGRAPHIC_DATA]" at bounding box center [651, 378] width 212 height 11
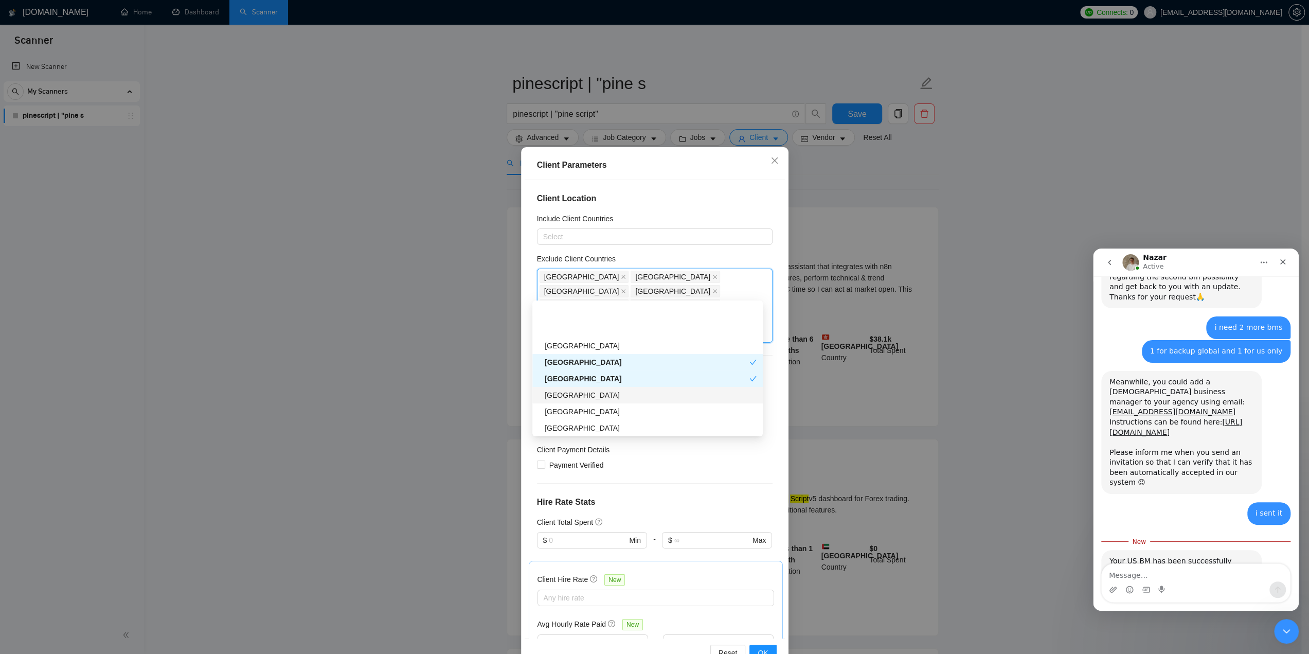
scroll to position [823, 0]
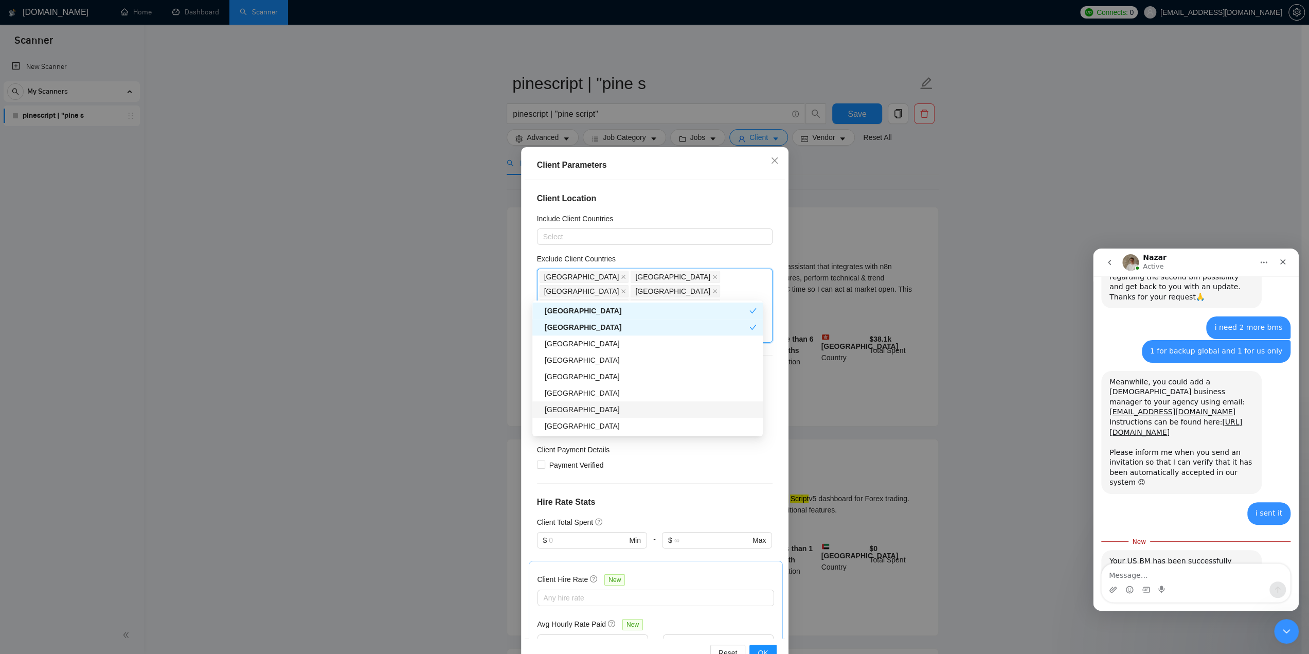
click at [585, 411] on div "[GEOGRAPHIC_DATA]" at bounding box center [651, 409] width 212 height 11
click at [581, 359] on div "[GEOGRAPHIC_DATA]" at bounding box center [651, 359] width 212 height 11
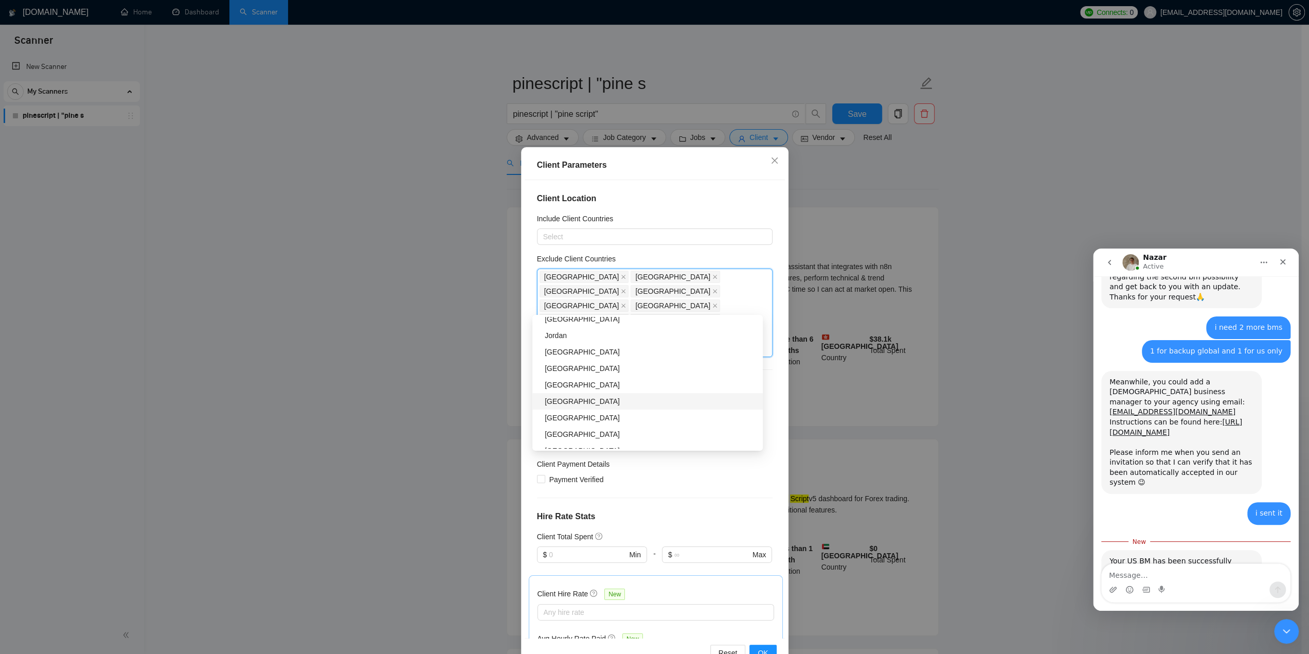
scroll to position [1029, 0]
click at [586, 369] on div "[GEOGRAPHIC_DATA]" at bounding box center [651, 366] width 212 height 11
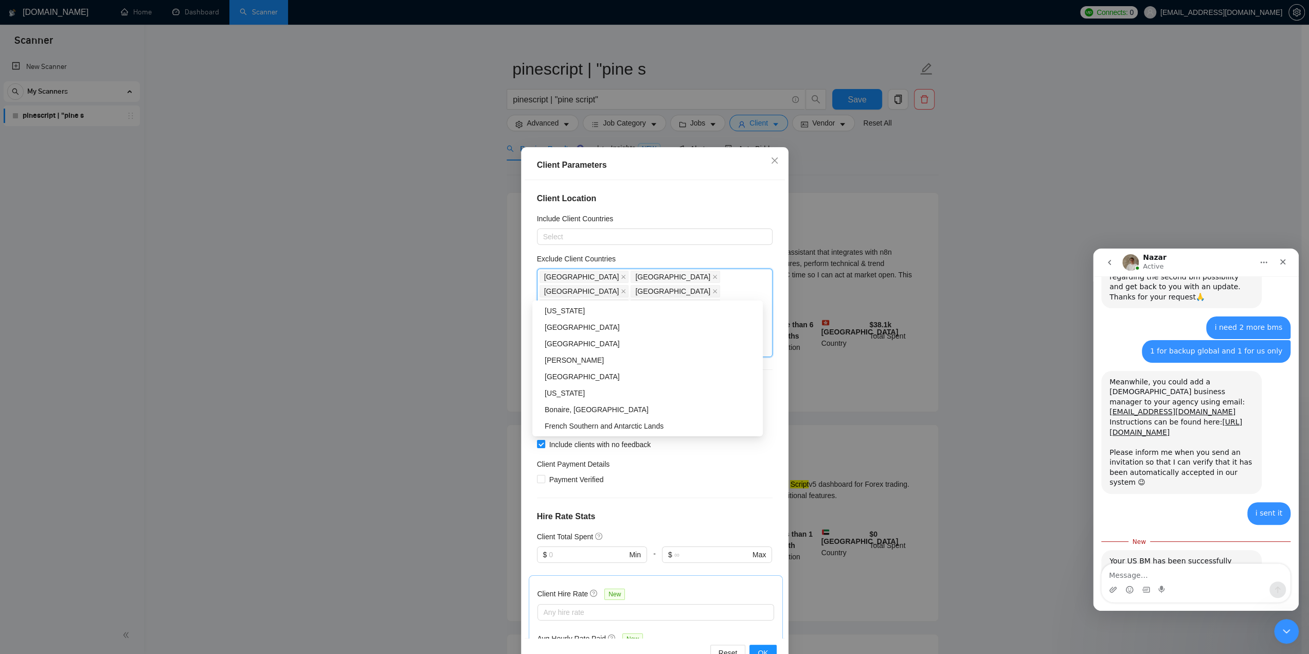
scroll to position [51, 0]
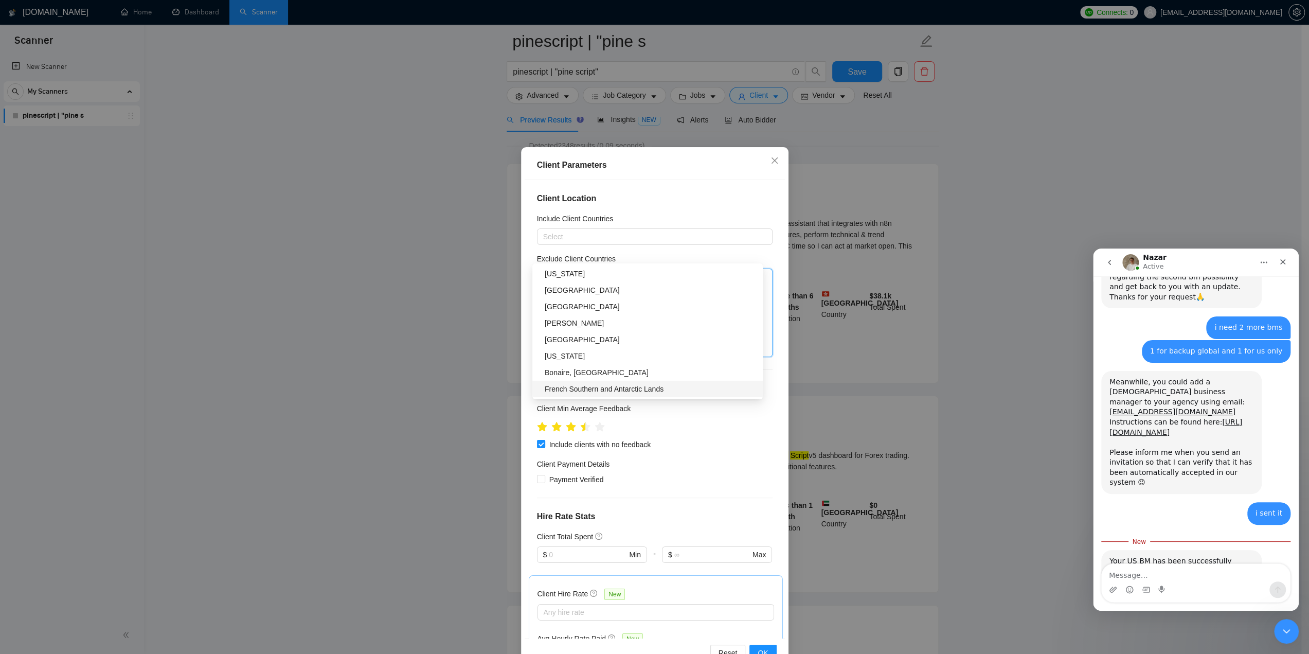
click at [690, 458] on div "Client Payment Details" at bounding box center [655, 465] width 236 height 15
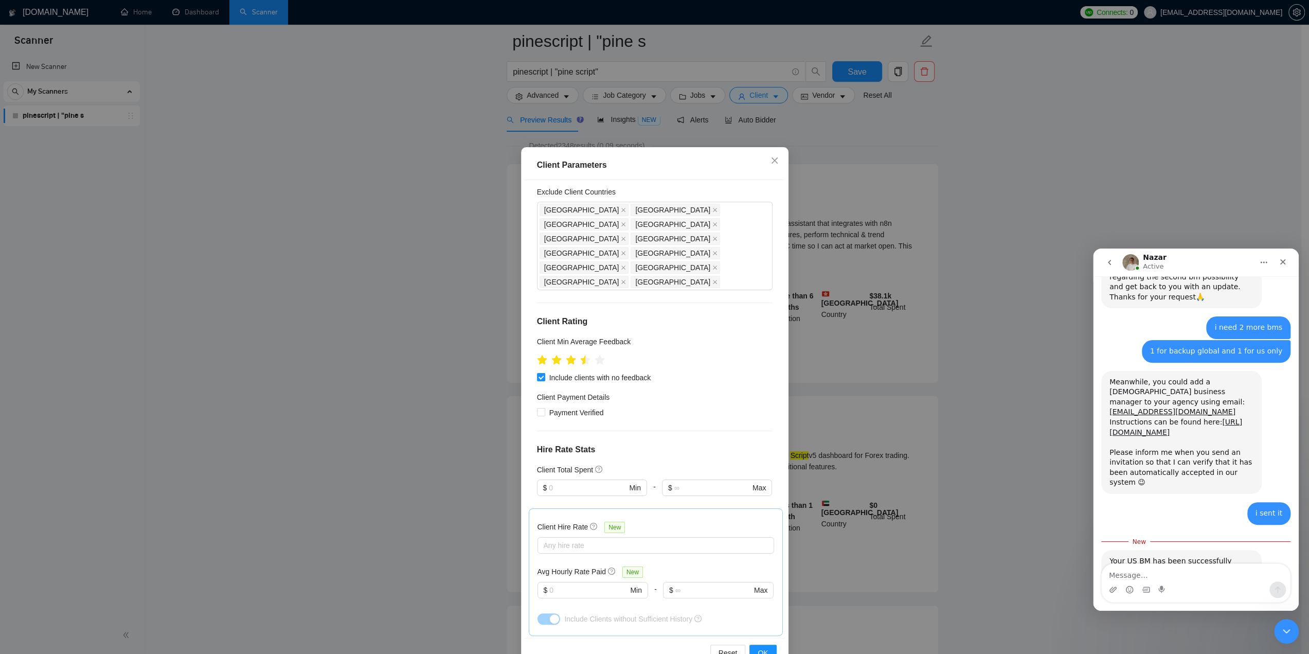
scroll to position [103, 0]
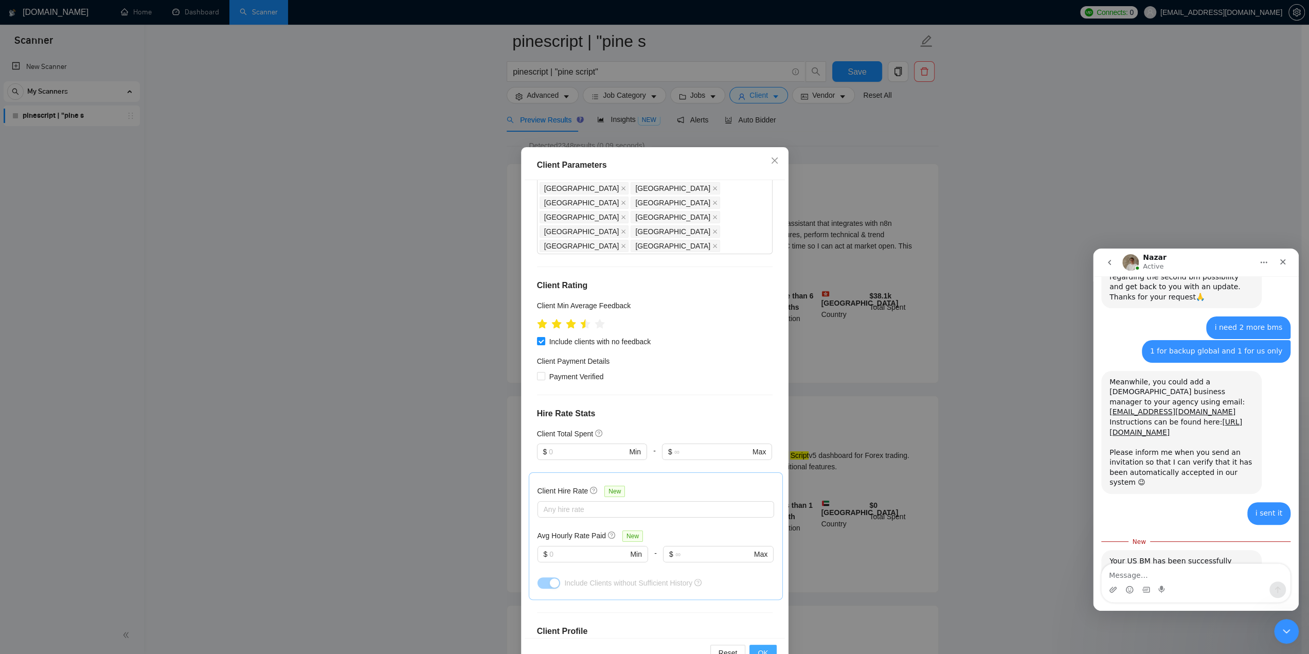
click at [760, 648] on span "OK" at bounding box center [763, 652] width 10 height 11
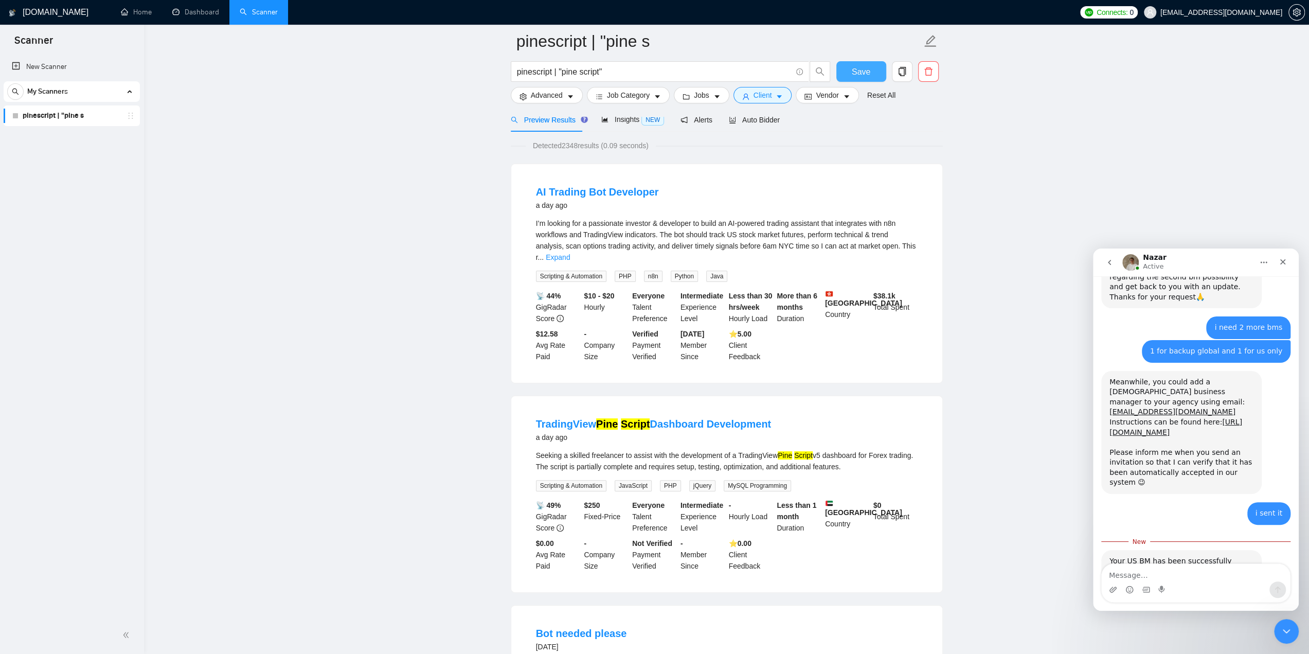
click at [866, 67] on span "Save" at bounding box center [861, 71] width 19 height 13
click at [1160, 580] on textarea "Message…" at bounding box center [1196, 572] width 188 height 17
type textarea "thanks do let me know about the backup bm"
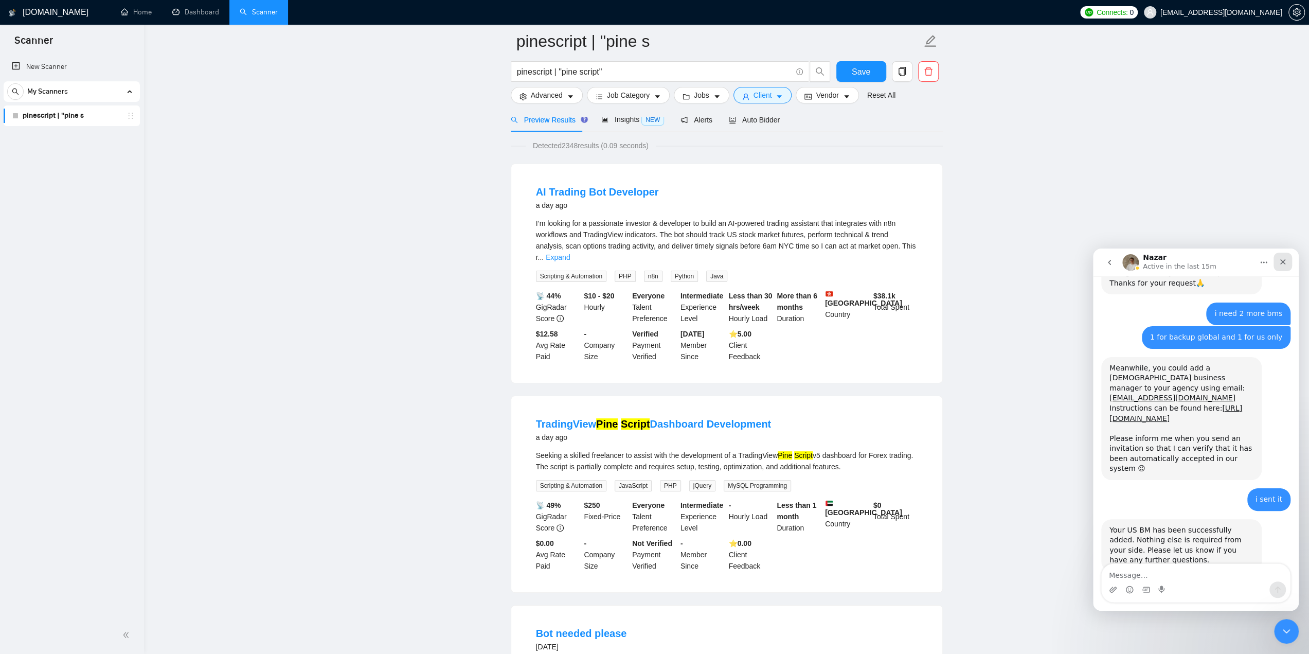
click at [1285, 256] on div "Close" at bounding box center [1283, 262] width 19 height 19
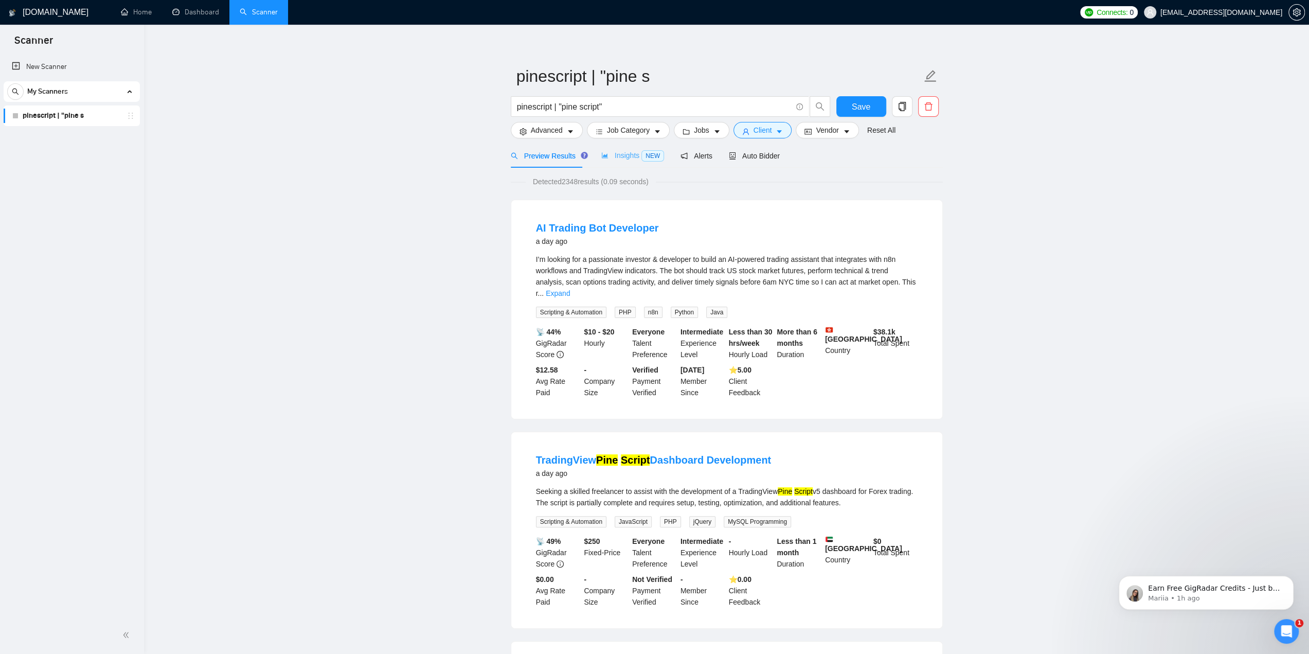
scroll to position [0, 0]
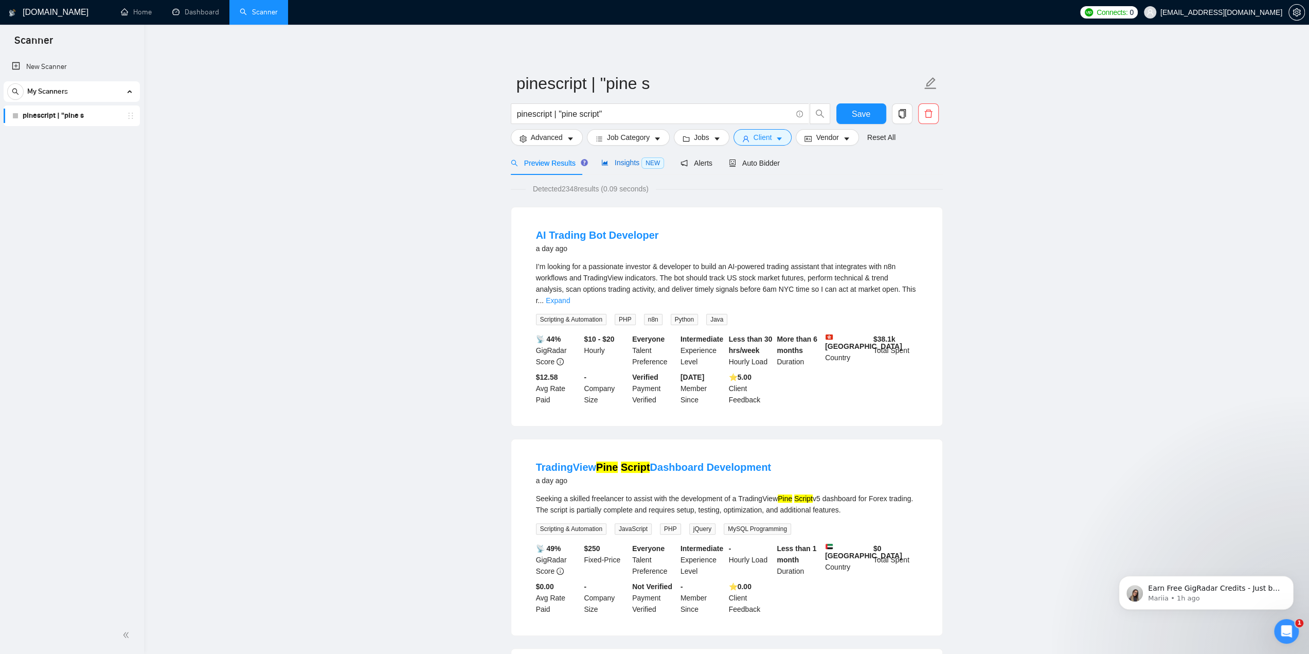
click at [622, 168] on div "Insights NEW" at bounding box center [632, 163] width 63 height 12
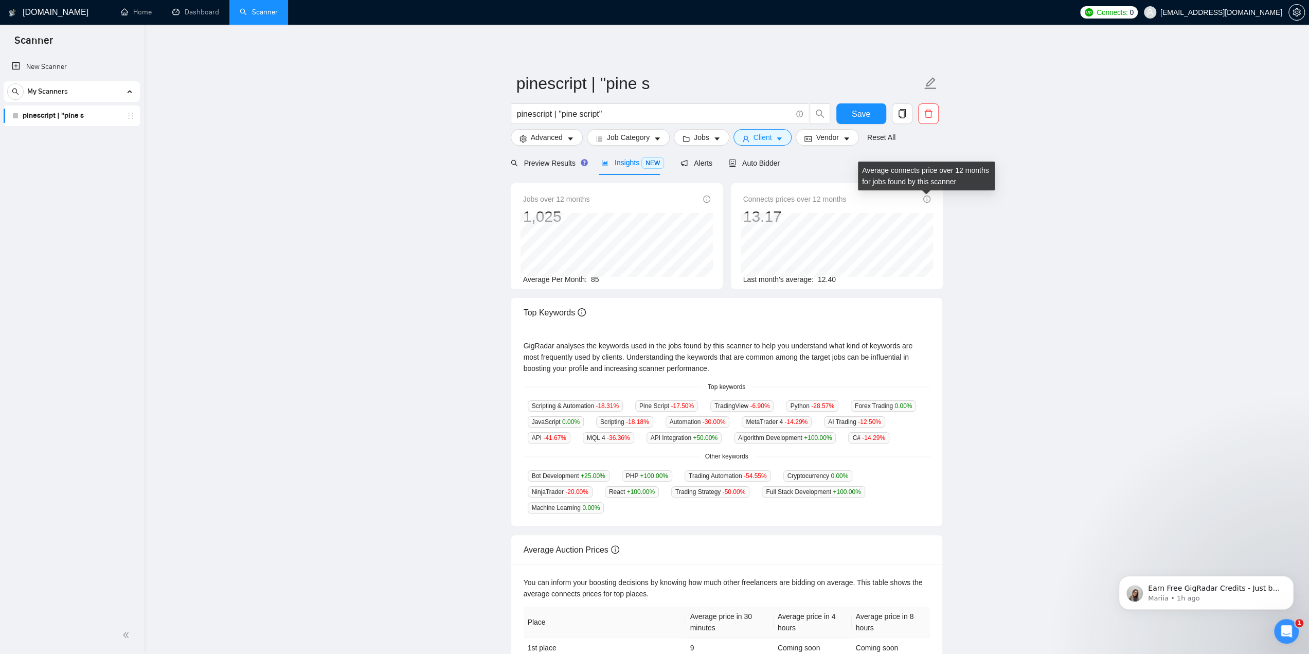
click at [928, 198] on icon "info-circle" at bounding box center [926, 198] width 7 height 7
click at [996, 208] on main "pinescript | "pine s pinescript | "pine script" Save Advanced Job Category Jobs…" at bounding box center [726, 386] width 1132 height 690
click at [547, 164] on span "Preview Results" at bounding box center [548, 163] width 74 height 8
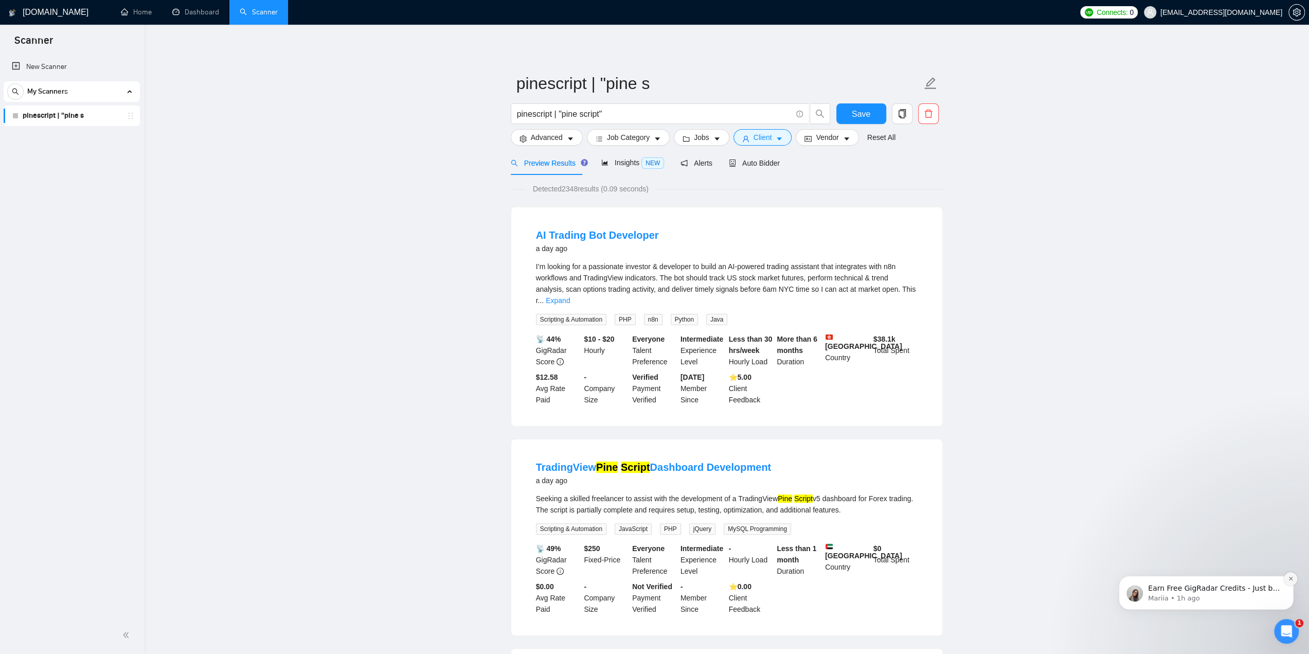
click at [1289, 581] on icon "Dismiss notification" at bounding box center [1291, 579] width 6 height 6
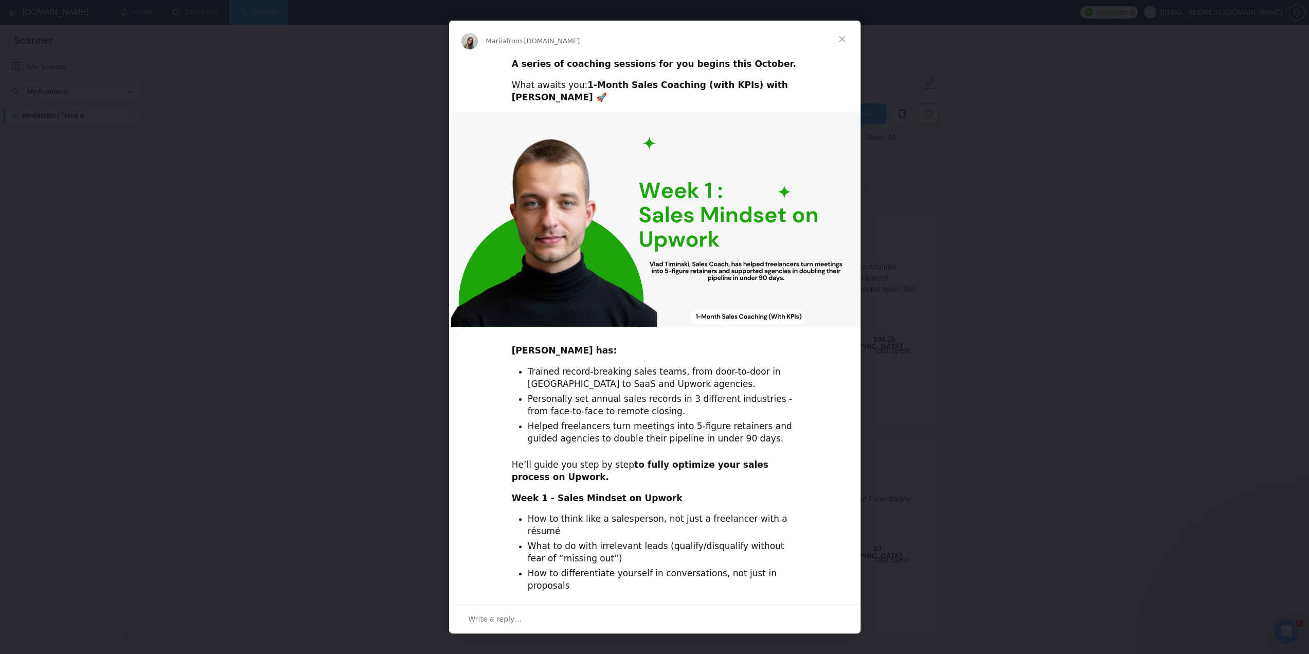
click at [841, 38] on span "Close" at bounding box center [842, 39] width 37 height 37
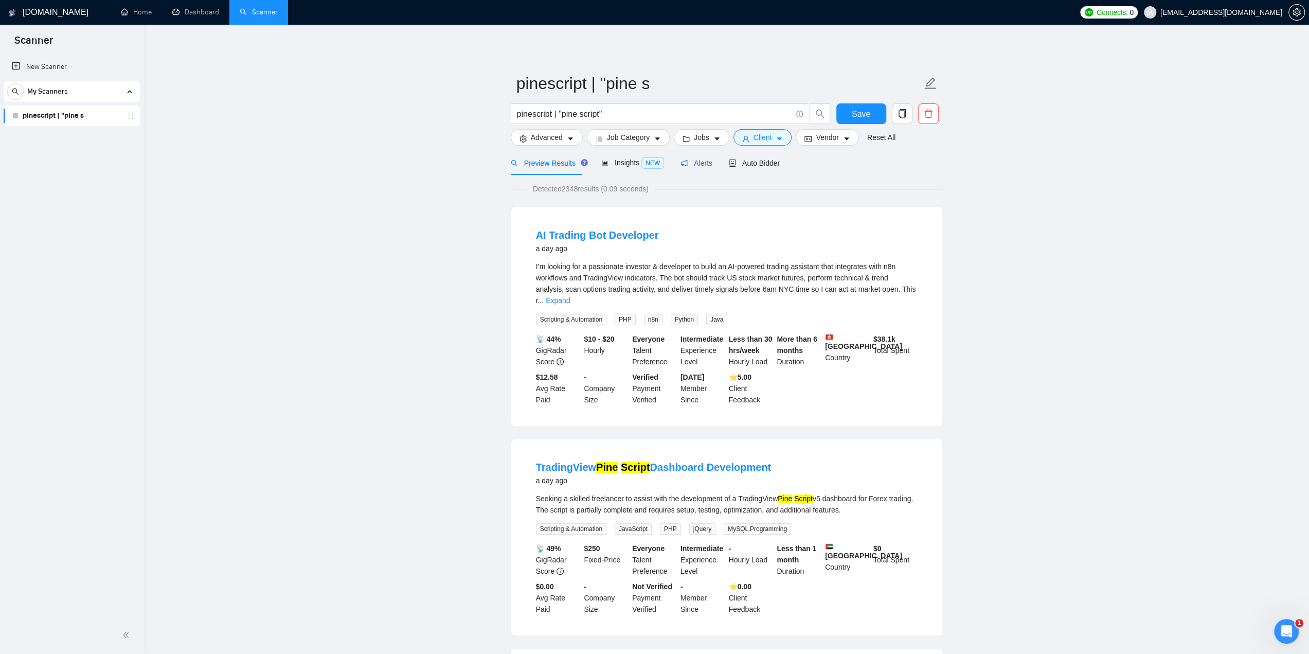
click at [695, 162] on span "Alerts" at bounding box center [697, 163] width 32 height 8
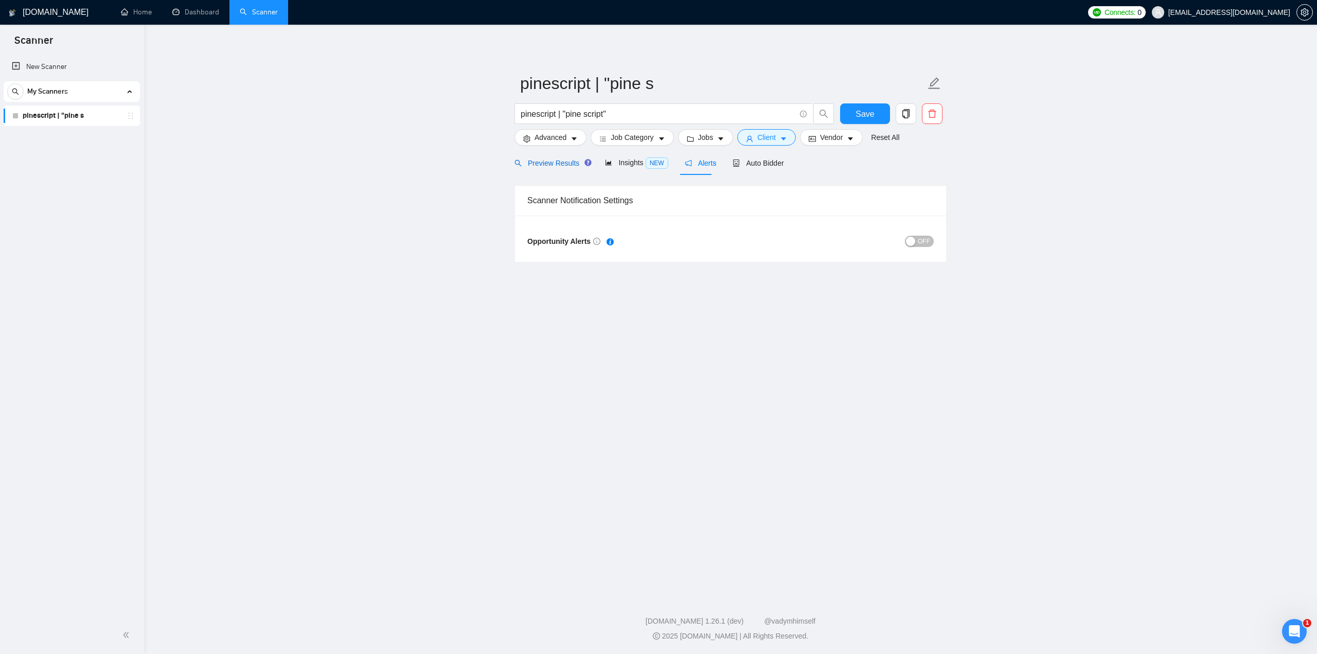
click at [551, 160] on span "Preview Results" at bounding box center [551, 163] width 74 height 8
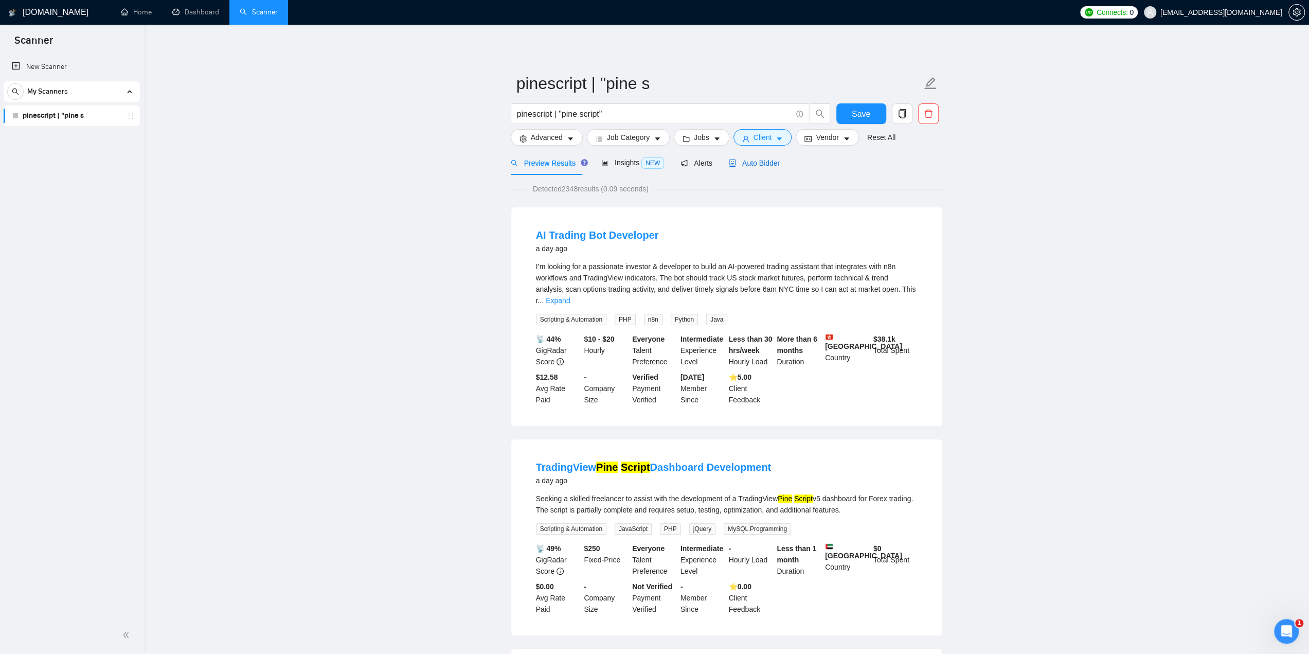
click at [746, 167] on span "Auto Bidder" at bounding box center [754, 163] width 51 height 8
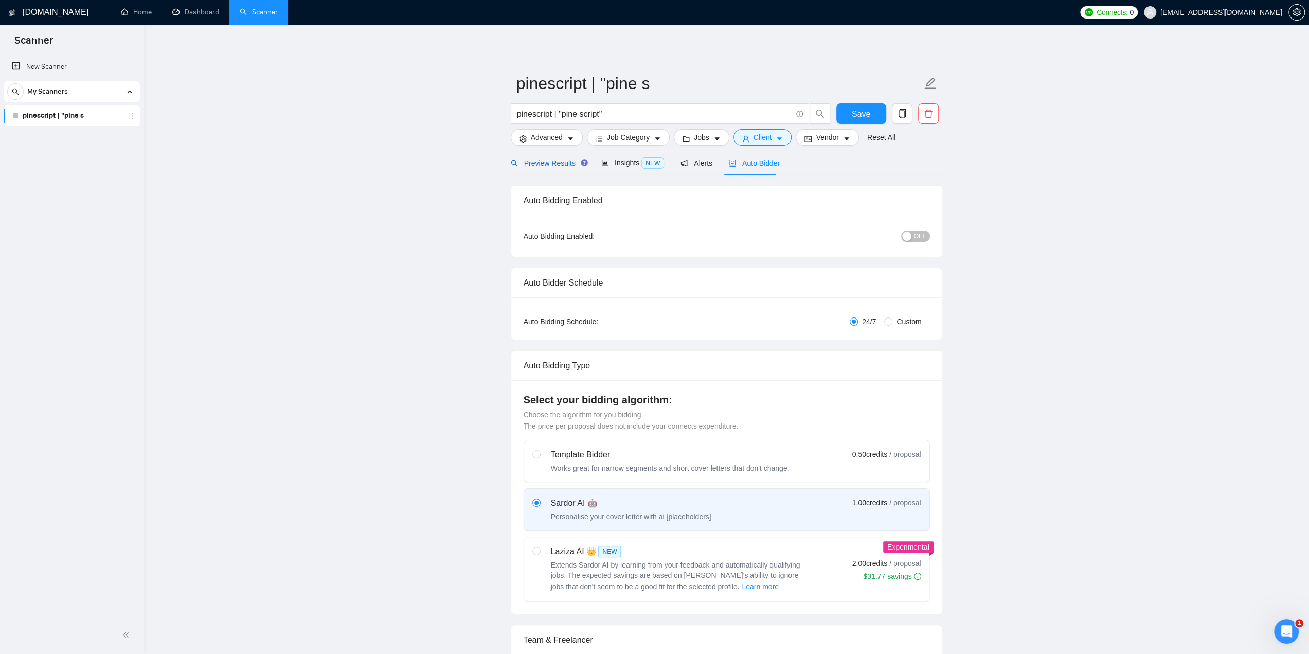
click at [555, 165] on span "Preview Results" at bounding box center [548, 163] width 74 height 8
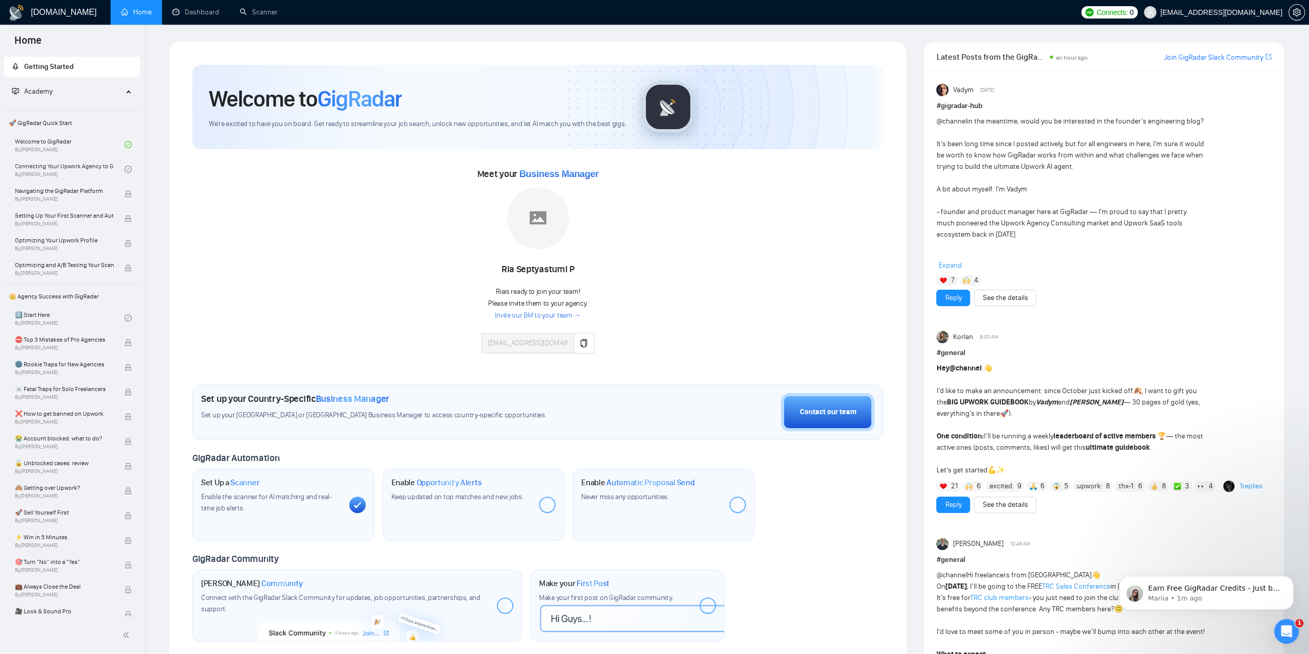
click at [660, 246] on div "Meet your Business Manager Ria Septyastumi P Ria is ready to join your team! Pl…" at bounding box center [537, 265] width 691 height 198
click at [561, 315] on link "Invite our BM to your team →" at bounding box center [538, 316] width 86 height 10
click at [581, 339] on icon "copy" at bounding box center [584, 343] width 7 height 8
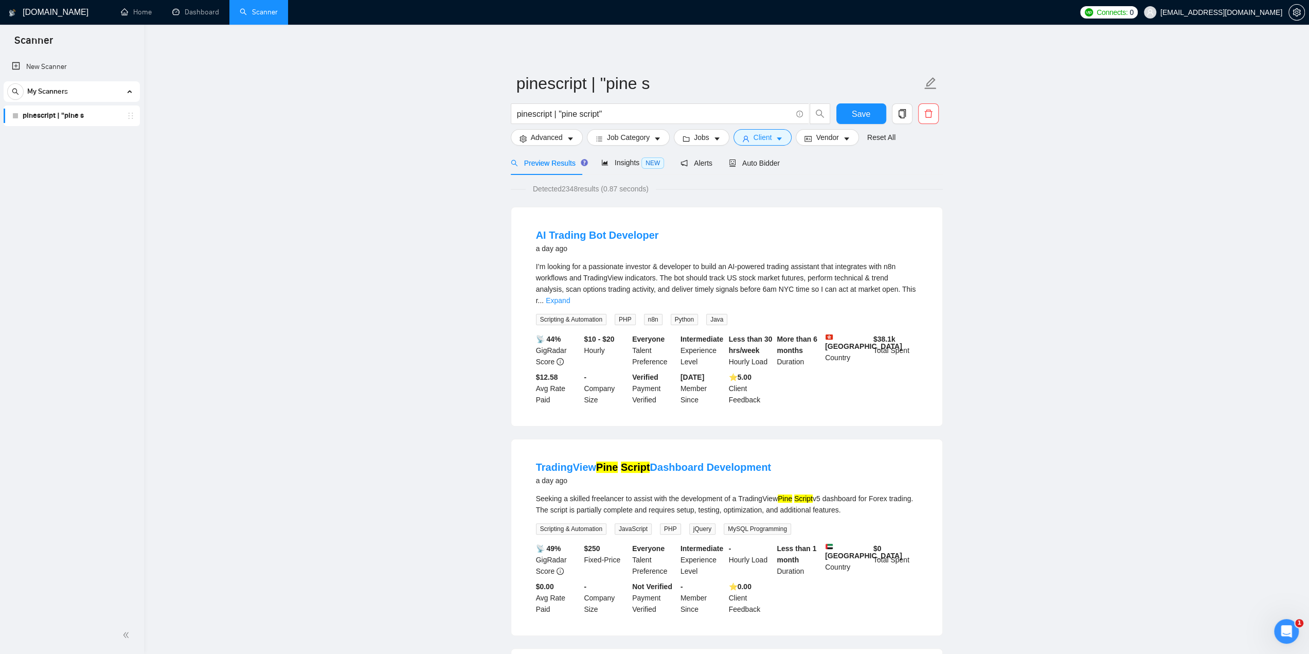
click at [1128, 14] on span "Connects:" at bounding box center [1112, 12] width 31 height 11
click at [1148, 69] on link "Auto Top-Up is OFF" at bounding box center [1138, 68] width 122 height 11
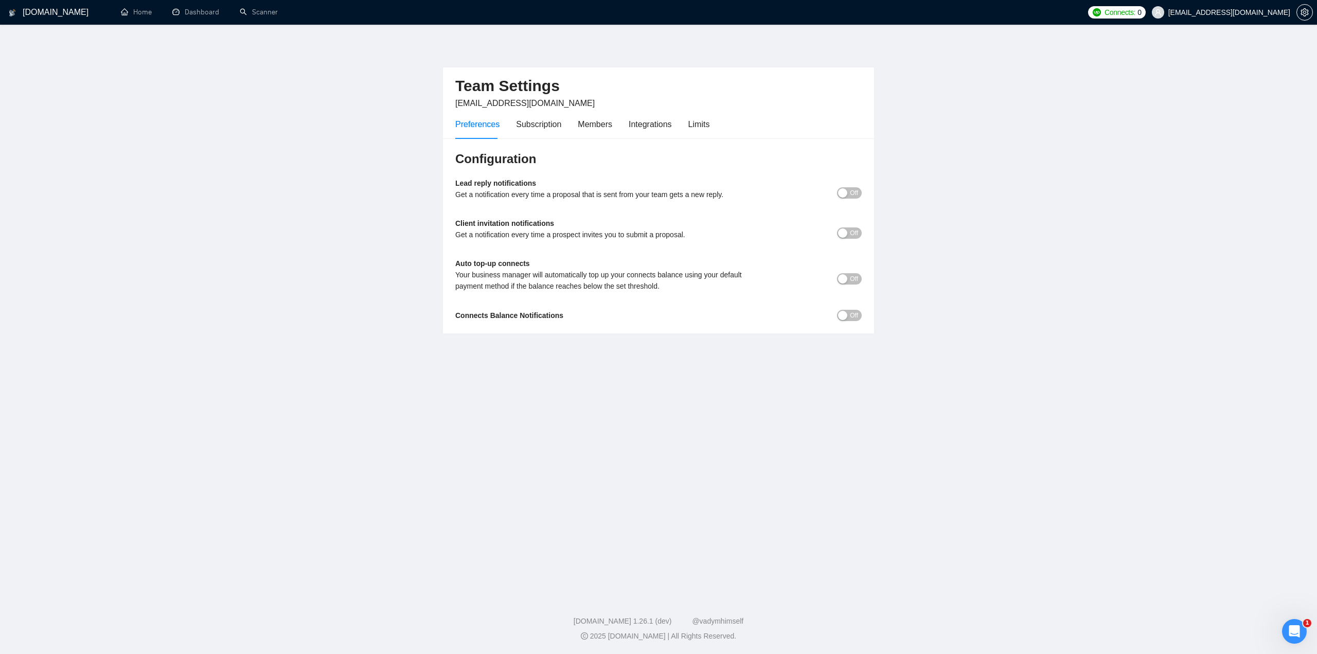
click at [846, 280] on div "button" at bounding box center [842, 278] width 9 height 9
click at [913, 181] on main "Team Settings business@jacobmagleby.com Preferences Subscription Members Integr…" at bounding box center [658, 307] width 1284 height 533
click at [852, 194] on span "Off" at bounding box center [854, 192] width 8 height 11
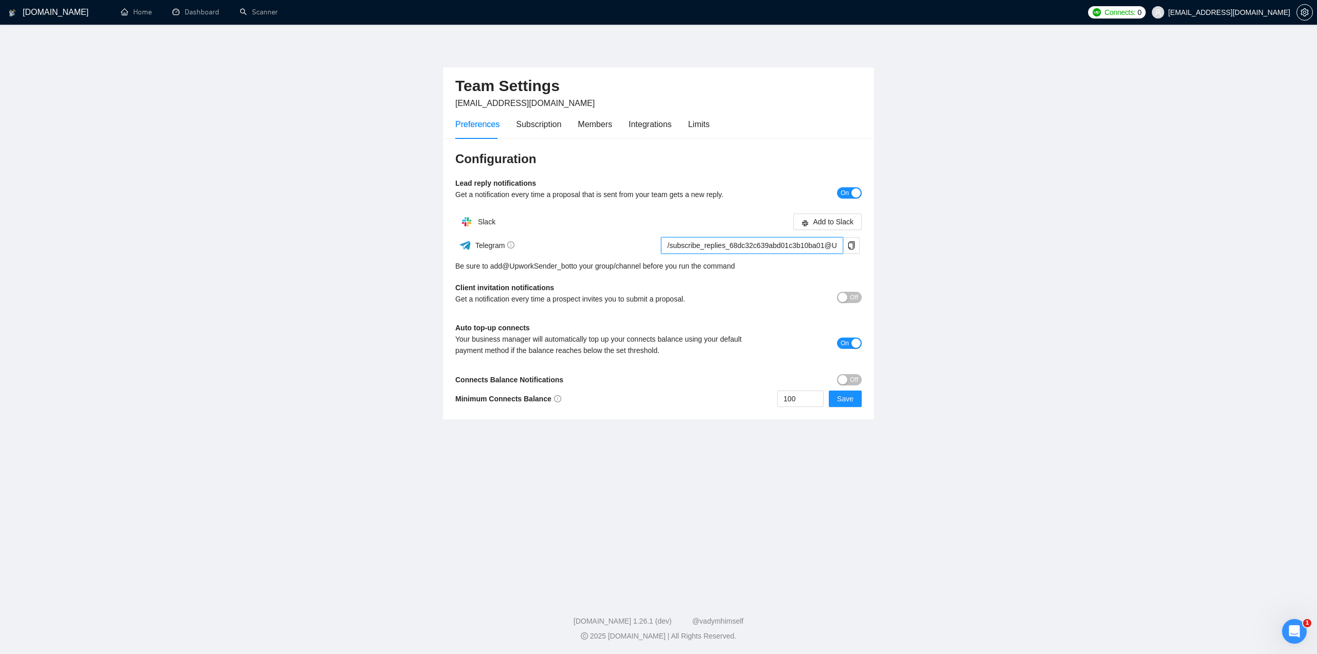
click at [783, 248] on input "/subscribe_replies_68dc32c639abd01c3b10ba01@UpworkSender_bot" at bounding box center [752, 245] width 182 height 16
click at [668, 263] on div "Be sure to add @ UpworkSender_bot to your group/channel before you run the comm…" at bounding box center [658, 265] width 406 height 11
click at [846, 245] on span "copy" at bounding box center [851, 245] width 15 height 8
click at [854, 245] on icon "copy" at bounding box center [851, 245] width 8 height 8
click at [742, 244] on input "/subscribe_replies_68dc32c639abd01c3b10ba01@UpworkSender_bot" at bounding box center [752, 245] width 182 height 16
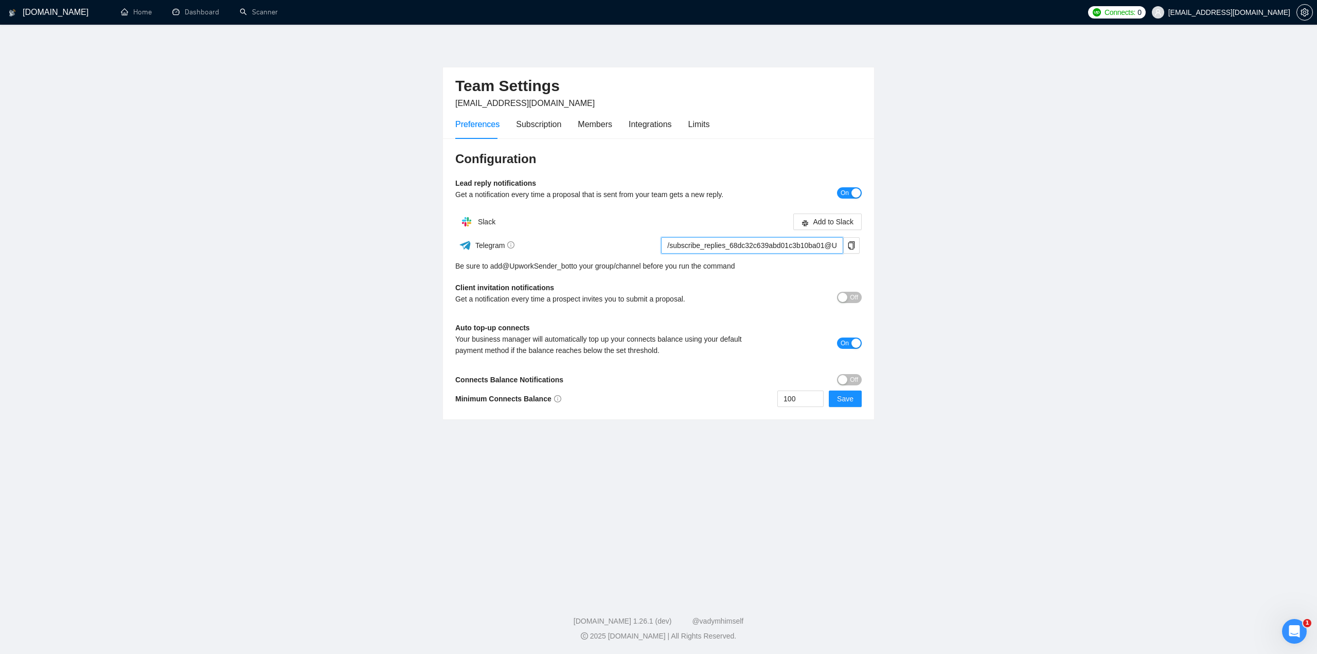
click at [742, 244] on input "/subscribe_replies_68dc32c639abd01c3b10ba01@UpworkSender_bot" at bounding box center [752, 245] width 182 height 16
click at [699, 243] on input "/subscribe_replies_68dc32c639abd01c3b10ba01@UpworkSender_bot" at bounding box center [752, 245] width 182 height 16
drag, startPoint x: 671, startPoint y: 243, endPoint x: 634, endPoint y: 243, distance: 37.6
click at [634, 243] on div "Telegram /subscribe_replies_68dc32c639abd01c3b10ba01@UpworkSender_bot" at bounding box center [657, 245] width 404 height 18
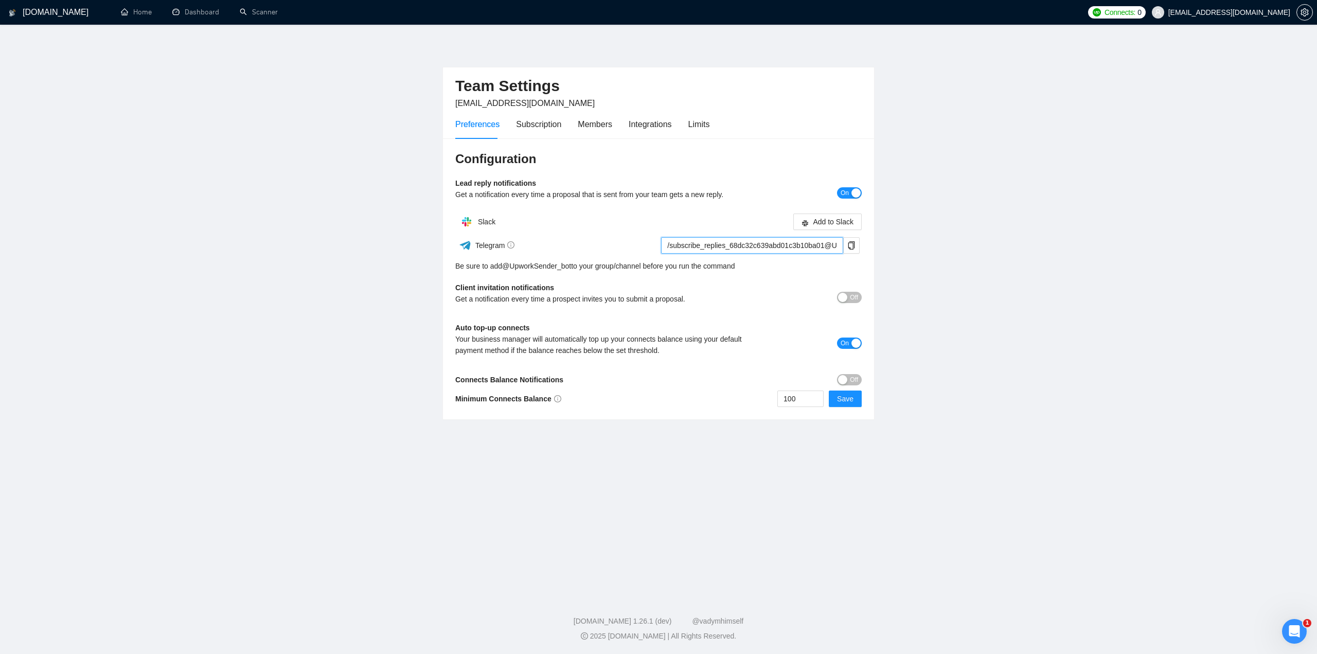
click at [700, 242] on input "/subscribe_replies_68dc32c639abd01c3b10ba01@UpworkSender_bot" at bounding box center [752, 245] width 182 height 16
click at [509, 245] on icon "info-circle" at bounding box center [510, 244] width 7 height 7
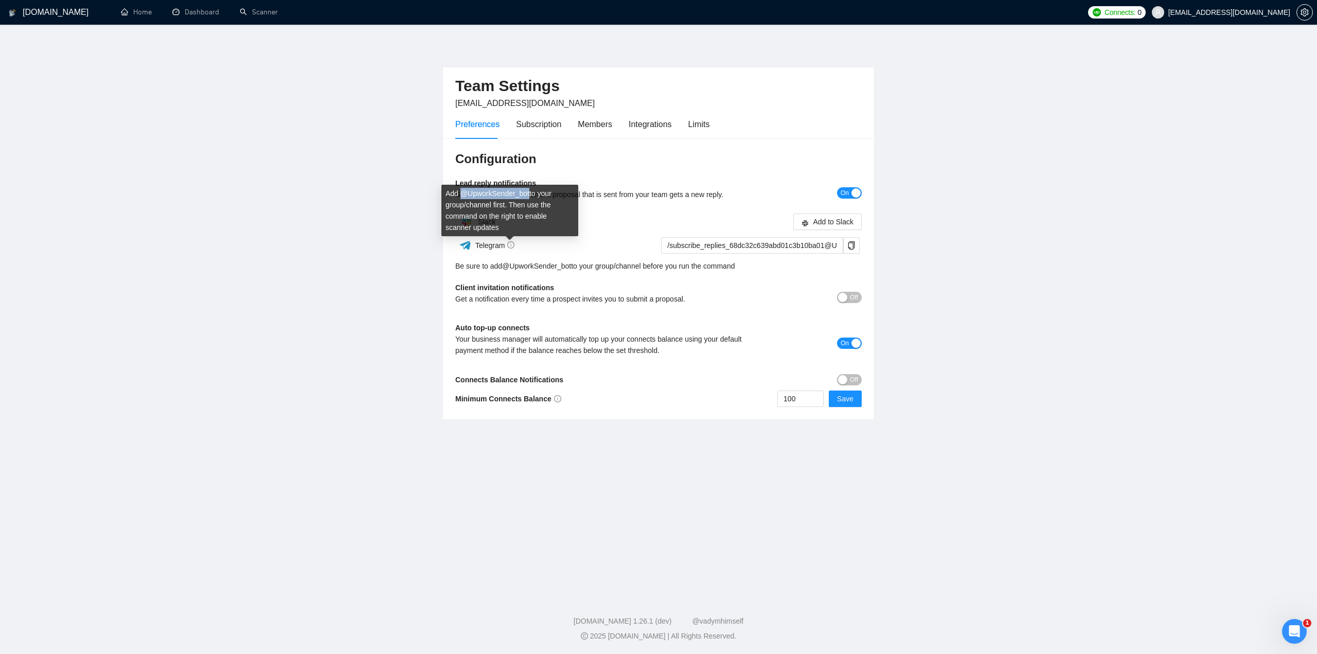
drag, startPoint x: 528, startPoint y: 194, endPoint x: 463, endPoint y: 194, distance: 65.3
click at [463, 194] on div "Add @ UpworkSender_bot to your group/channel first. Then use the command on the…" at bounding box center [509, 210] width 137 height 51
copy div "@ UpworkSender_bot"
click at [345, 300] on main "Team Settings business@jacobmagleby.com Preferences Subscription Members Integr…" at bounding box center [658, 307] width 1284 height 533
click at [602, 227] on div "Slack" at bounding box center [556, 221] width 203 height 21
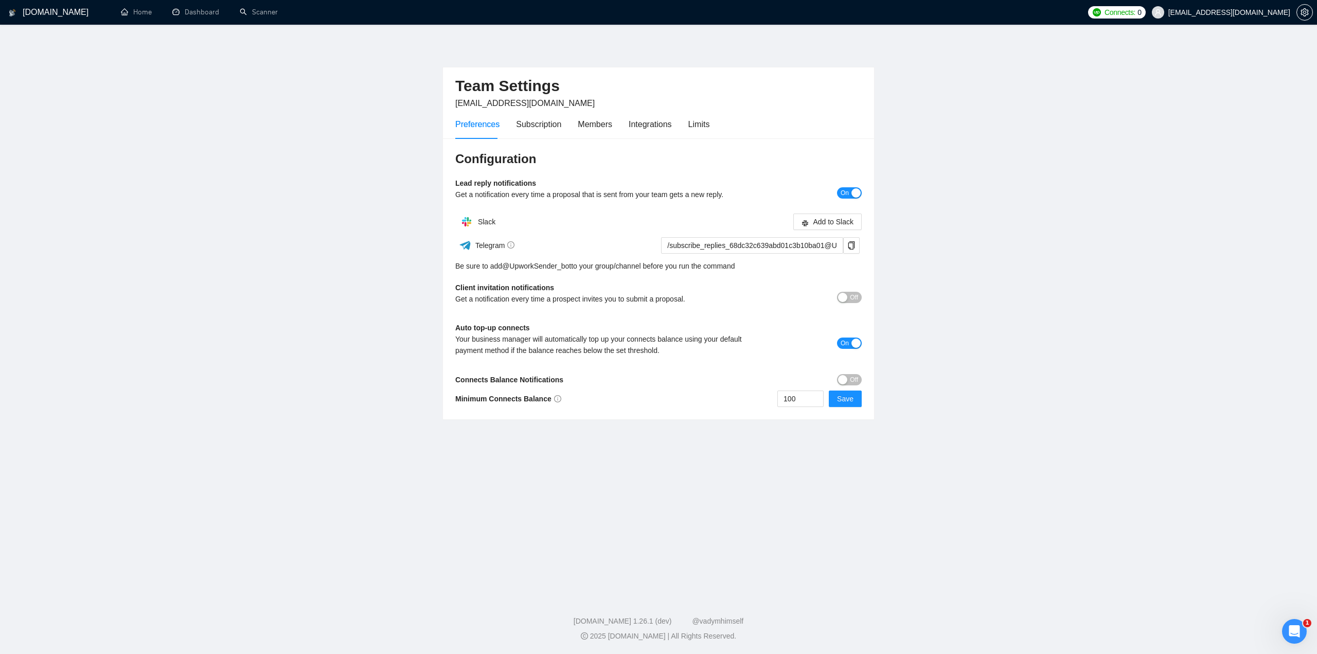
click at [850, 193] on button "On" at bounding box center [849, 192] width 25 height 11
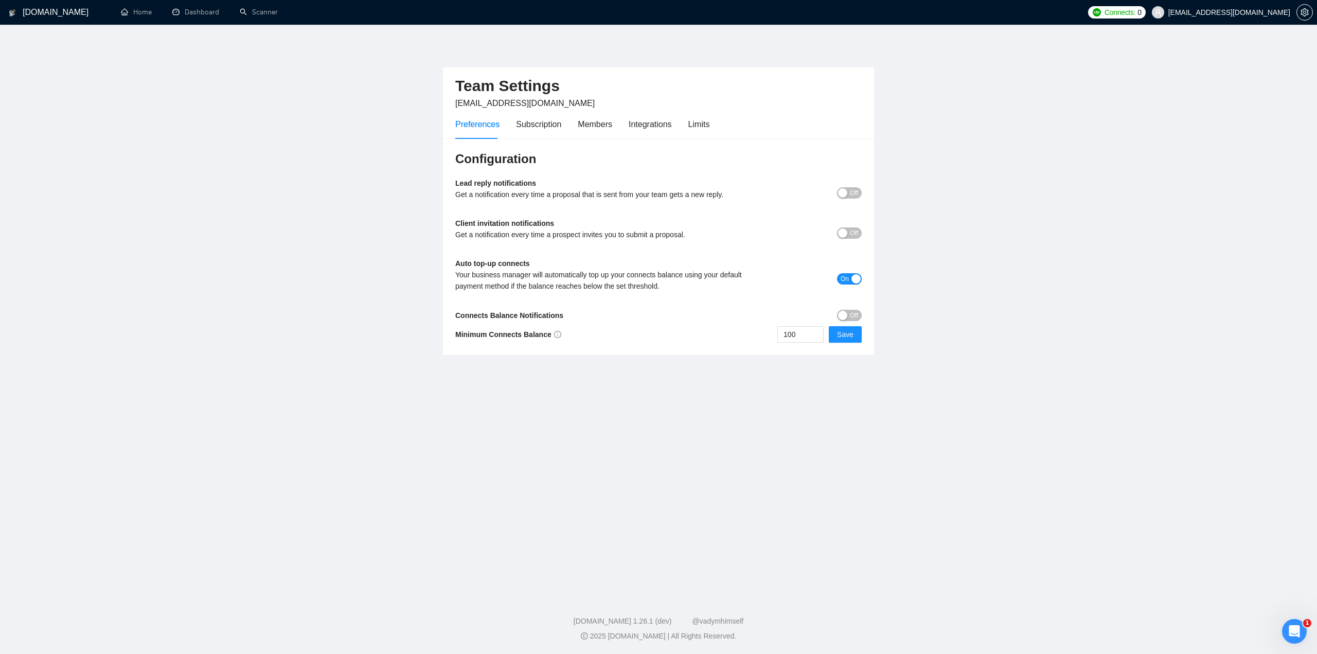
click at [842, 233] on div "button" at bounding box center [842, 232] width 9 height 9
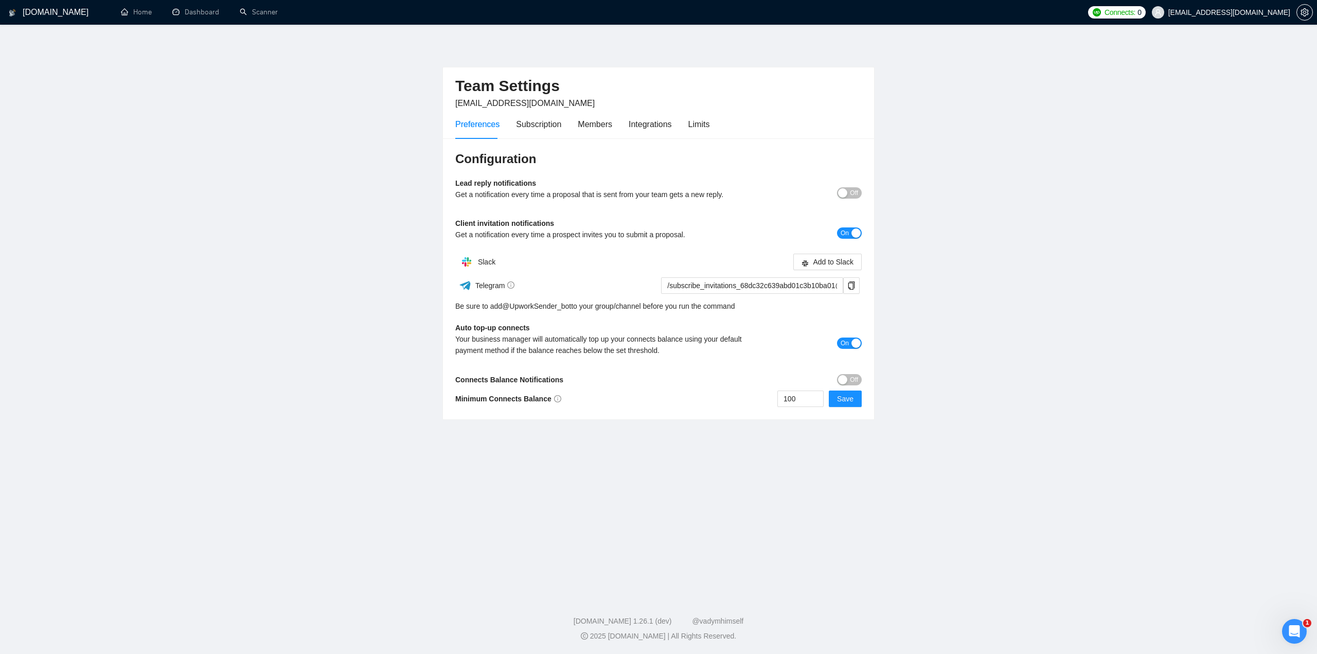
click at [843, 233] on span "On" at bounding box center [845, 232] width 8 height 11
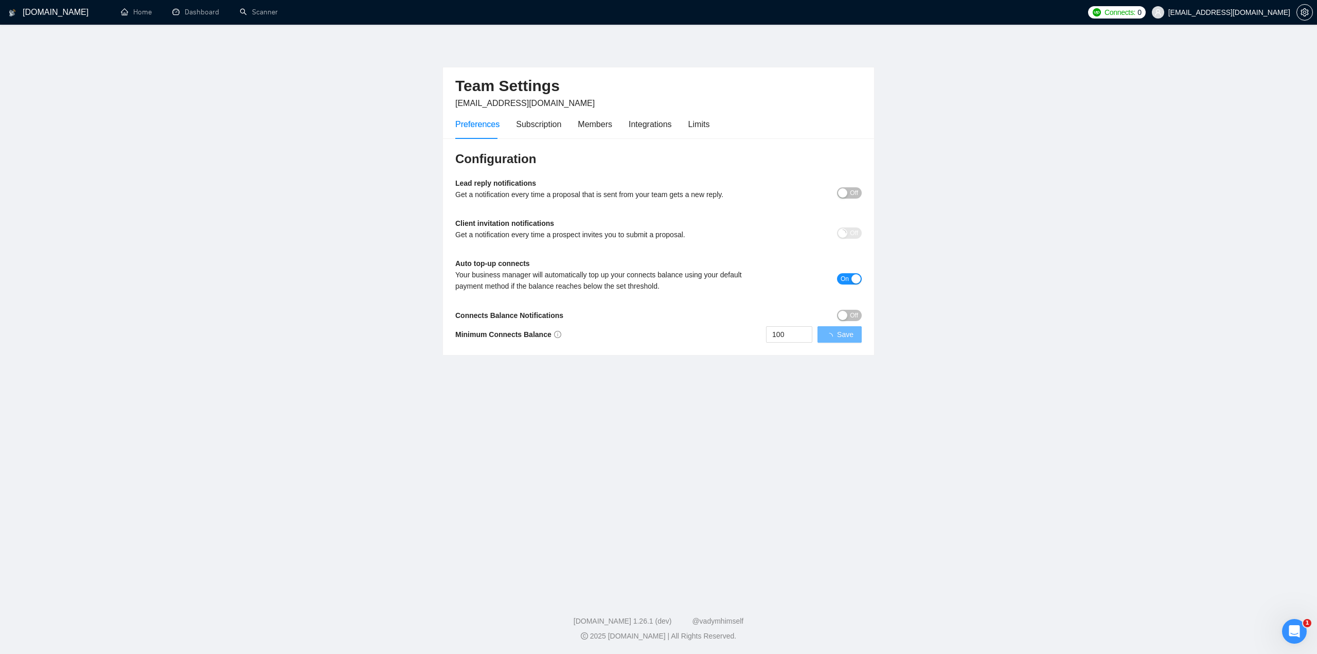
click at [944, 231] on main "Team Settings business@jacobmagleby.com Preferences Subscription Members Integr…" at bounding box center [658, 307] width 1284 height 533
click at [532, 121] on div "Subscription" at bounding box center [538, 124] width 45 height 13
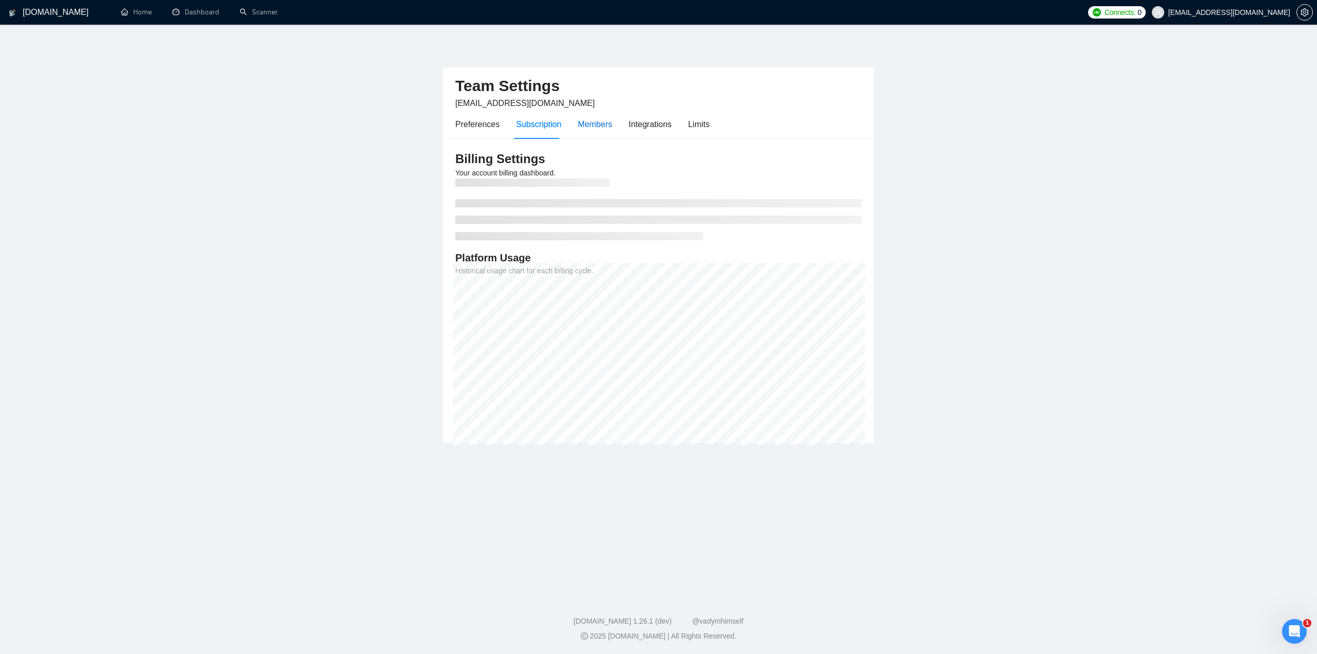
click at [588, 123] on div "Members" at bounding box center [595, 124] width 34 height 13
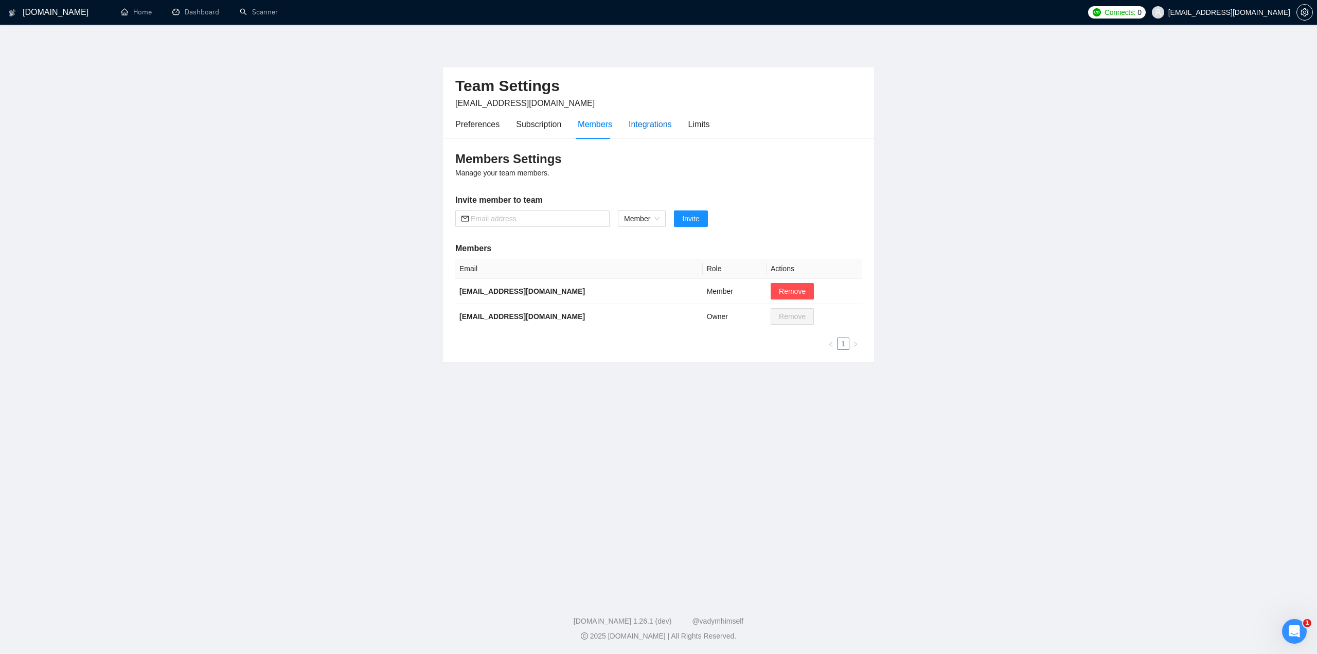
click at [644, 126] on div "Integrations" at bounding box center [650, 124] width 43 height 13
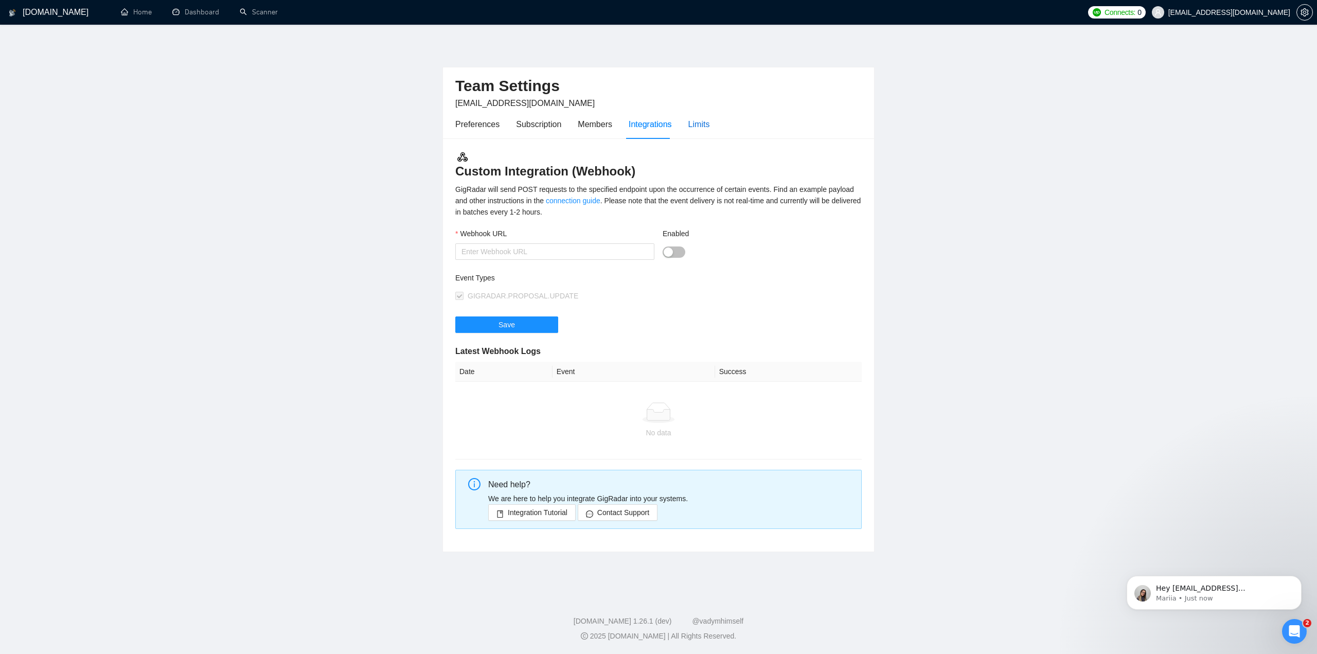
click at [698, 126] on div "Limits" at bounding box center [699, 124] width 22 height 13
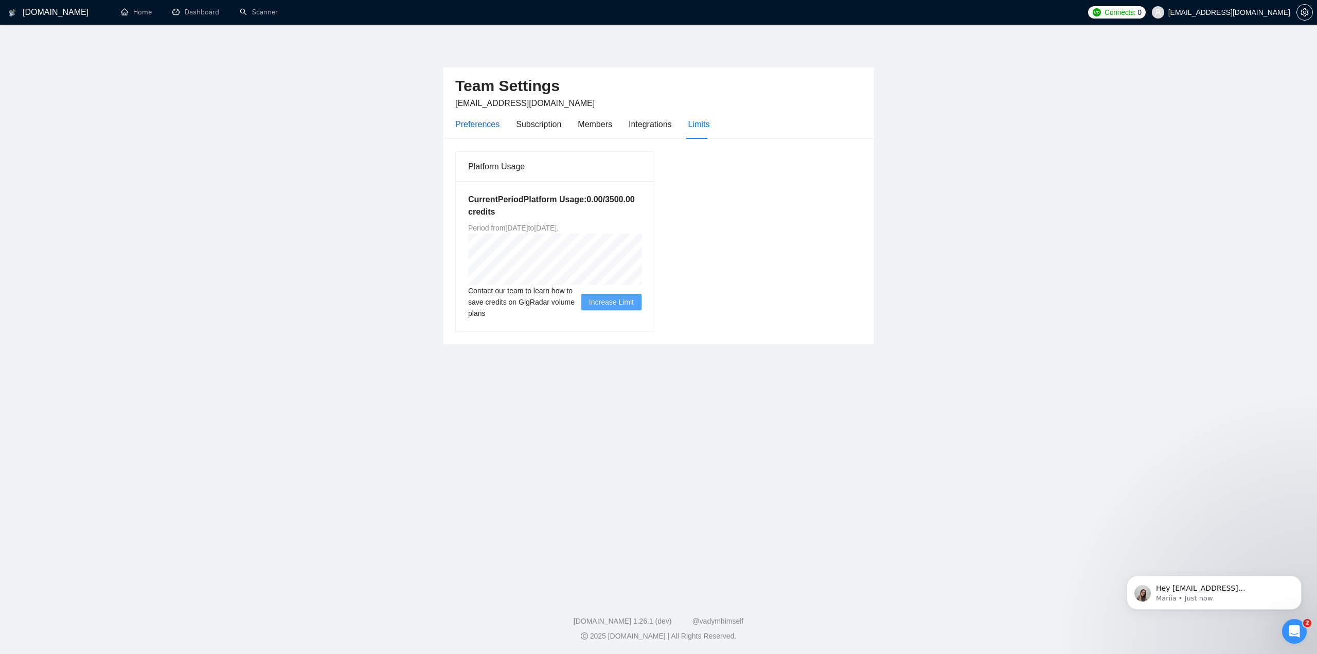
click at [477, 121] on div "Preferences" at bounding box center [477, 124] width 44 height 13
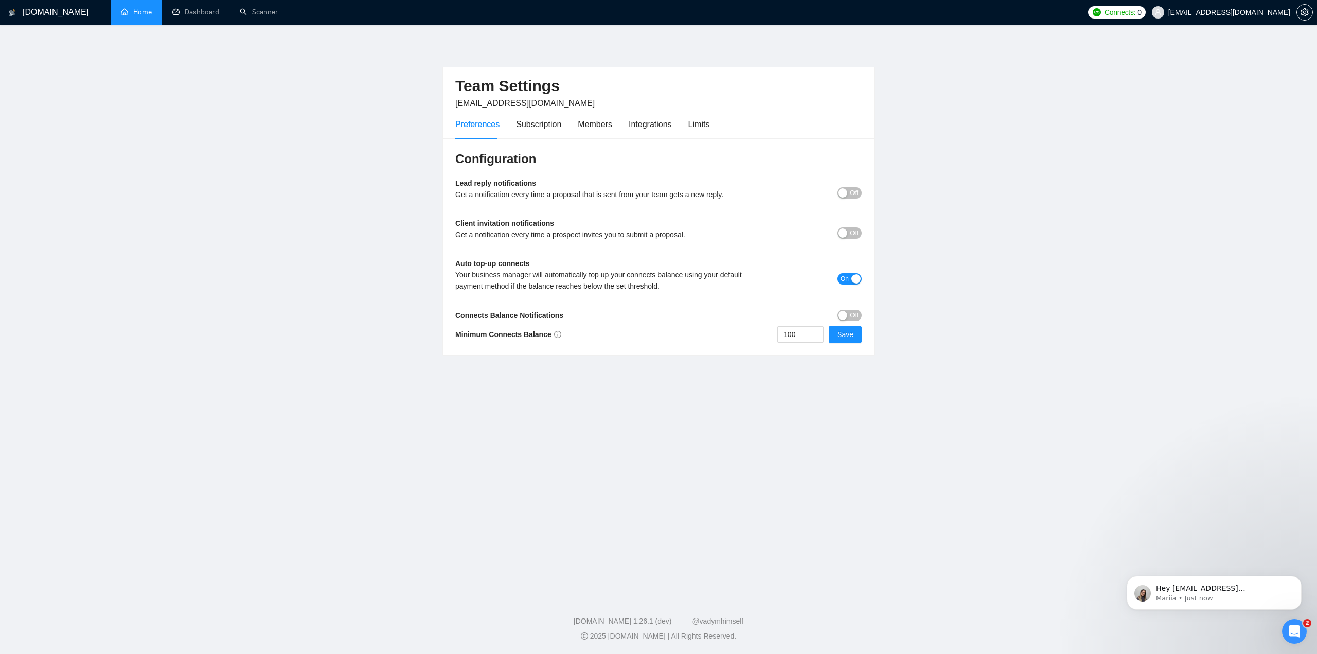
click at [140, 16] on link "Home" at bounding box center [136, 12] width 31 height 9
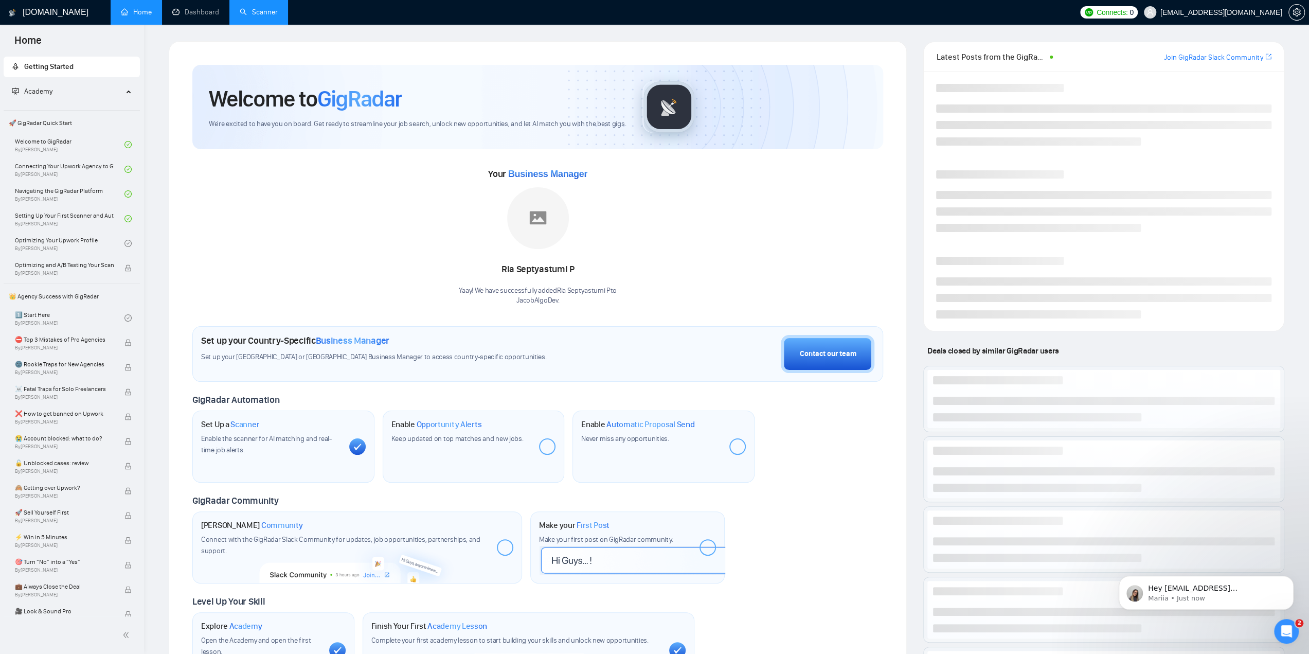
click at [256, 11] on link "Scanner" at bounding box center [259, 12] width 38 height 9
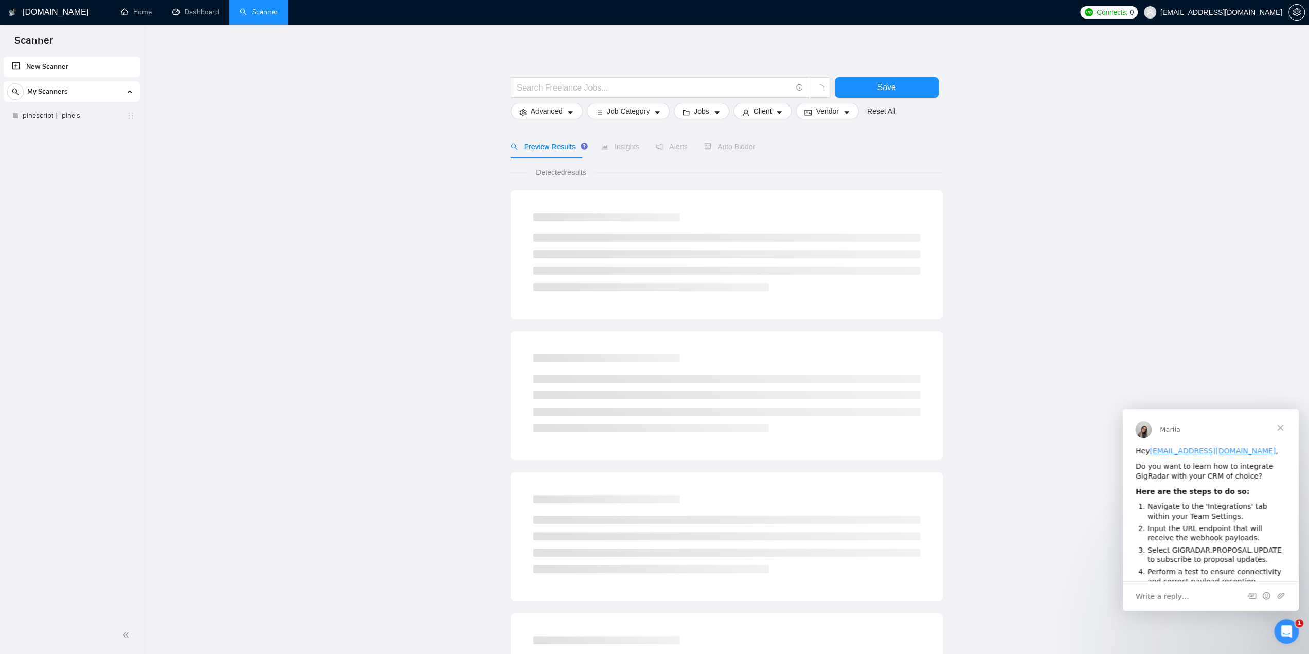
click at [1284, 425] on span "Close" at bounding box center [1280, 427] width 37 height 37
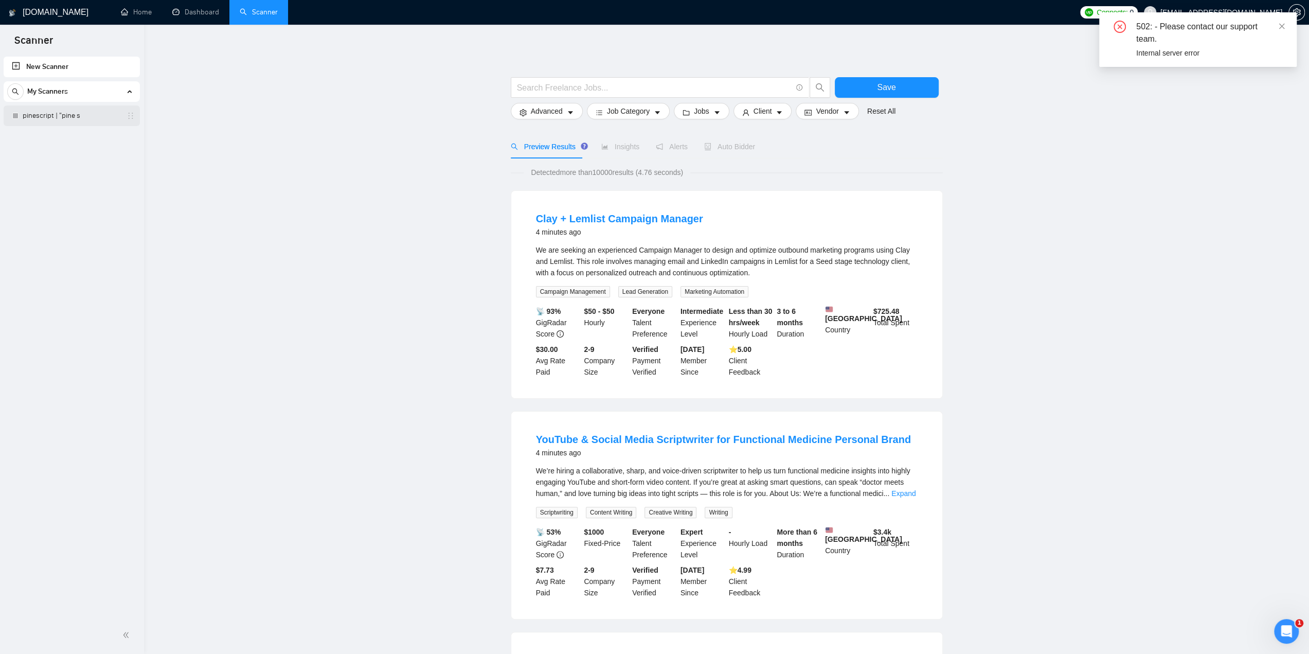
click at [47, 121] on link "pinescript | "pine s" at bounding box center [72, 115] width 98 height 21
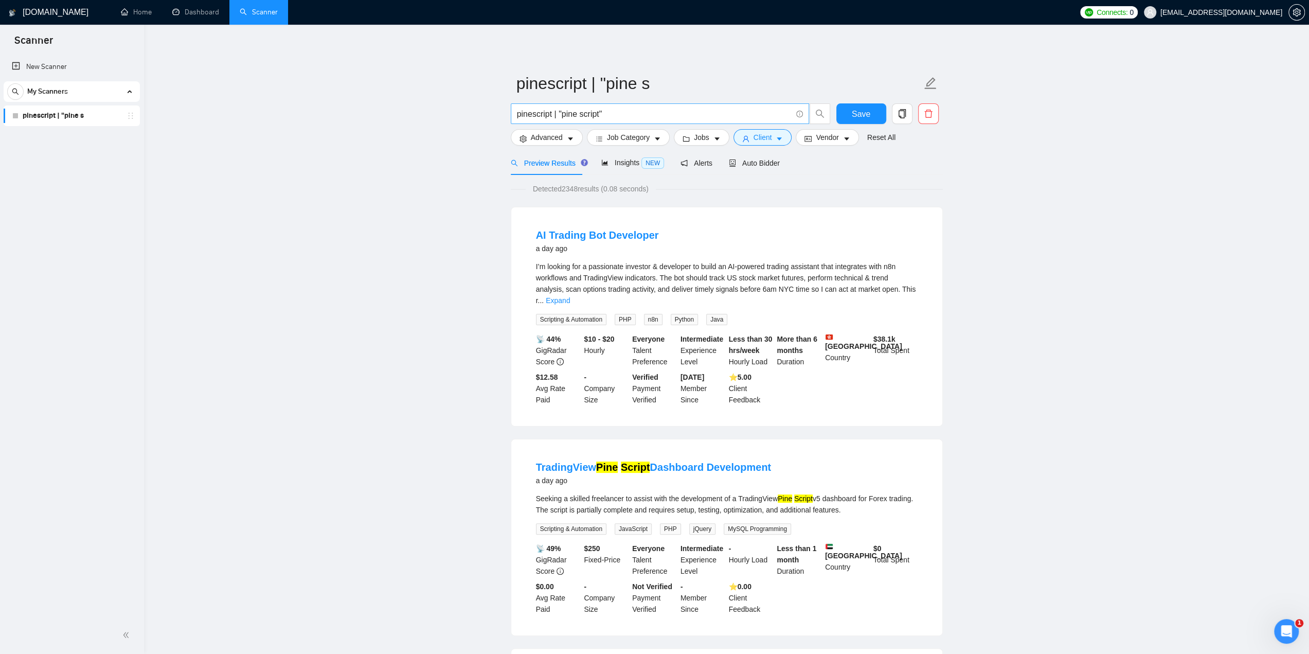
click at [621, 112] on input "pinescript | "pine script"" at bounding box center [654, 114] width 275 height 13
click at [776, 139] on icon "caret-down" at bounding box center [779, 138] width 7 height 7
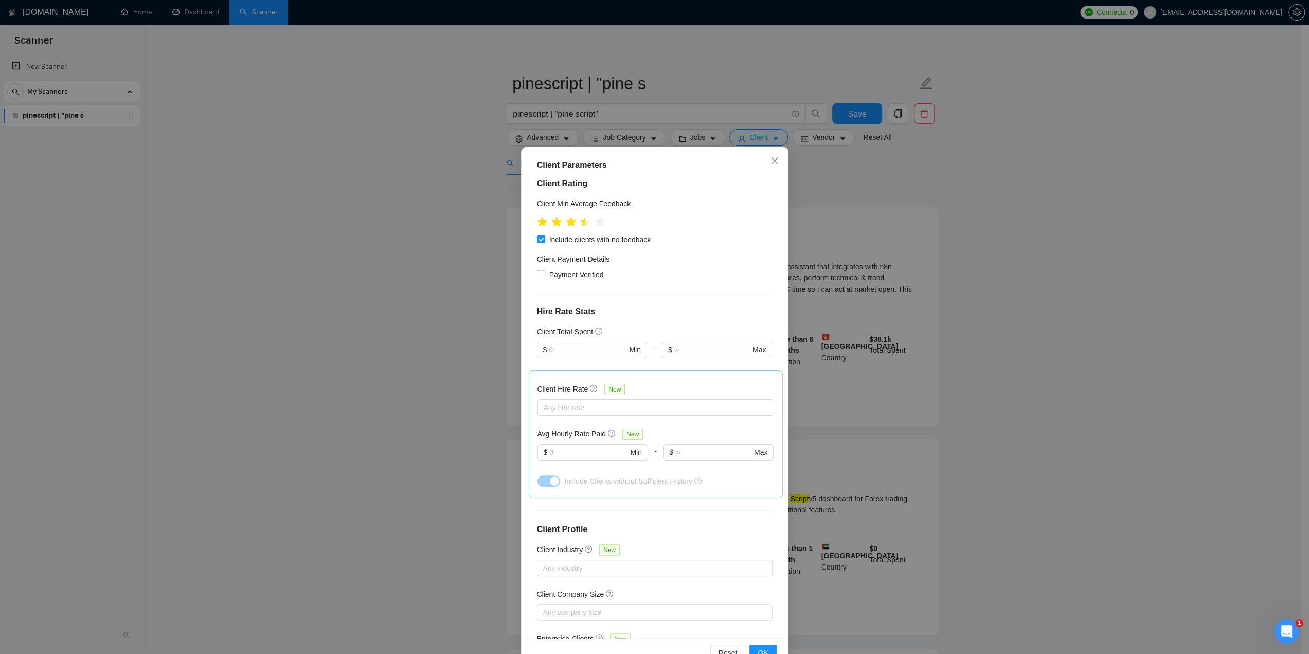
scroll to position [211, 0]
click at [408, 353] on div "Client Parameters Client Location Include Client Countries Select Exclude Clien…" at bounding box center [654, 327] width 1309 height 654
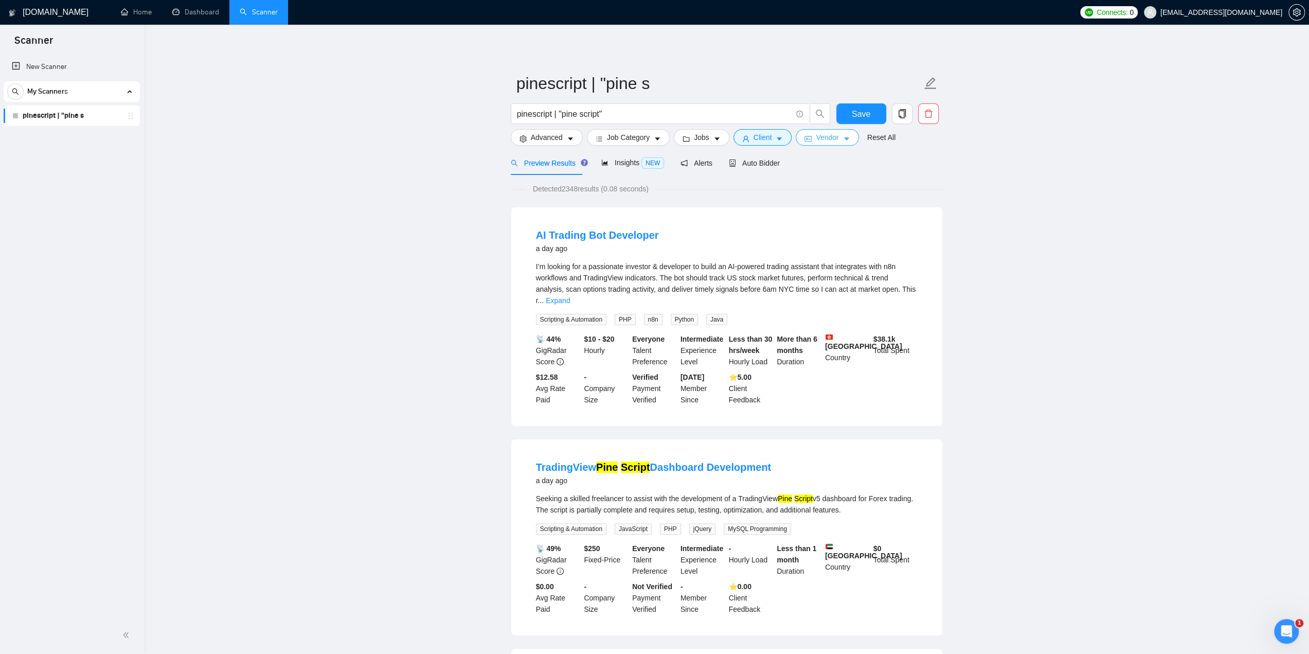
click at [828, 138] on span "Vendor" at bounding box center [827, 137] width 23 height 11
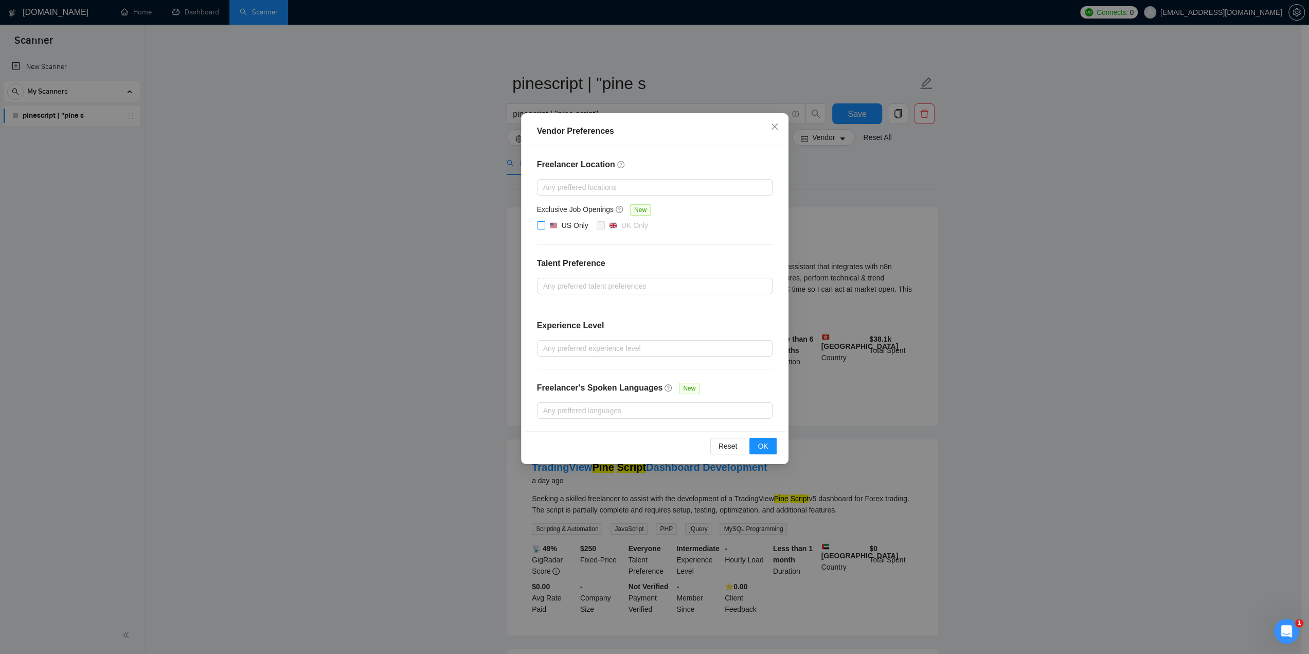
drag, startPoint x: 541, startPoint y: 223, endPoint x: 546, endPoint y: 225, distance: 5.5
click at [541, 223] on input "US Only" at bounding box center [540, 224] width 7 height 7
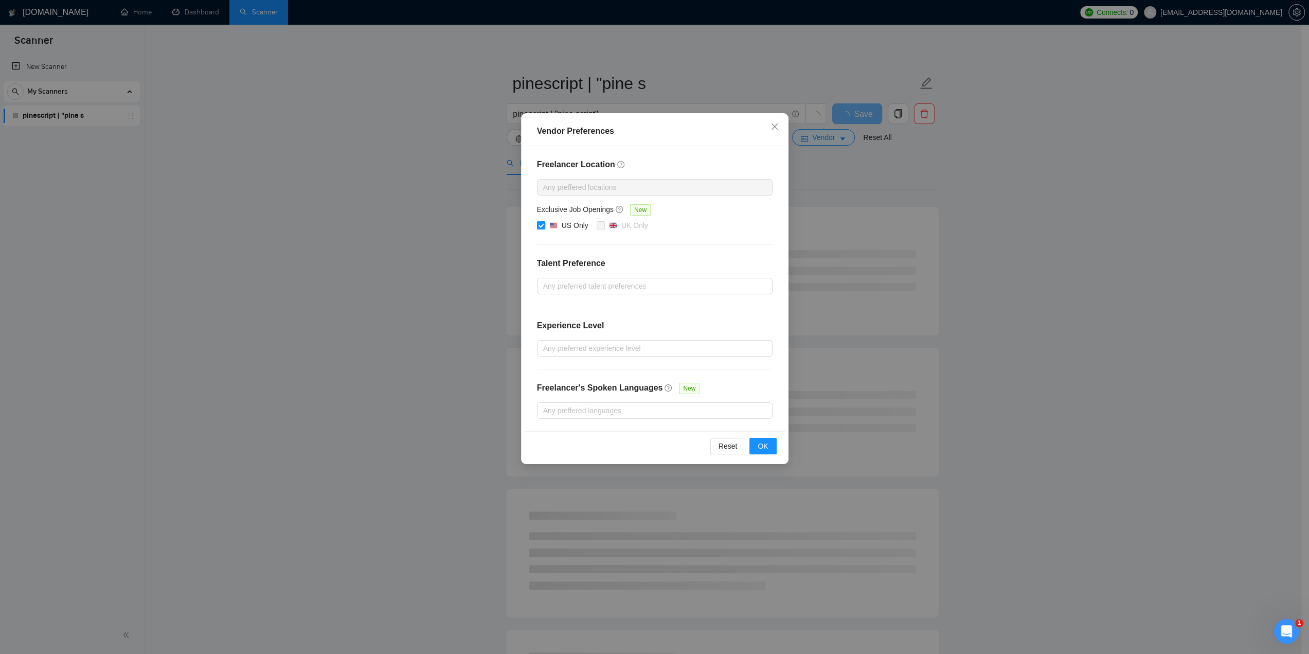
click at [543, 225] on input "US Only" at bounding box center [540, 224] width 7 height 7
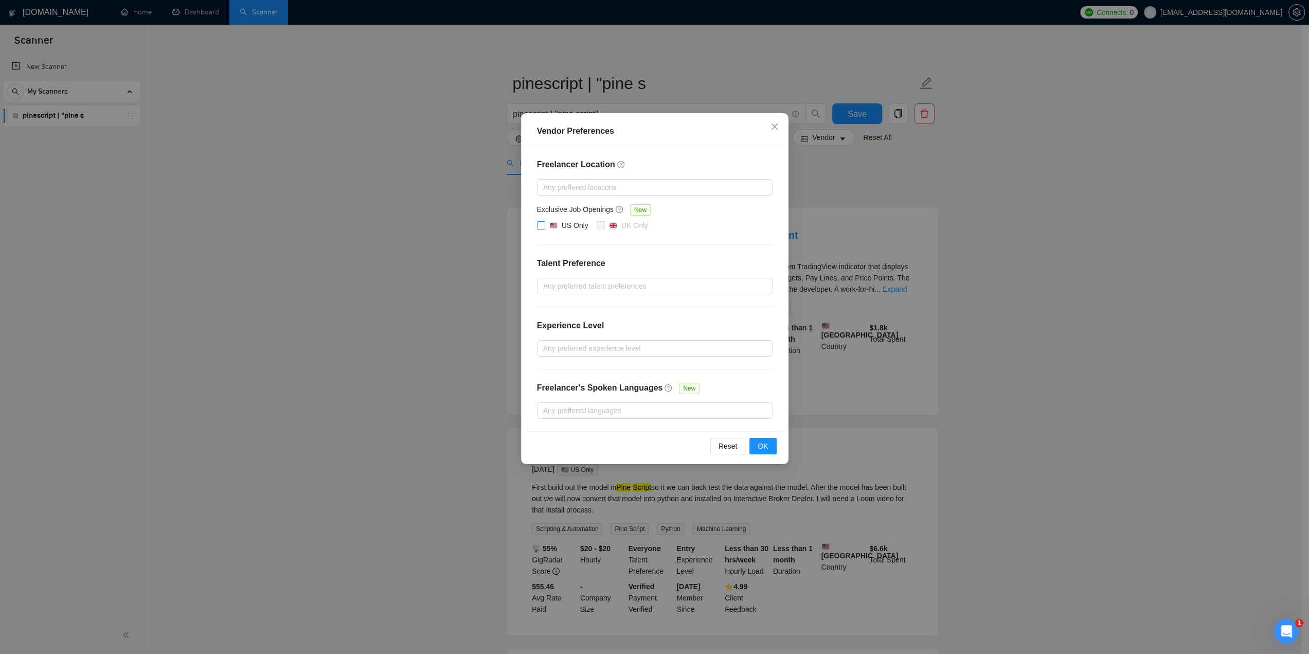
click at [544, 223] on span at bounding box center [541, 225] width 8 height 8
click at [544, 223] on input "US Only" at bounding box center [540, 224] width 7 height 7
click at [761, 444] on span "OK" at bounding box center [763, 445] width 10 height 11
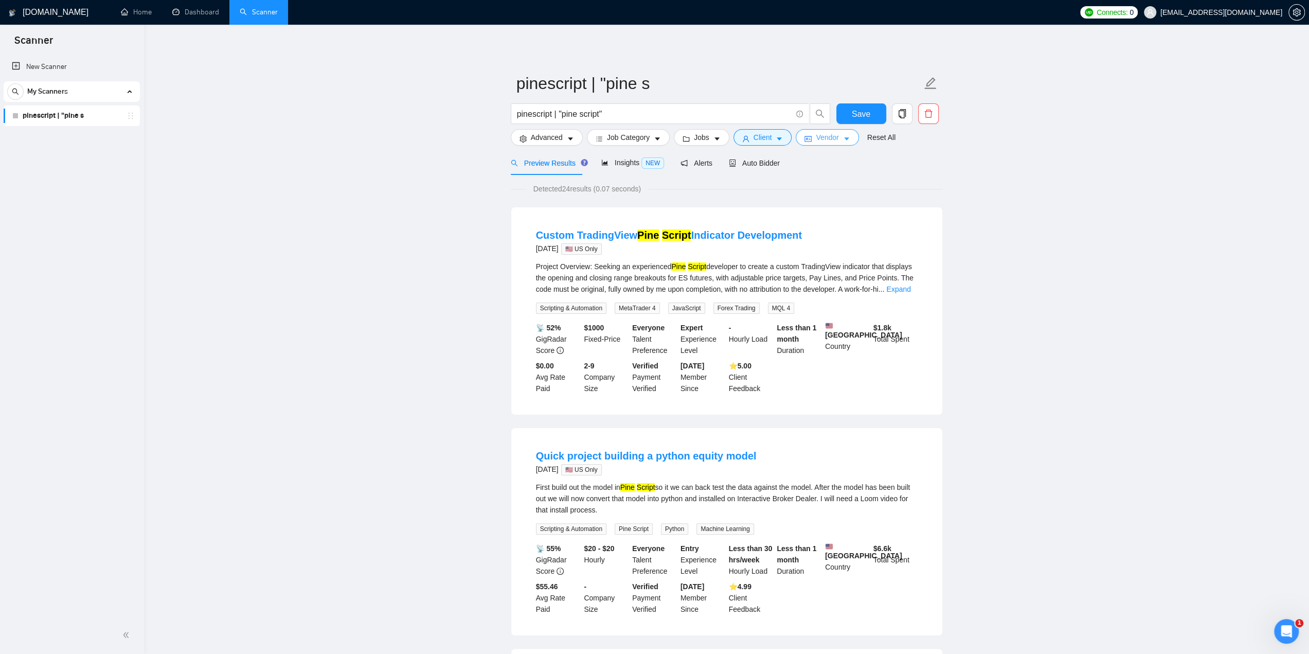
click at [834, 138] on button "Vendor" at bounding box center [827, 137] width 63 height 16
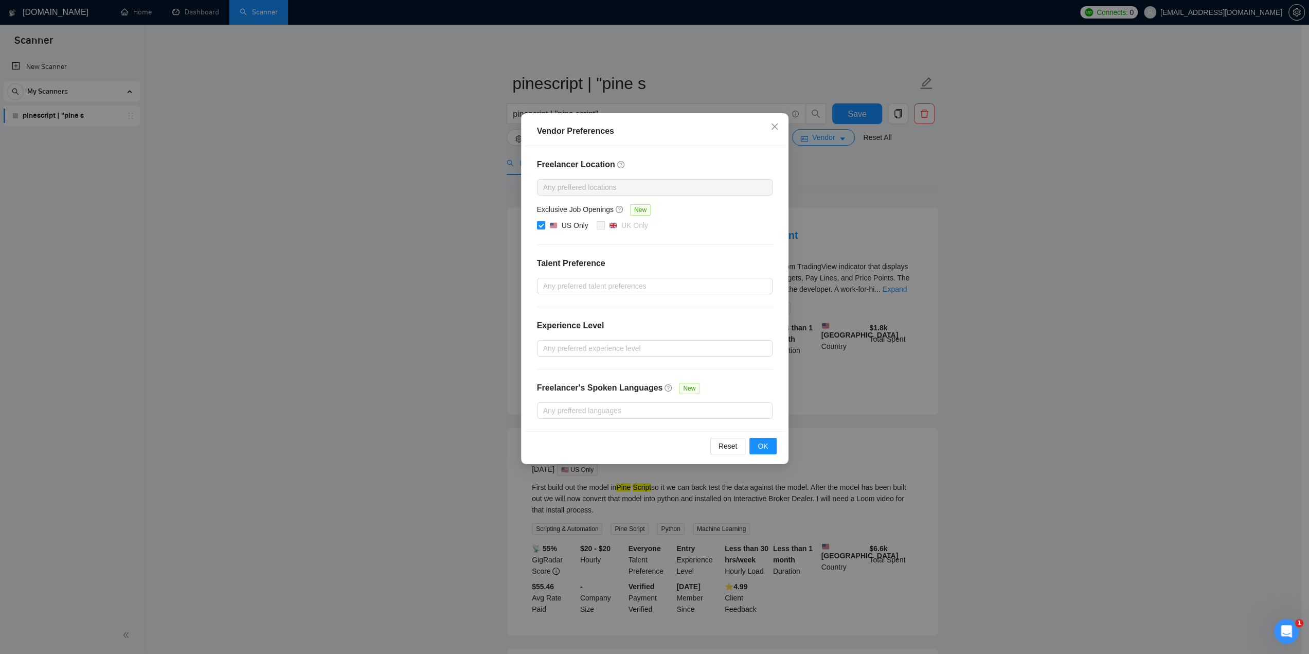
click at [540, 226] on input "US Only" at bounding box center [540, 224] width 7 height 7
checkbox input "false"
click at [763, 446] on span "OK" at bounding box center [763, 445] width 10 height 11
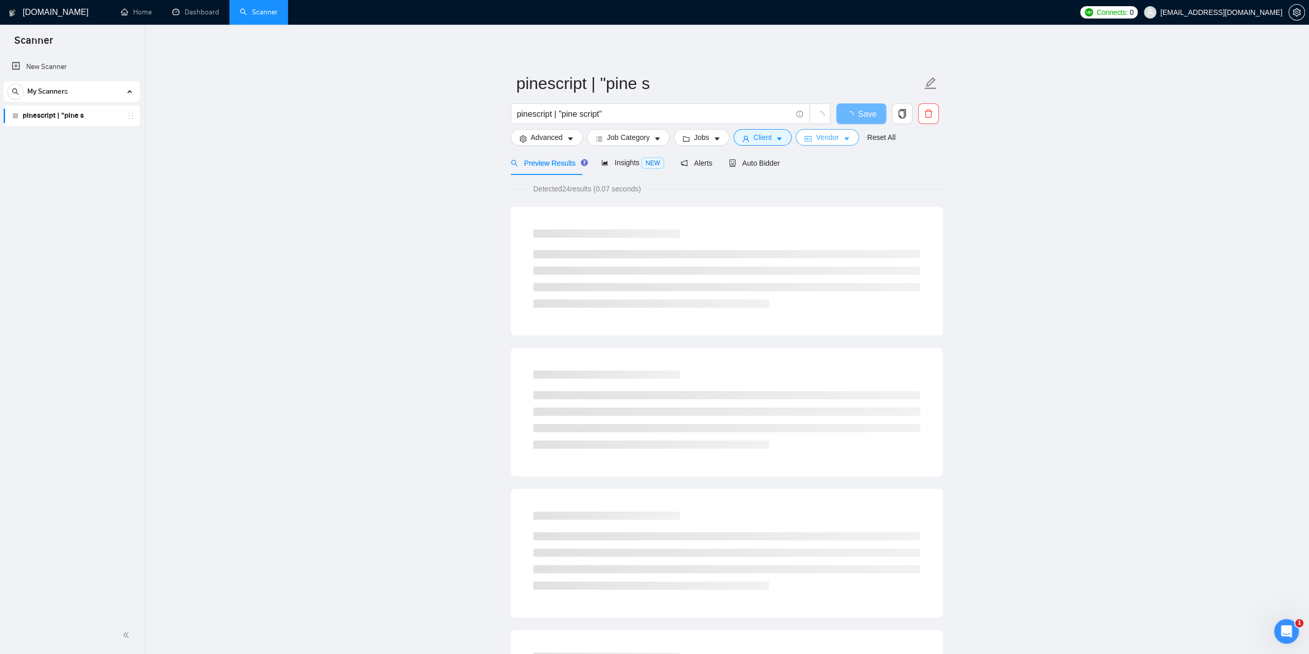
click at [825, 134] on span "Vendor" at bounding box center [827, 137] width 23 height 11
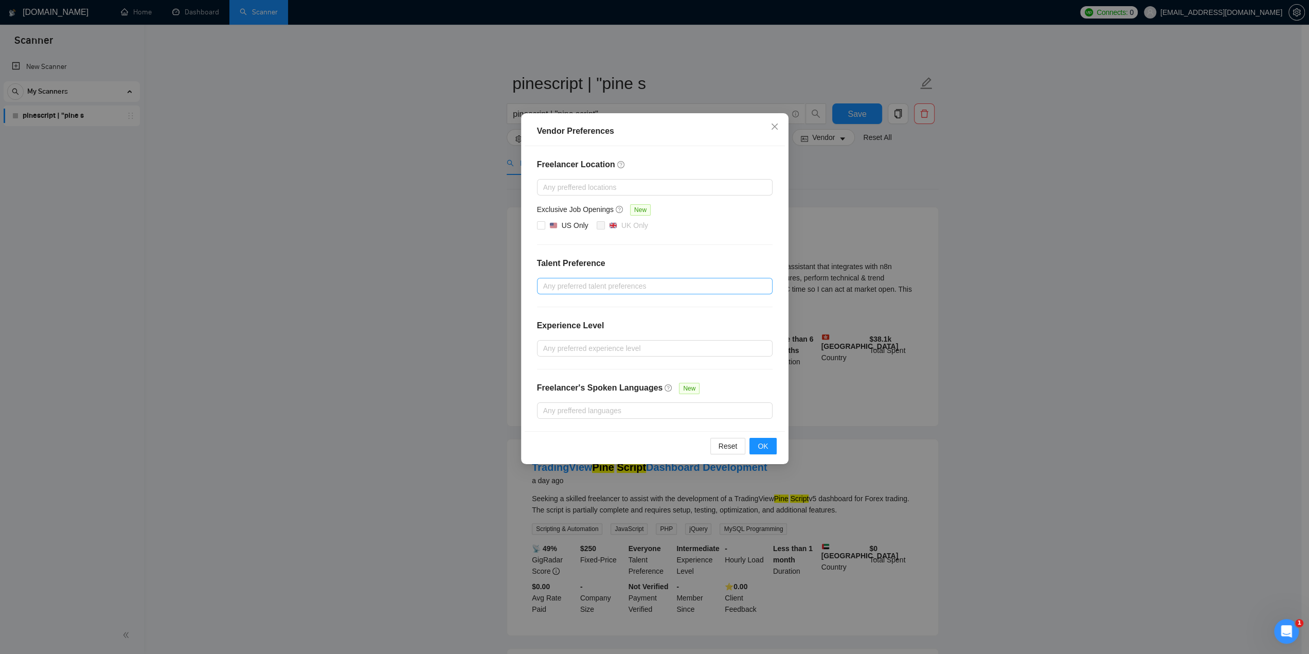
scroll to position [51, 0]
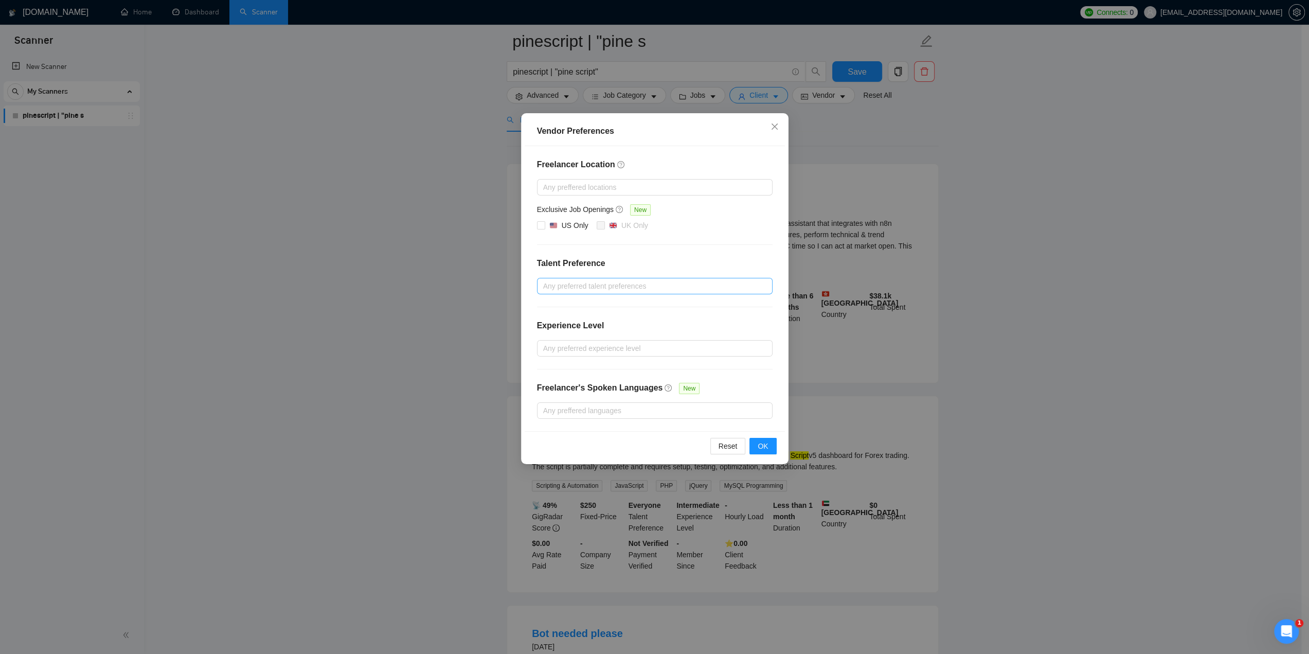
click at [618, 287] on div at bounding box center [650, 286] width 220 height 12
click at [655, 265] on h4 "Talent Preference" at bounding box center [655, 263] width 236 height 12
click at [640, 284] on div at bounding box center [650, 286] width 220 height 12
click at [650, 265] on h4 "Talent Preference" at bounding box center [655, 263] width 236 height 12
click at [618, 342] on div at bounding box center [650, 348] width 220 height 12
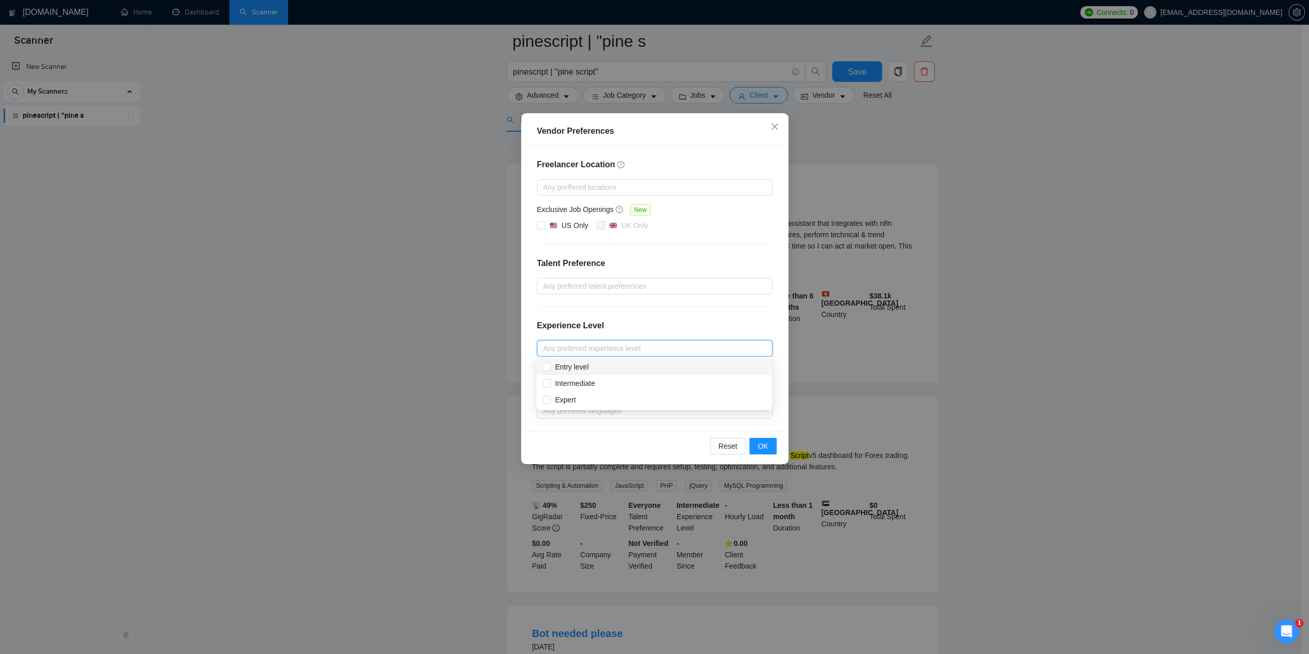
click at [640, 319] on div "Experience Level" at bounding box center [655, 329] width 236 height 21
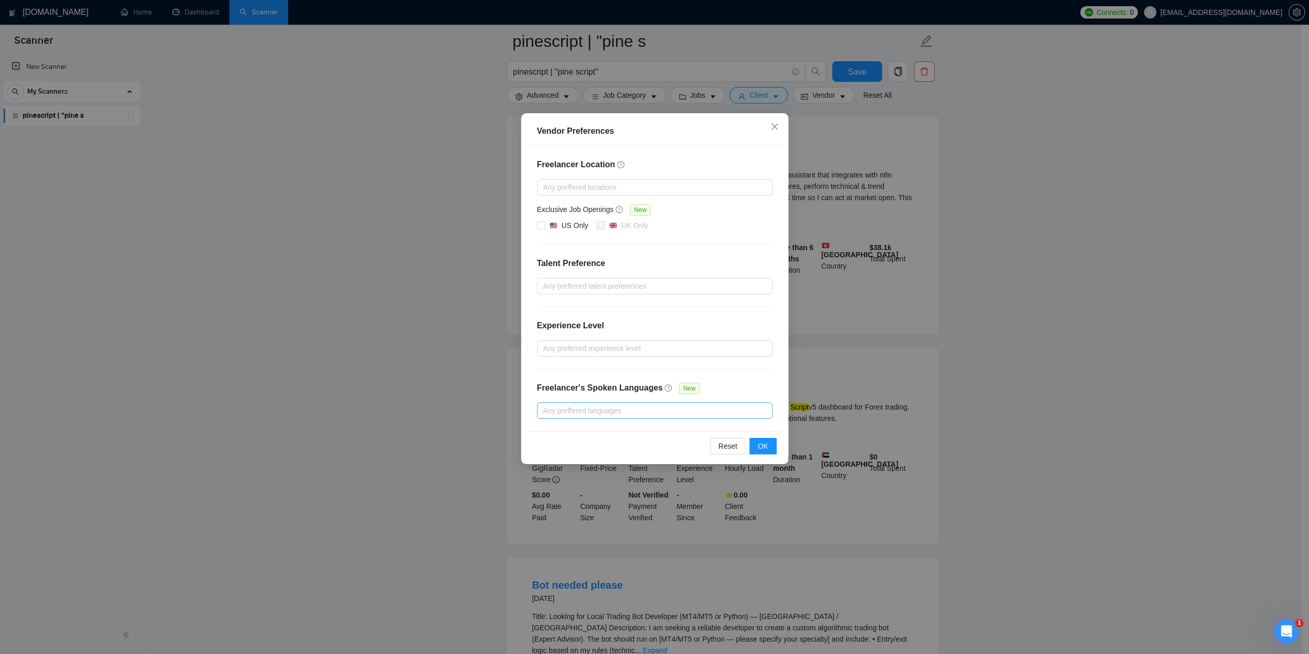
scroll to position [103, 0]
click at [684, 407] on div at bounding box center [650, 410] width 220 height 12
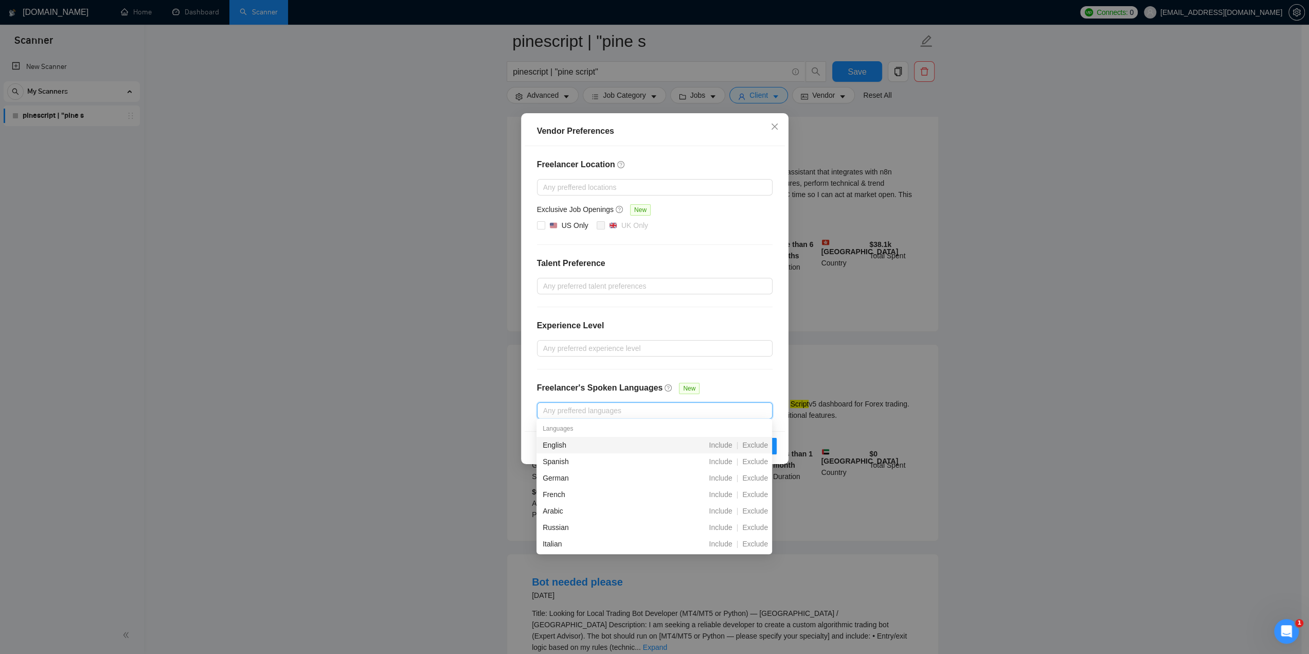
click at [740, 381] on div "Freelancer Location Any preffered locations Exclusive Job Openings New US Only …" at bounding box center [655, 288] width 260 height 285
click at [696, 412] on div at bounding box center [650, 410] width 220 height 12
click at [698, 384] on div "Freelancer Location Any preffered locations Exclusive Job Openings New US Only …" at bounding box center [655, 288] width 260 height 285
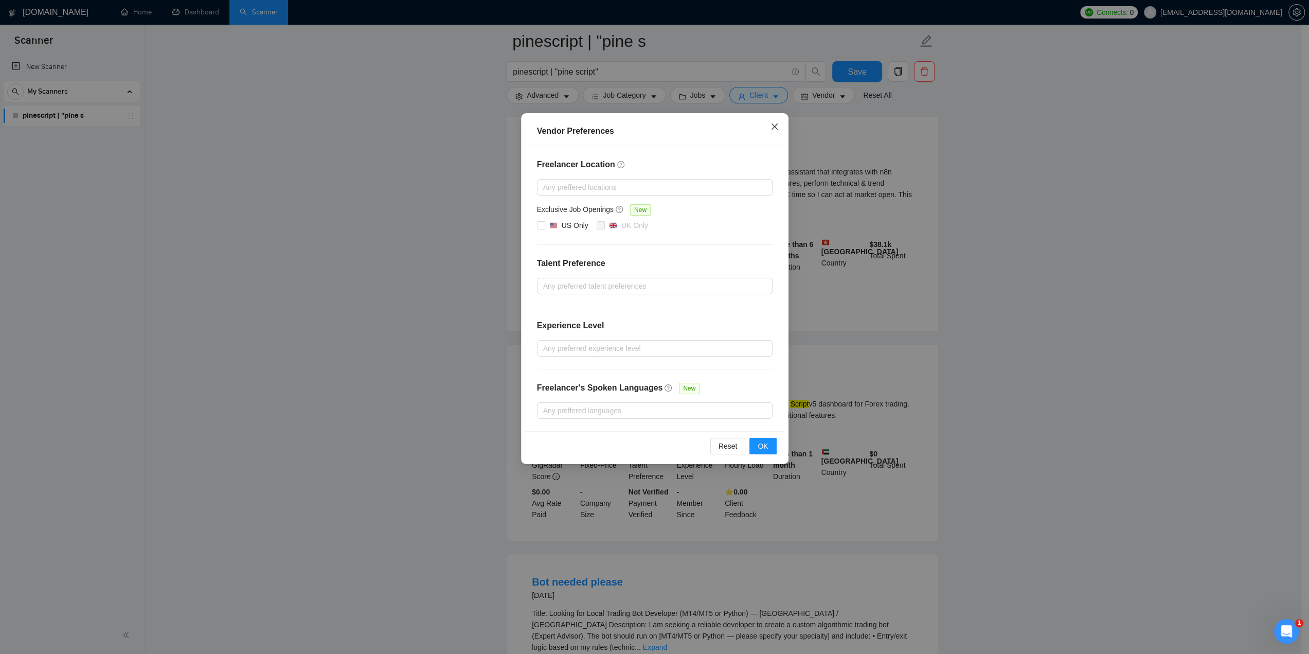
click at [772, 122] on span "Close" at bounding box center [775, 127] width 28 height 28
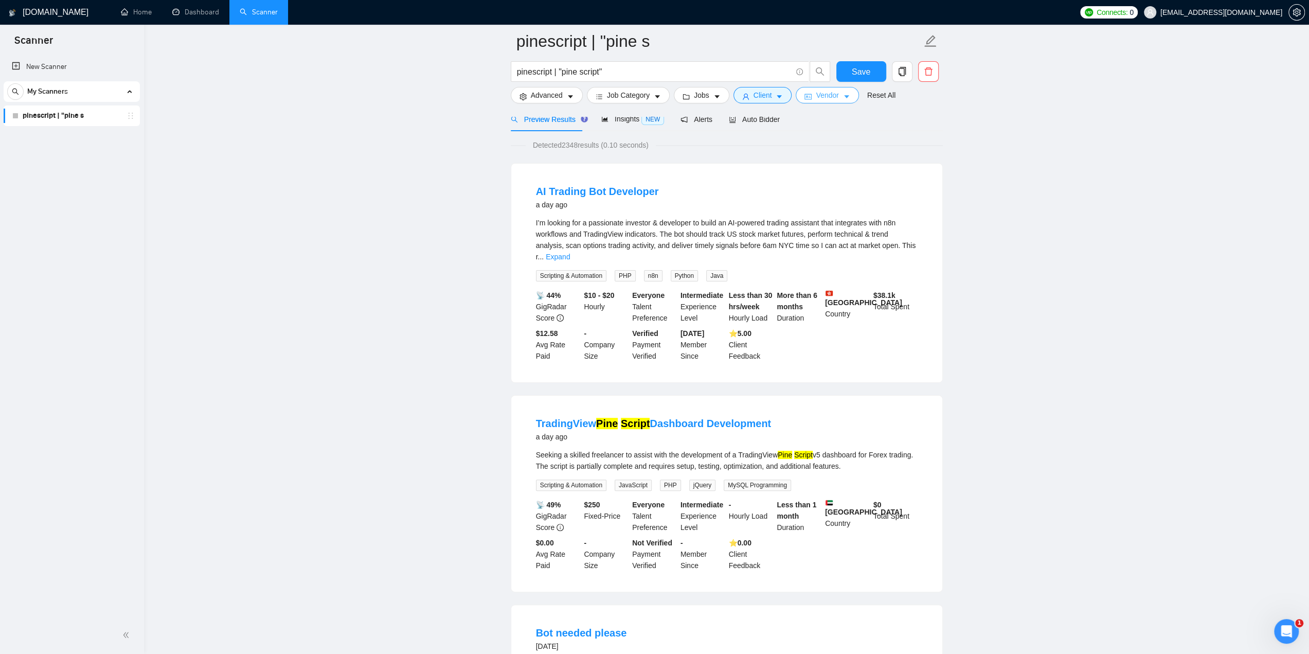
scroll to position [51, 0]
click at [627, 70] on input "pinescript | "pine script"" at bounding box center [654, 71] width 275 height 13
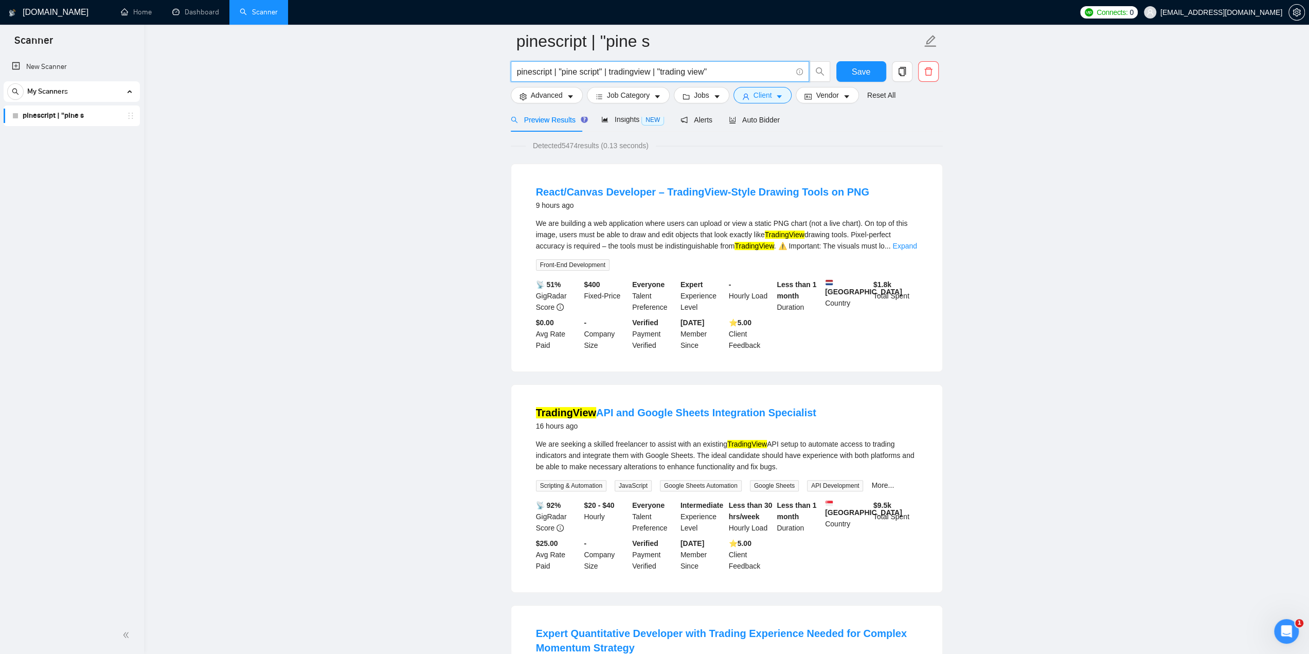
drag, startPoint x: 726, startPoint y: 69, endPoint x: 603, endPoint y: 69, distance: 123.5
click at [603, 69] on input "pinescript | "pine script" | tradingview | "trading view"" at bounding box center [654, 71] width 275 height 13
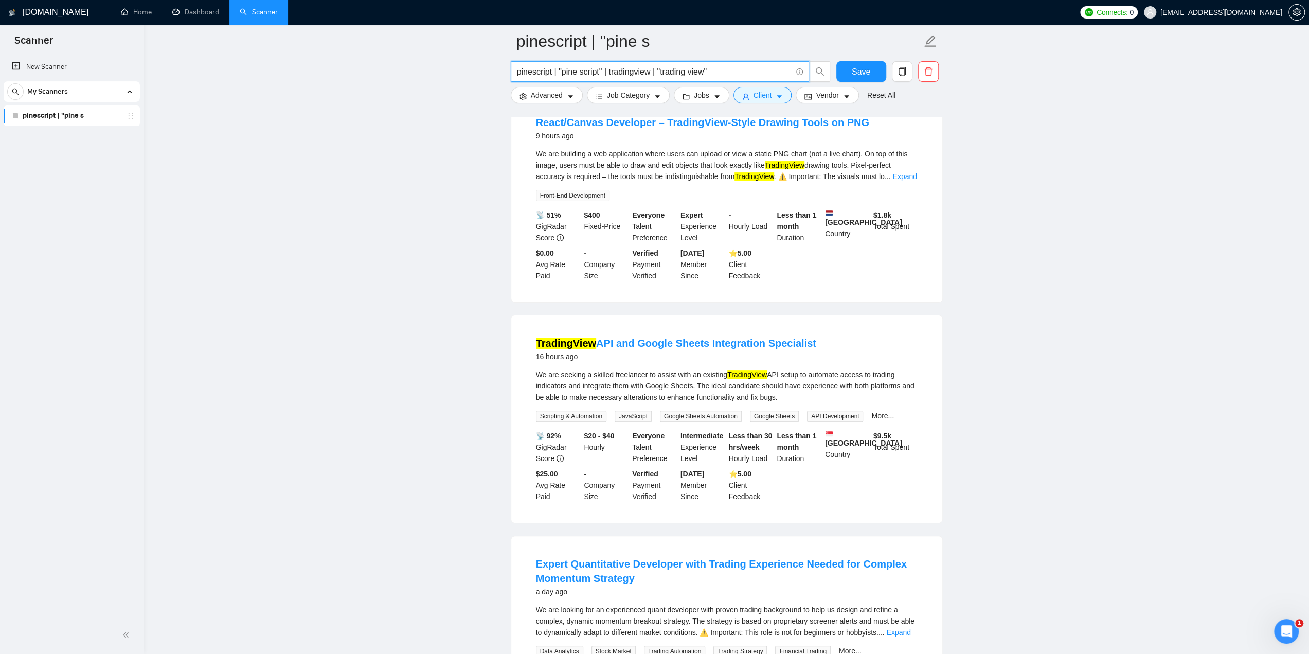
scroll to position [154, 0]
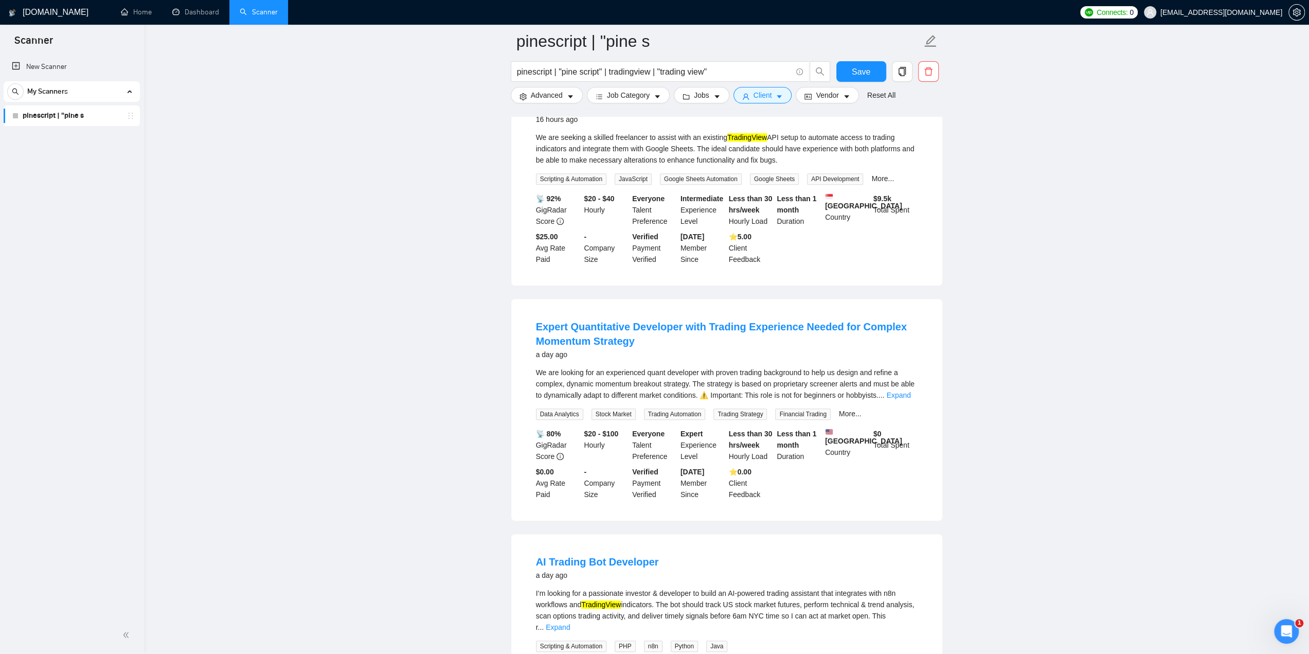
scroll to position [360, 0]
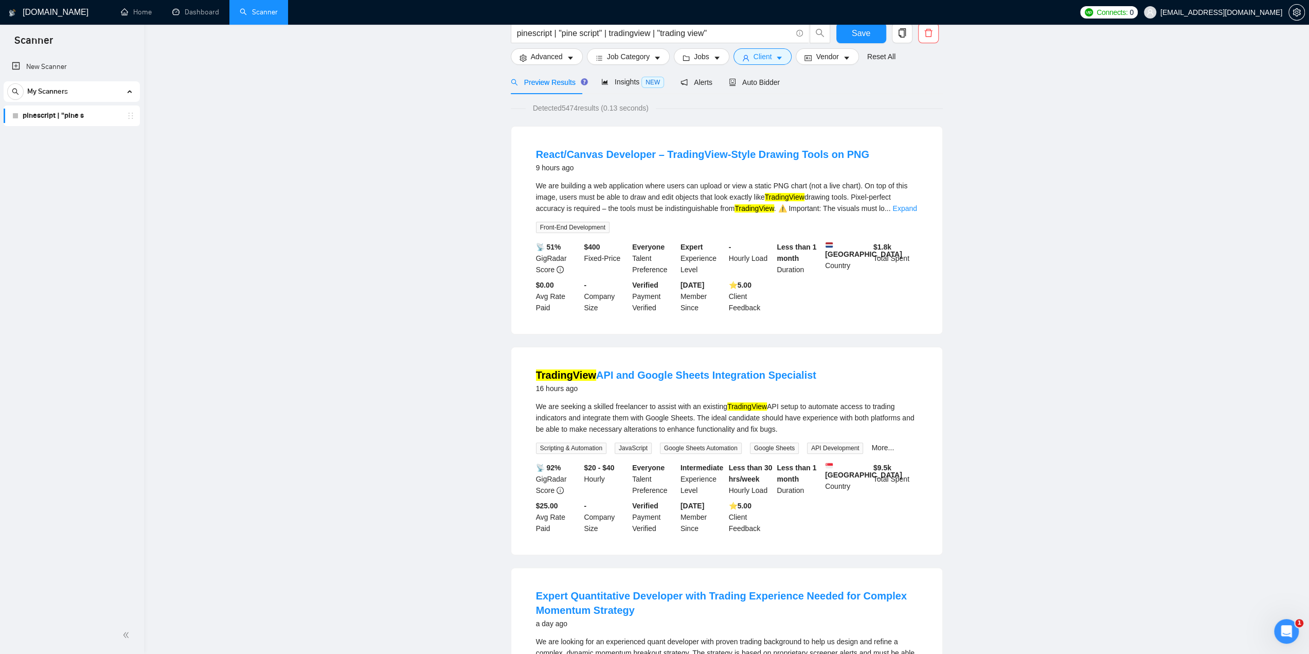
scroll to position [0, 0]
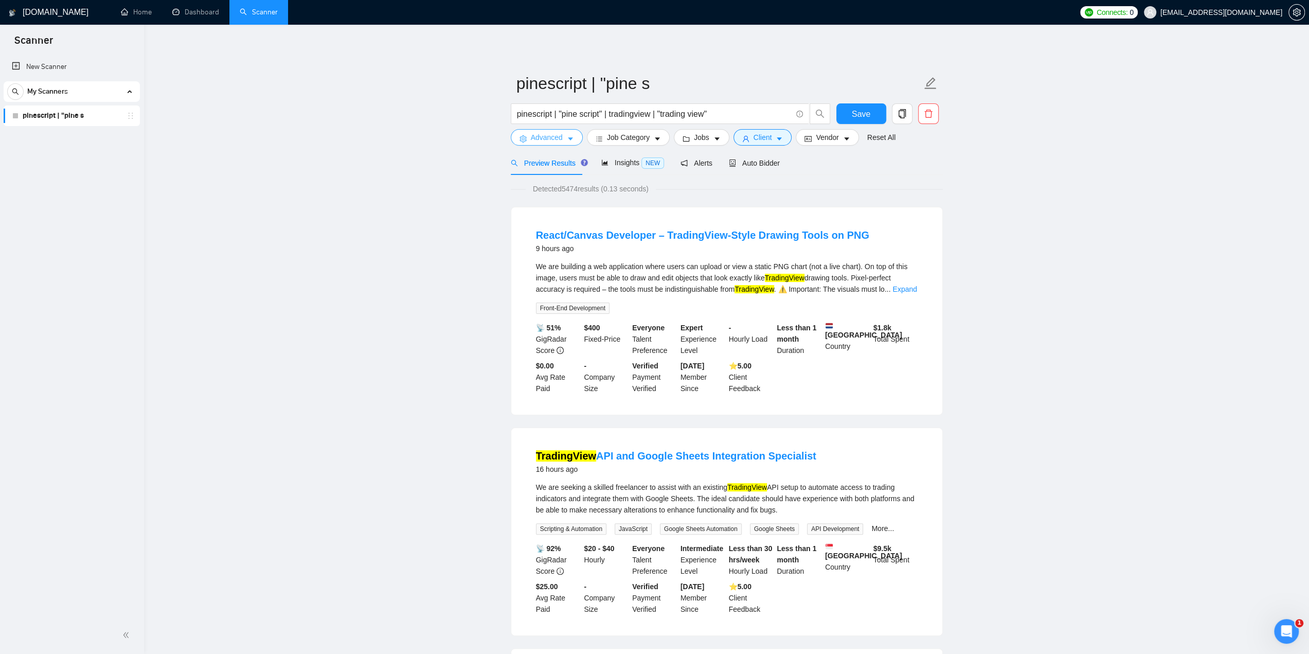
click at [574, 139] on button "Advanced" at bounding box center [547, 137] width 72 height 16
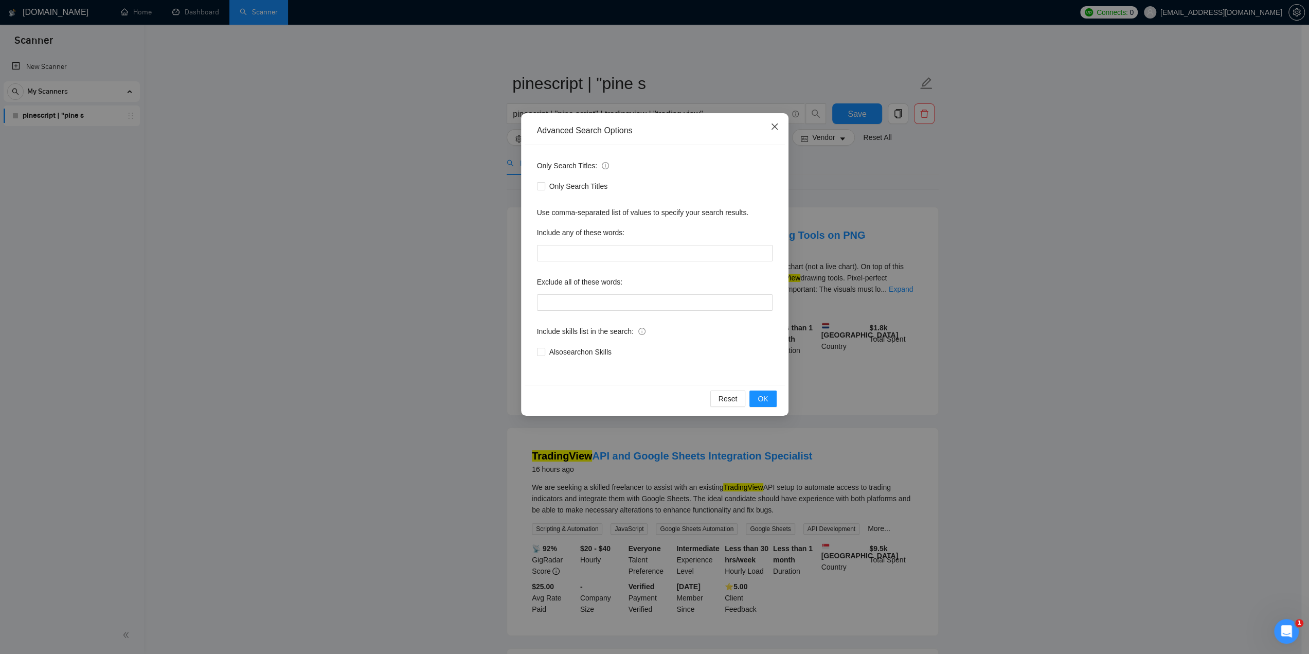
click at [768, 127] on span "Close" at bounding box center [775, 127] width 28 height 28
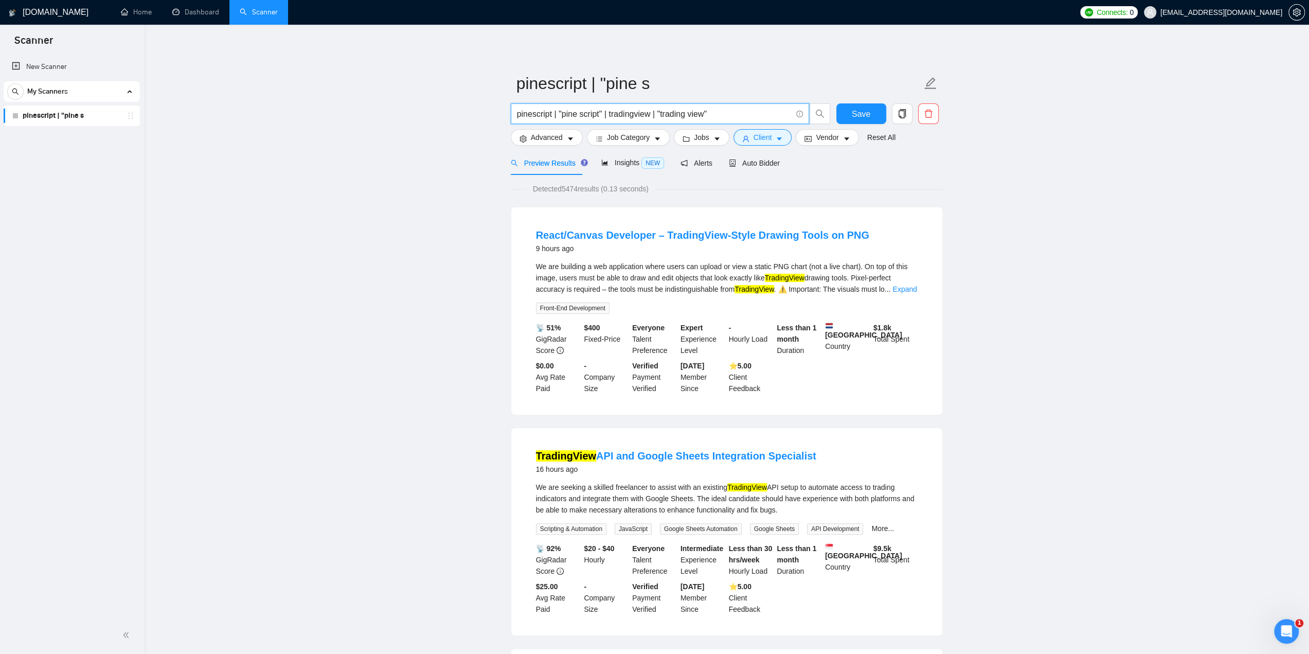
drag, startPoint x: 748, startPoint y: 116, endPoint x: 602, endPoint y: 120, distance: 145.6
click at [602, 120] on span "pinescript | "pine script" | tradingview | "trading view"" at bounding box center [660, 113] width 298 height 21
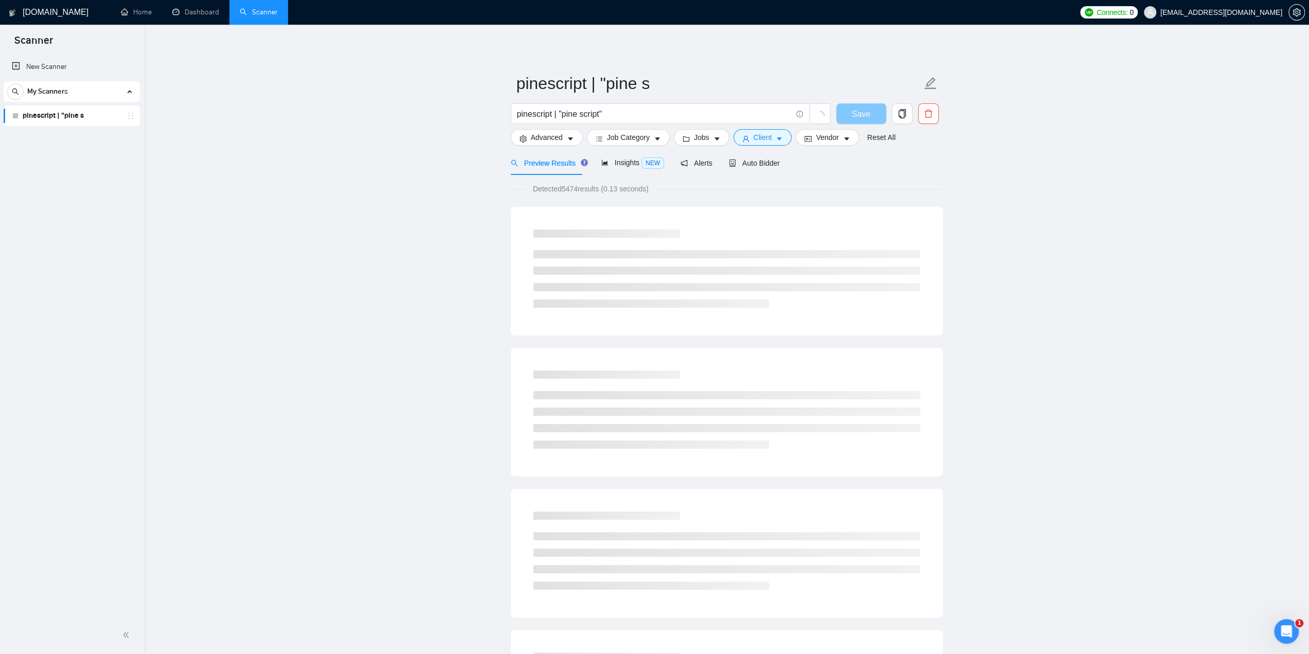
click at [861, 113] on button "Save" at bounding box center [861, 113] width 50 height 21
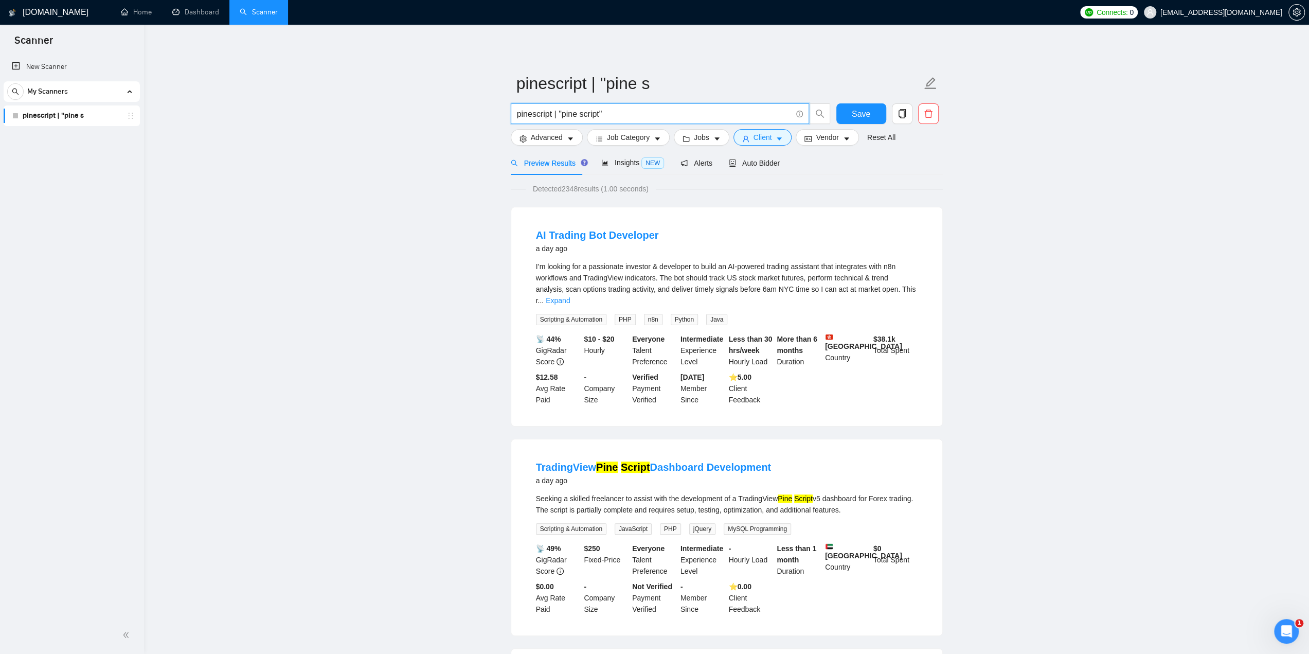
click at [621, 113] on input "pinescript | "pine script"" at bounding box center [654, 114] width 275 height 13
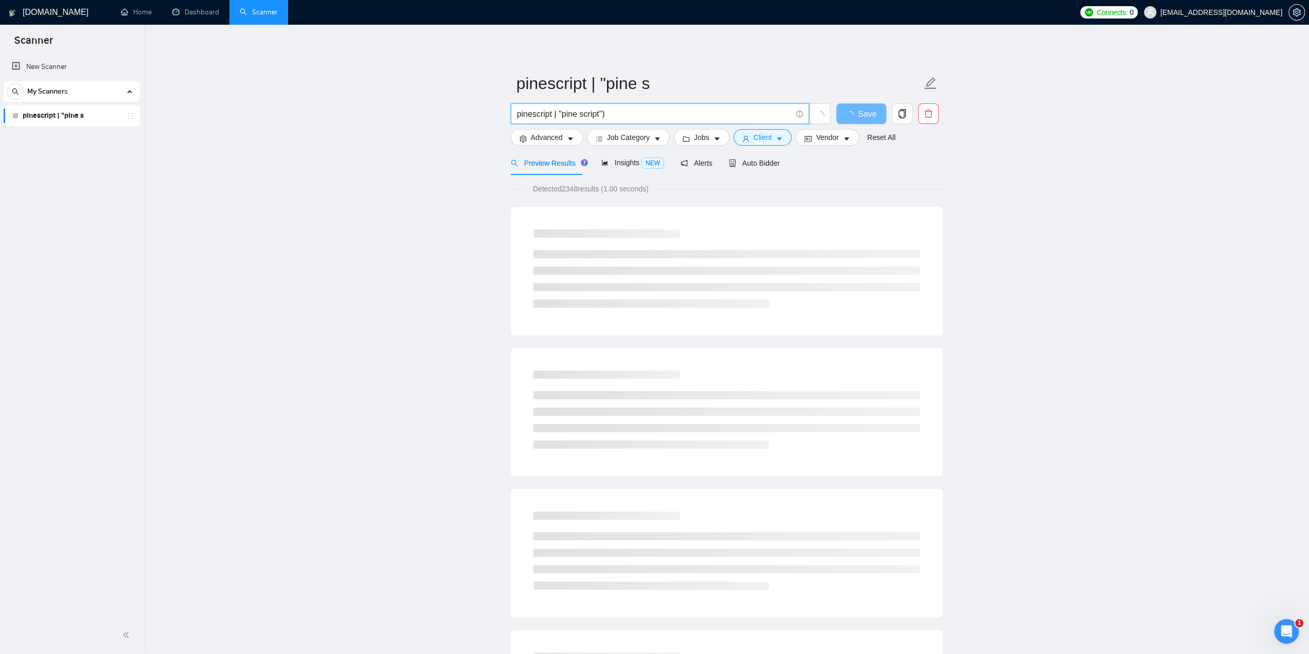
click at [515, 116] on span "pinescript | "pine script")" at bounding box center [660, 113] width 298 height 21
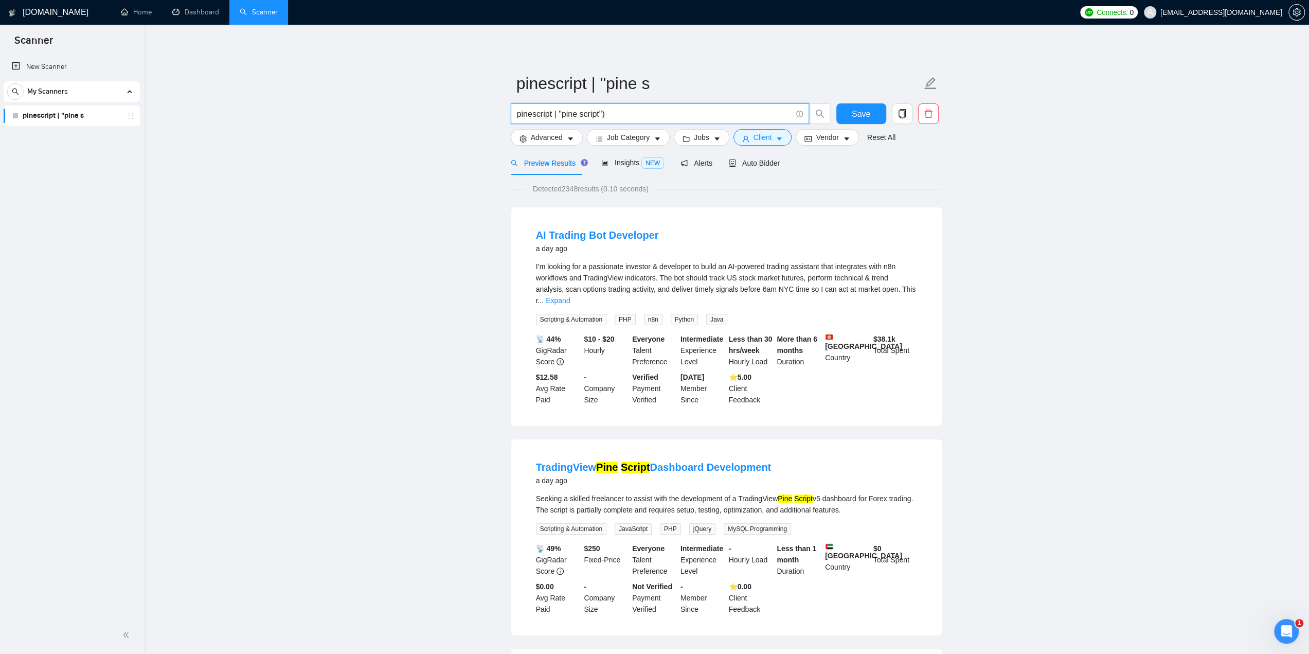
click at [517, 115] on input "pinescript | "pine script")" at bounding box center [654, 114] width 275 height 13
click at [642, 110] on input "(pinescript | "pine script")" at bounding box center [654, 114] width 275 height 13
click at [517, 114] on input "(pinescript | "pine script")" at bounding box center [654, 114] width 275 height 13
type input "(pinescript | "pine script")"
click at [614, 166] on span "Insights NEW" at bounding box center [632, 162] width 63 height 8
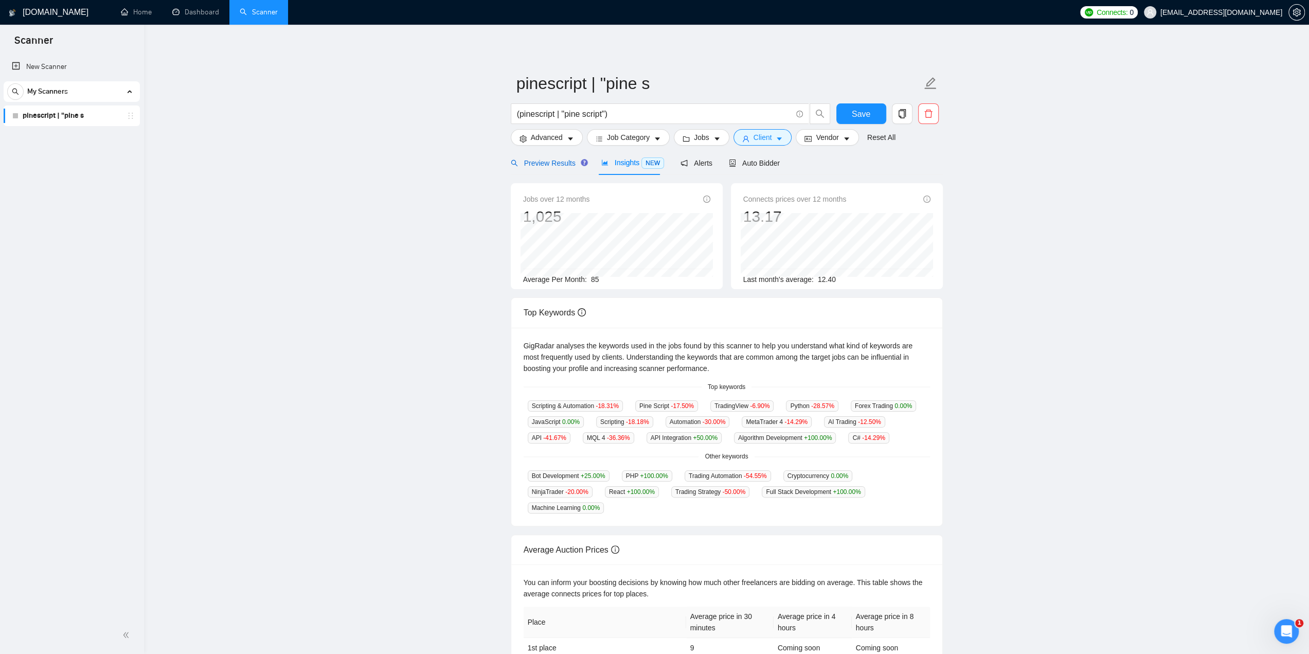
click at [558, 162] on span "Preview Results" at bounding box center [548, 163] width 74 height 8
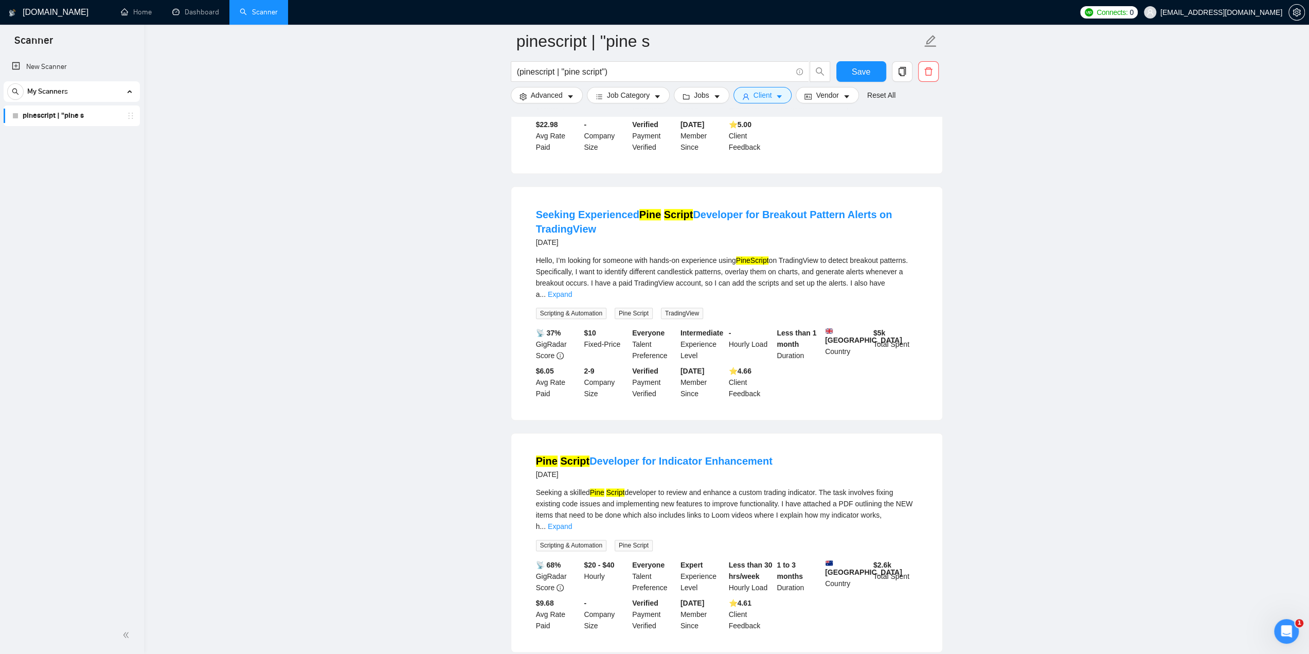
scroll to position [1132, 0]
